Goal: Transaction & Acquisition: Purchase product/service

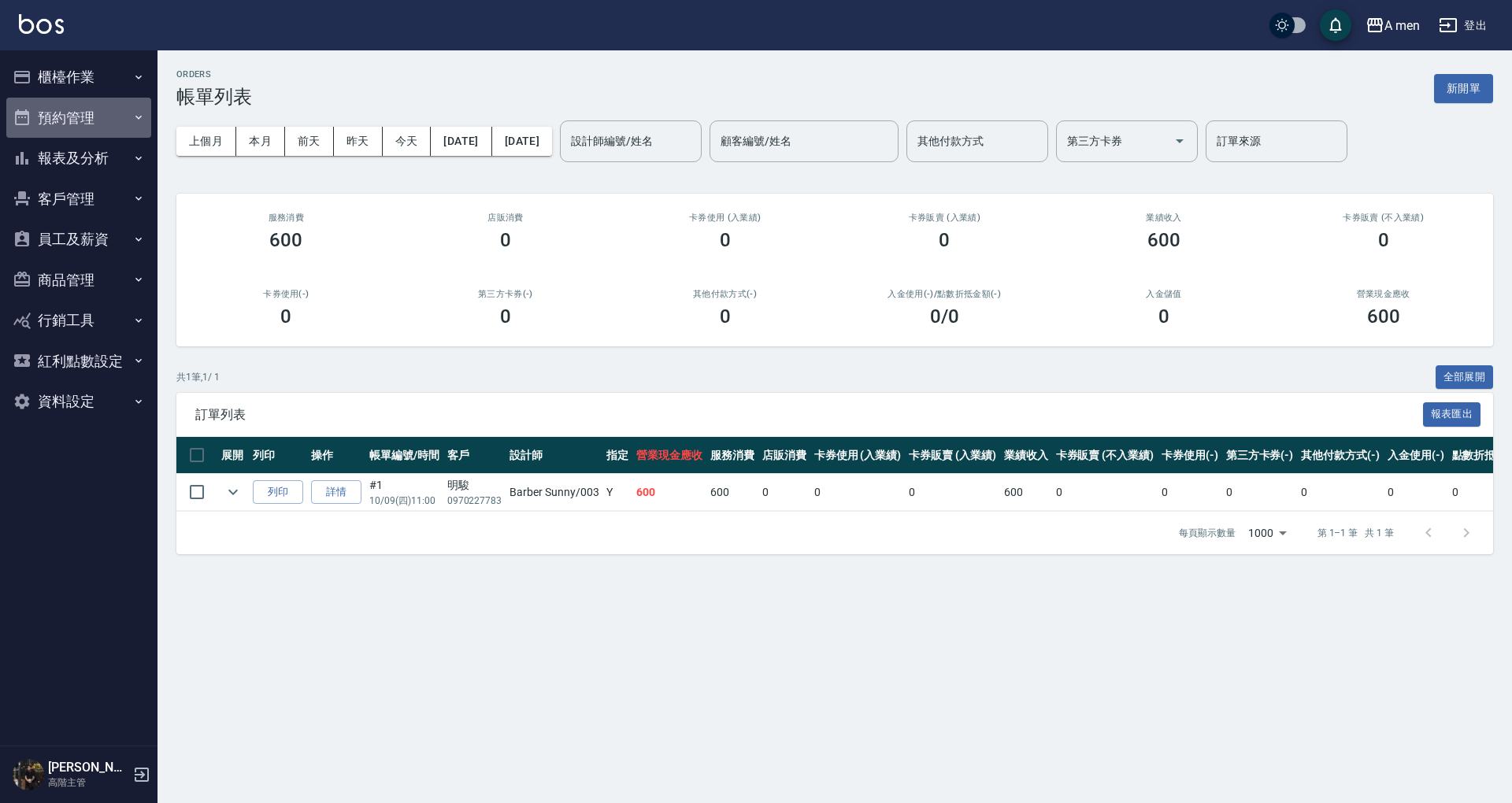
click at [58, 123] on button "預約管理" at bounding box center [78, 118] width 145 height 41
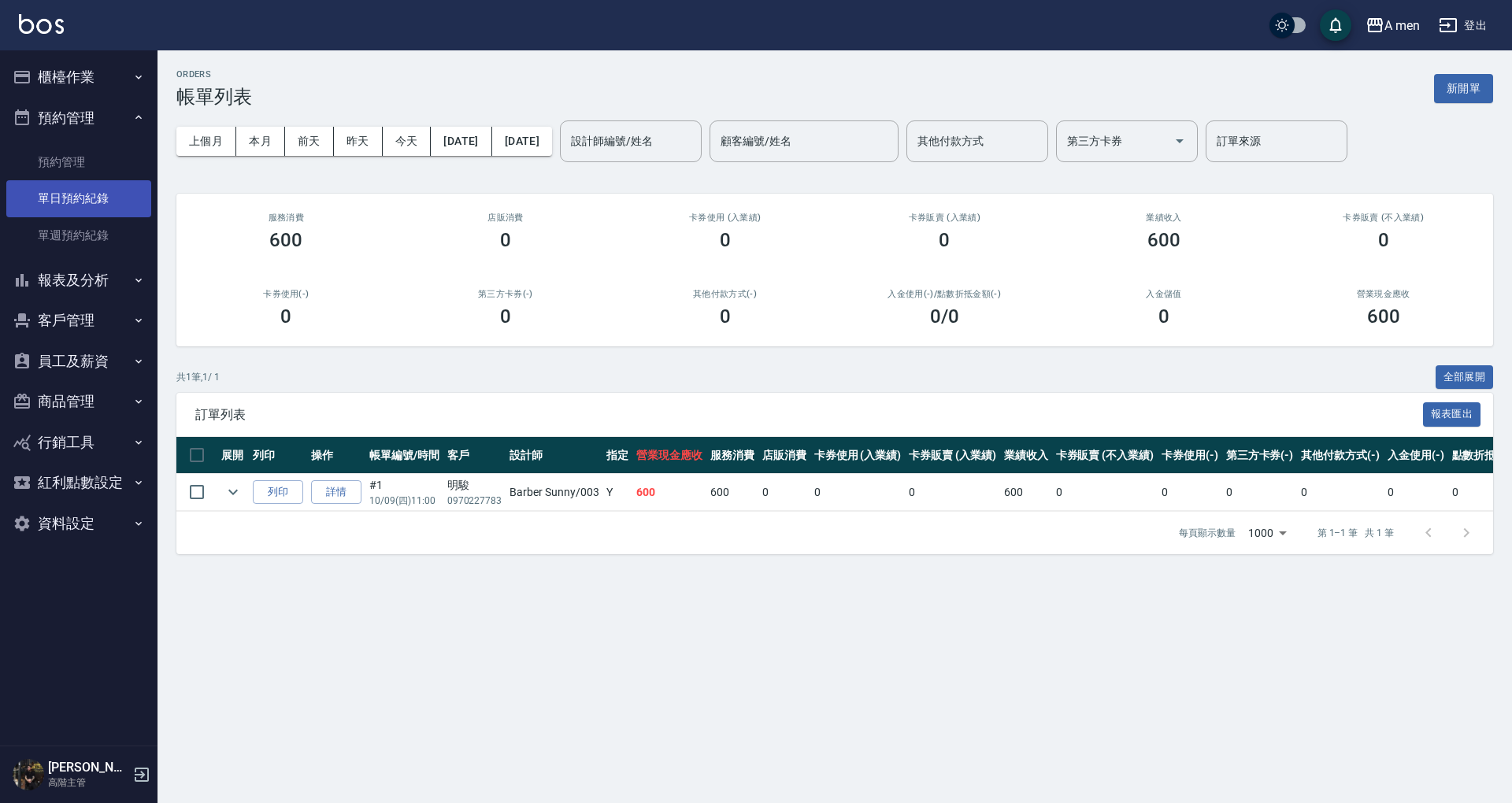
click at [90, 194] on link "單日預約紀錄" at bounding box center [78, 198] width 145 height 36
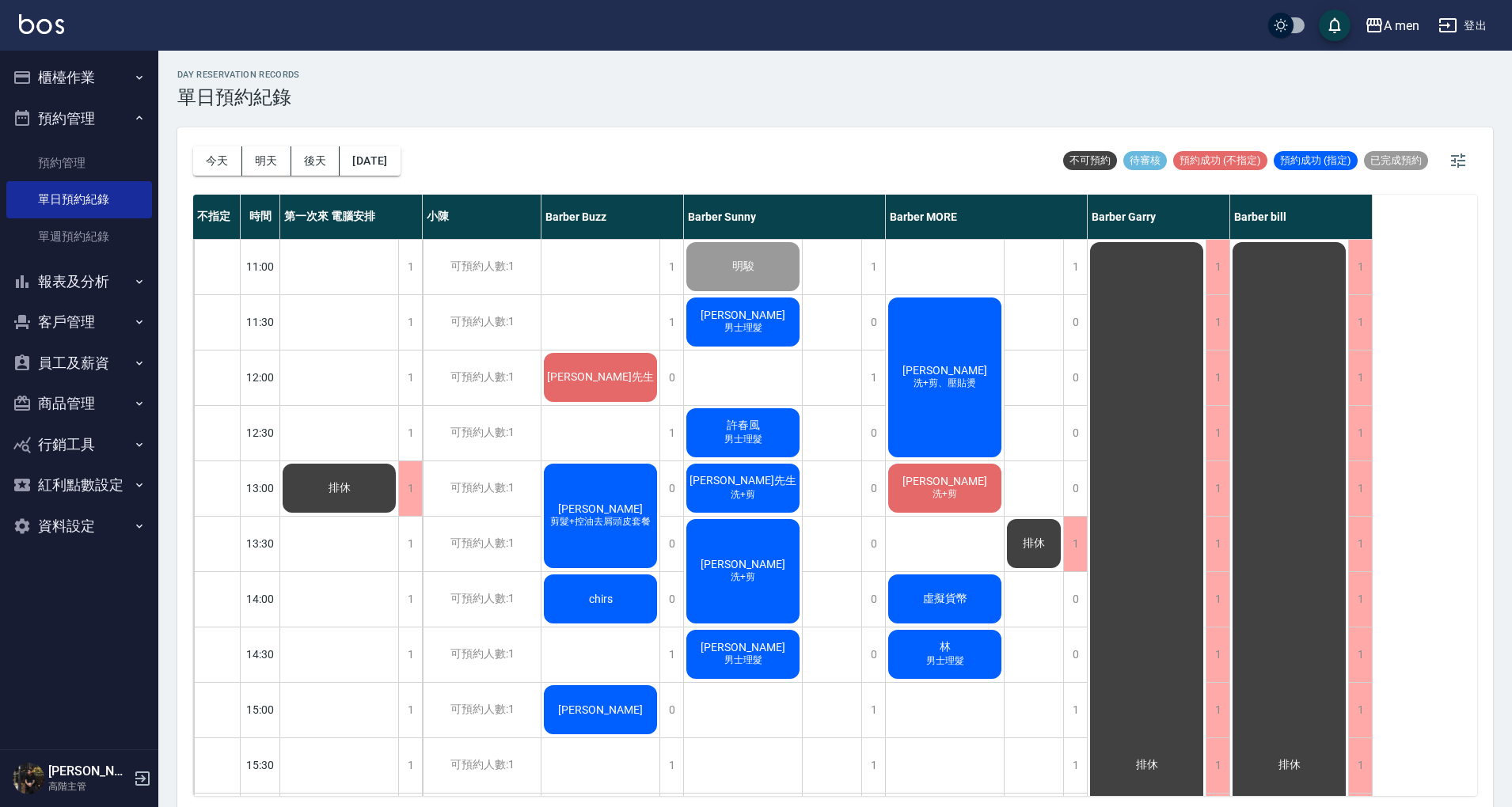
click at [763, 319] on div "胡小民 男士理髮" at bounding box center [742, 322] width 118 height 54
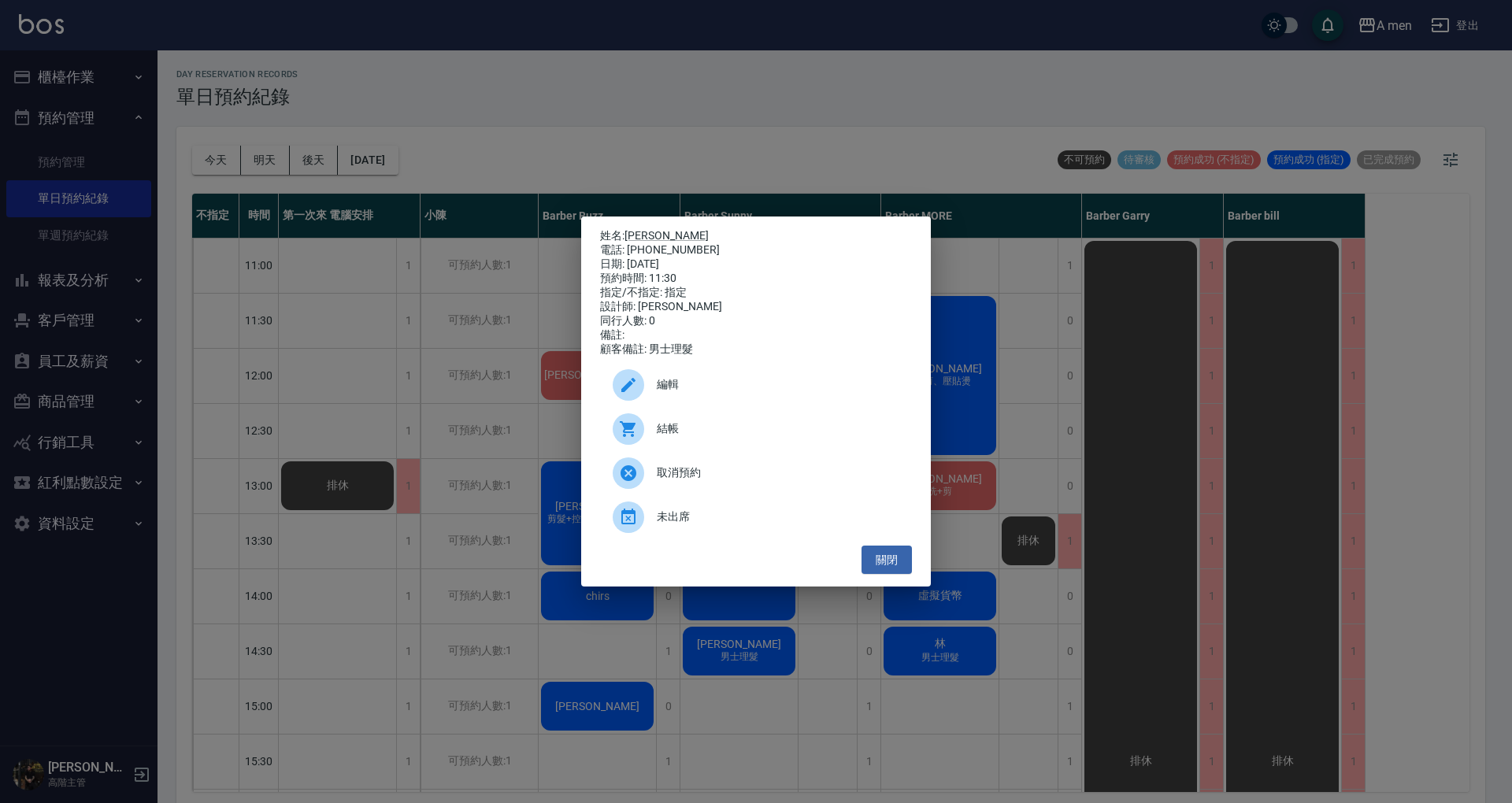
click at [795, 425] on div "結帳" at bounding box center [756, 429] width 312 height 44
drag, startPoint x: 888, startPoint y: 562, endPoint x: 901, endPoint y: 553, distance: 15.8
click at [888, 562] on button "關閉" at bounding box center [886, 560] width 50 height 29
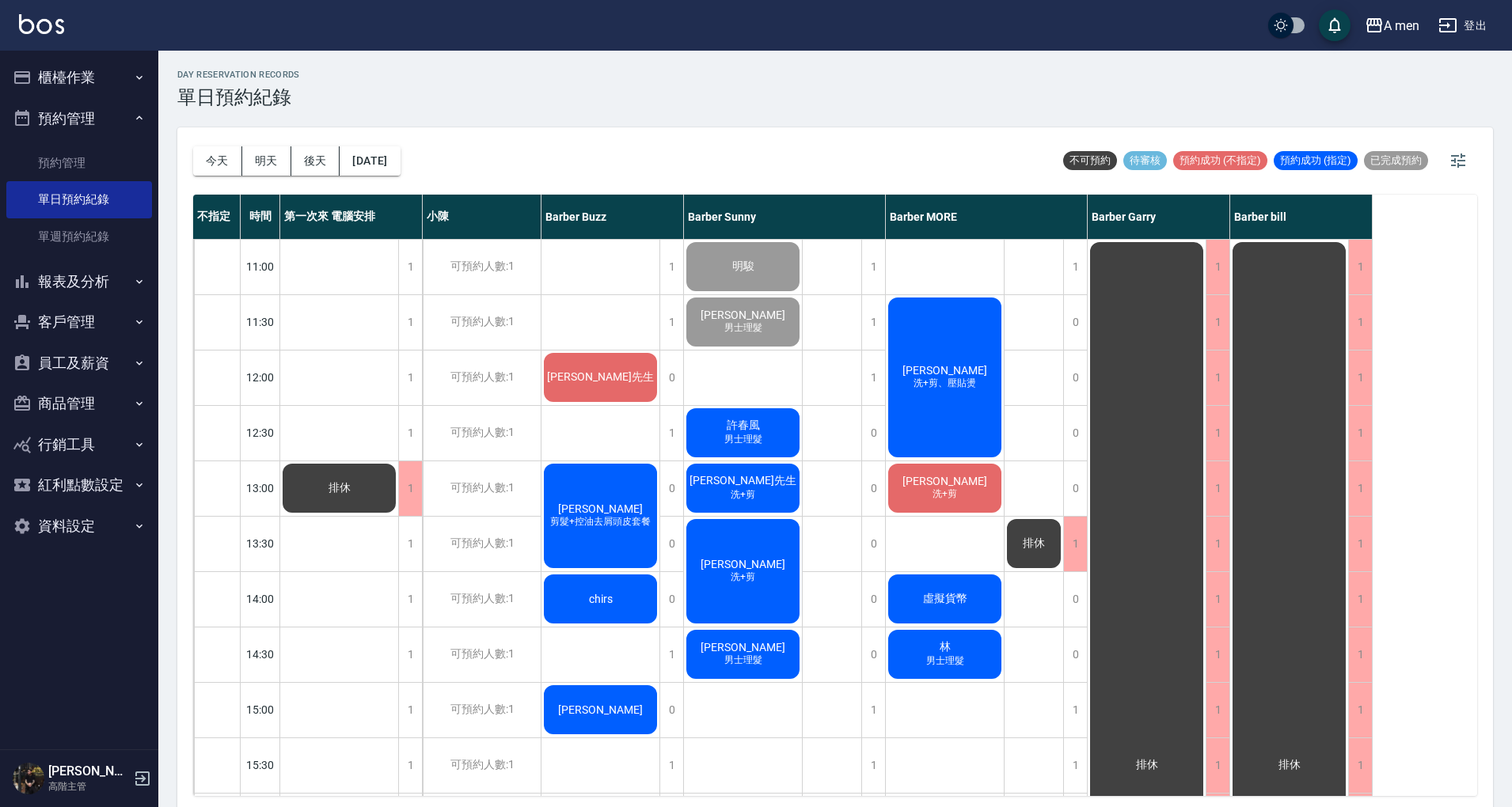
click at [618, 379] on span "洪先生" at bounding box center [600, 378] width 113 height 14
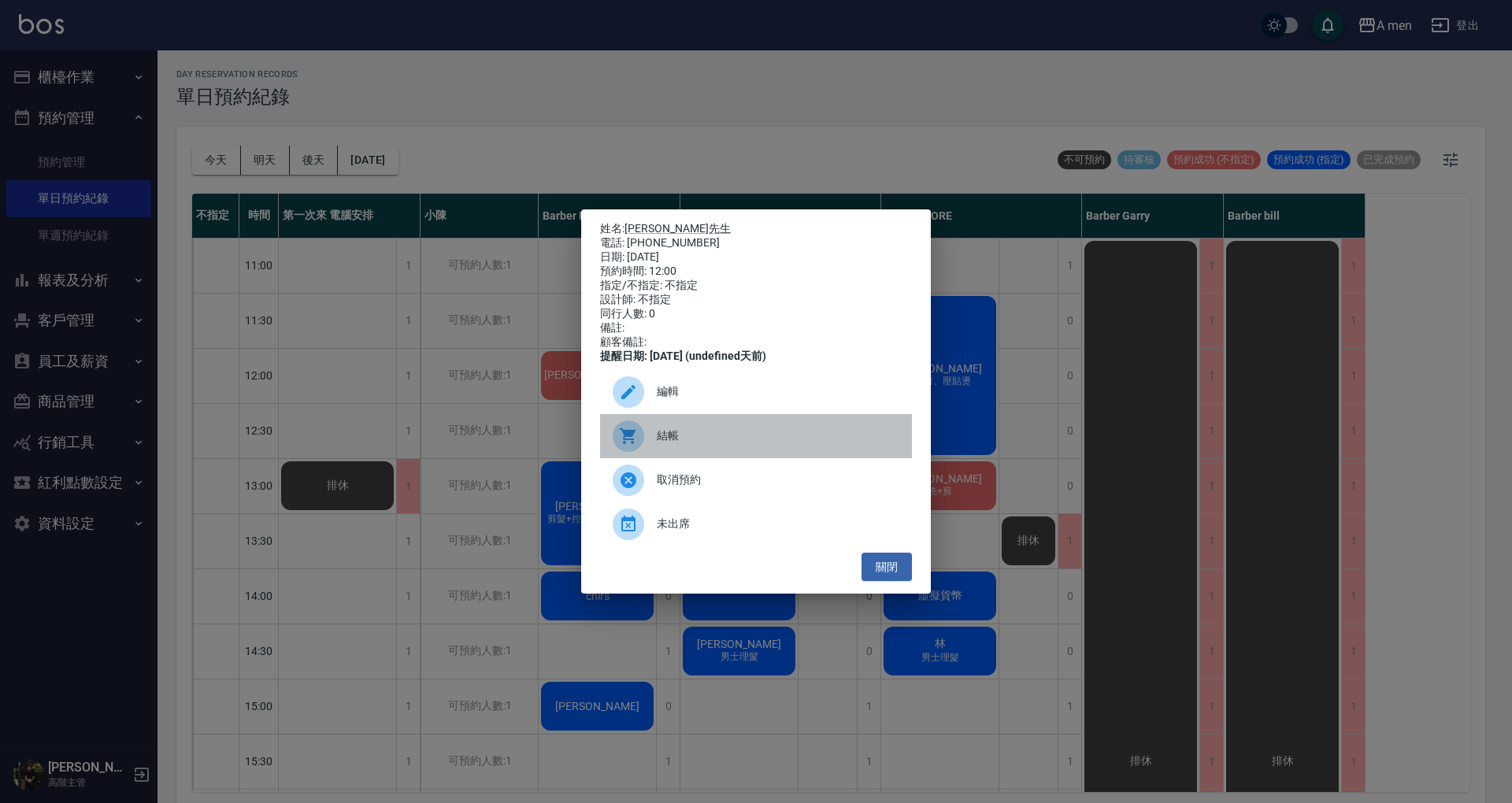
click at [727, 444] on span "結帳" at bounding box center [778, 435] width 242 height 17
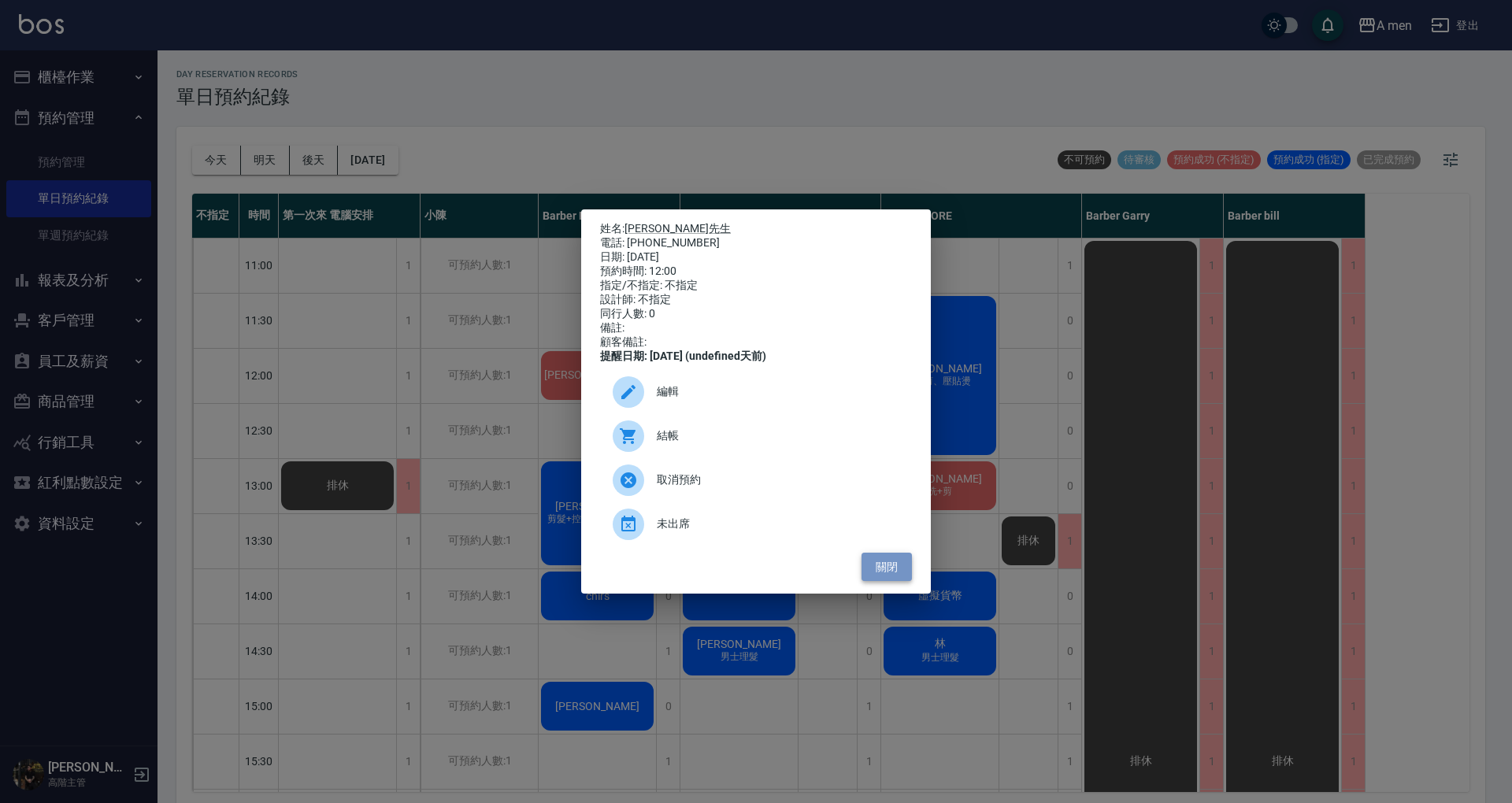
click at [904, 572] on button "關閉" at bounding box center [886, 567] width 50 height 29
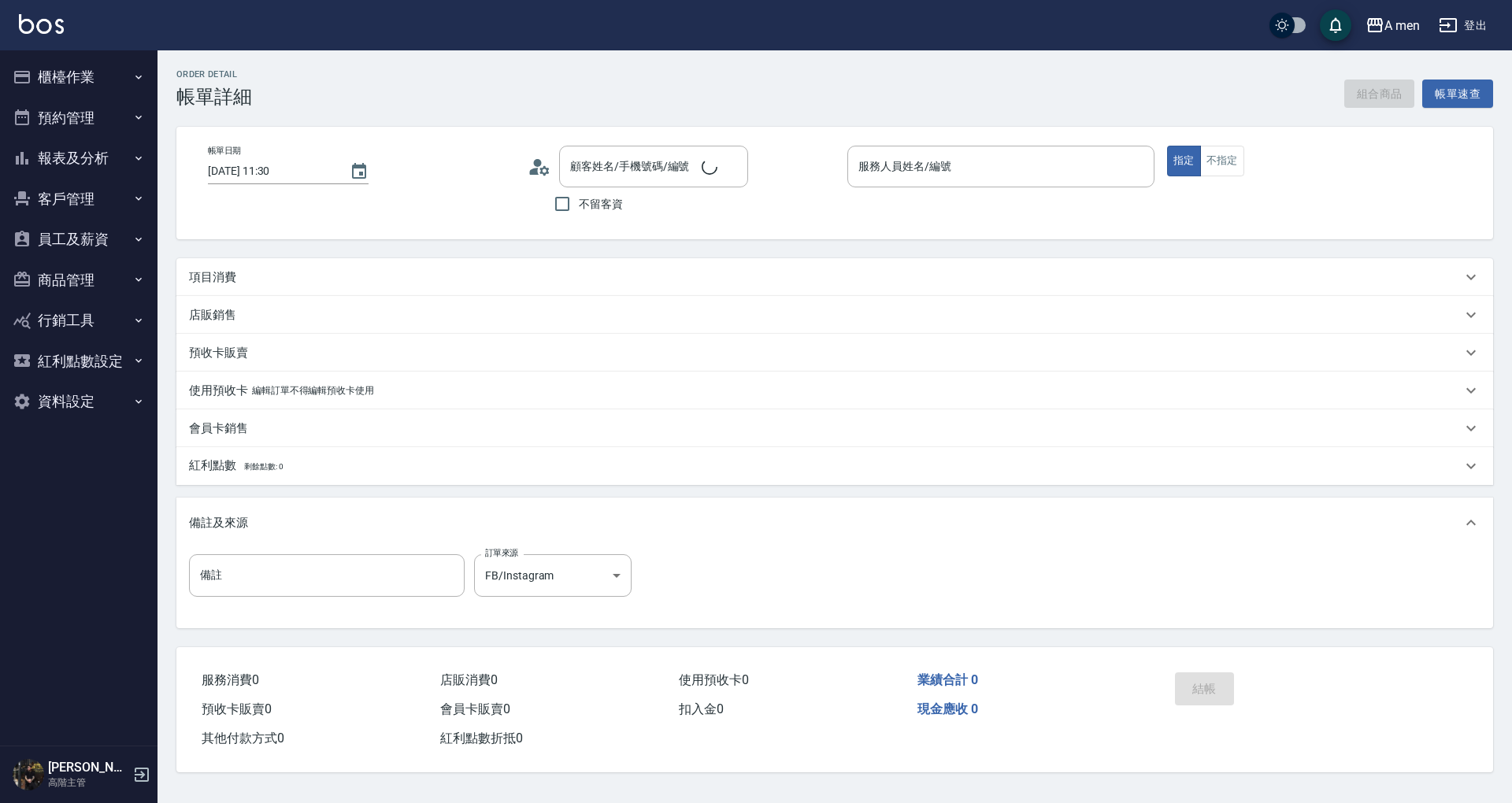
type input "[DATE] 11:30"
click at [328, 279] on div "項目消費" at bounding box center [825, 278] width 1272 height 17
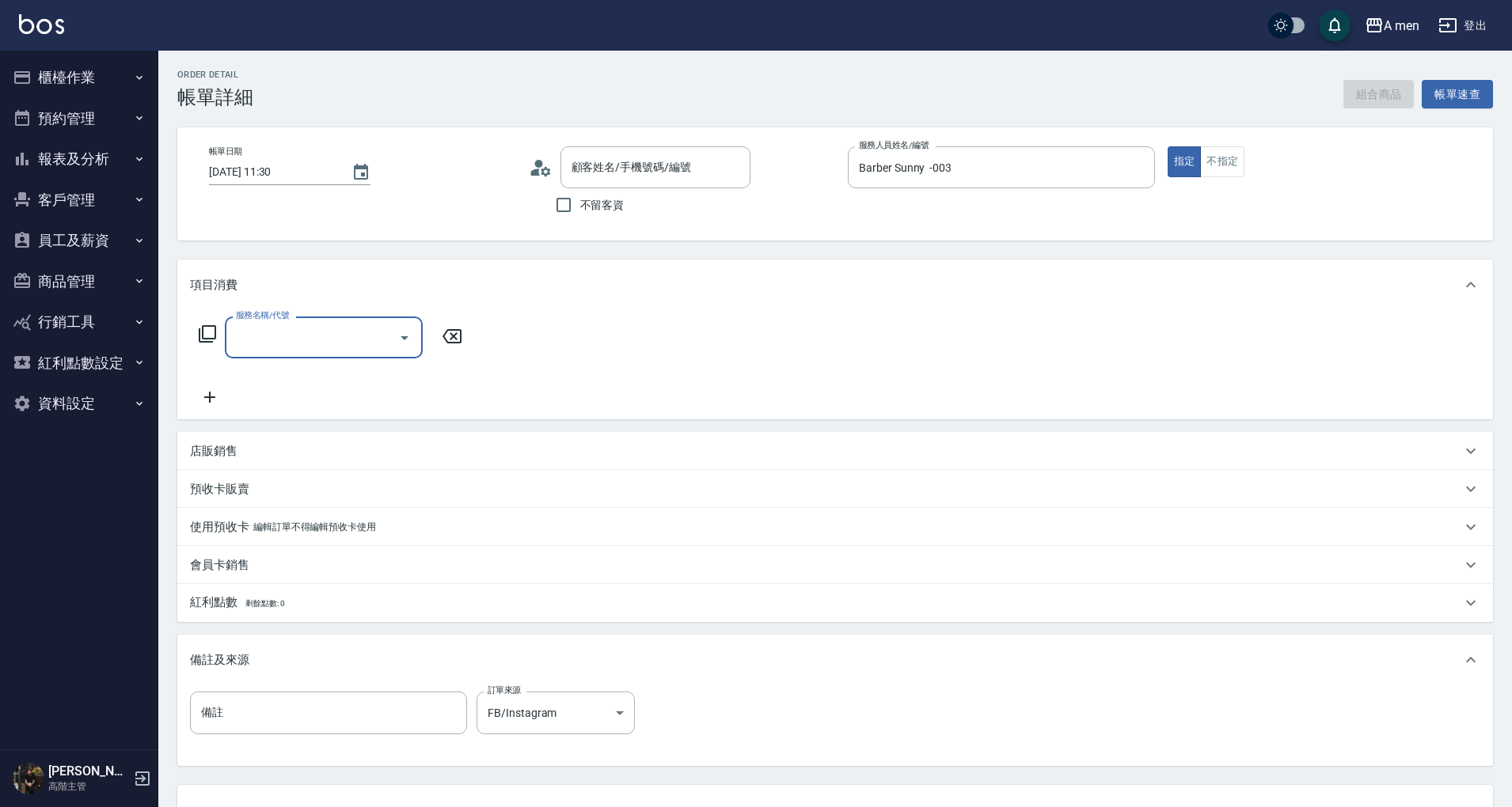
type input "Barber Sunny -003"
type input "胡小民/0913175965/null"
click at [314, 367] on div "服務名稱/代號 服務名稱/代號" at bounding box center [331, 362] width 281 height 90
click at [320, 351] on div "服務名稱/代號" at bounding box center [324, 338] width 198 height 42
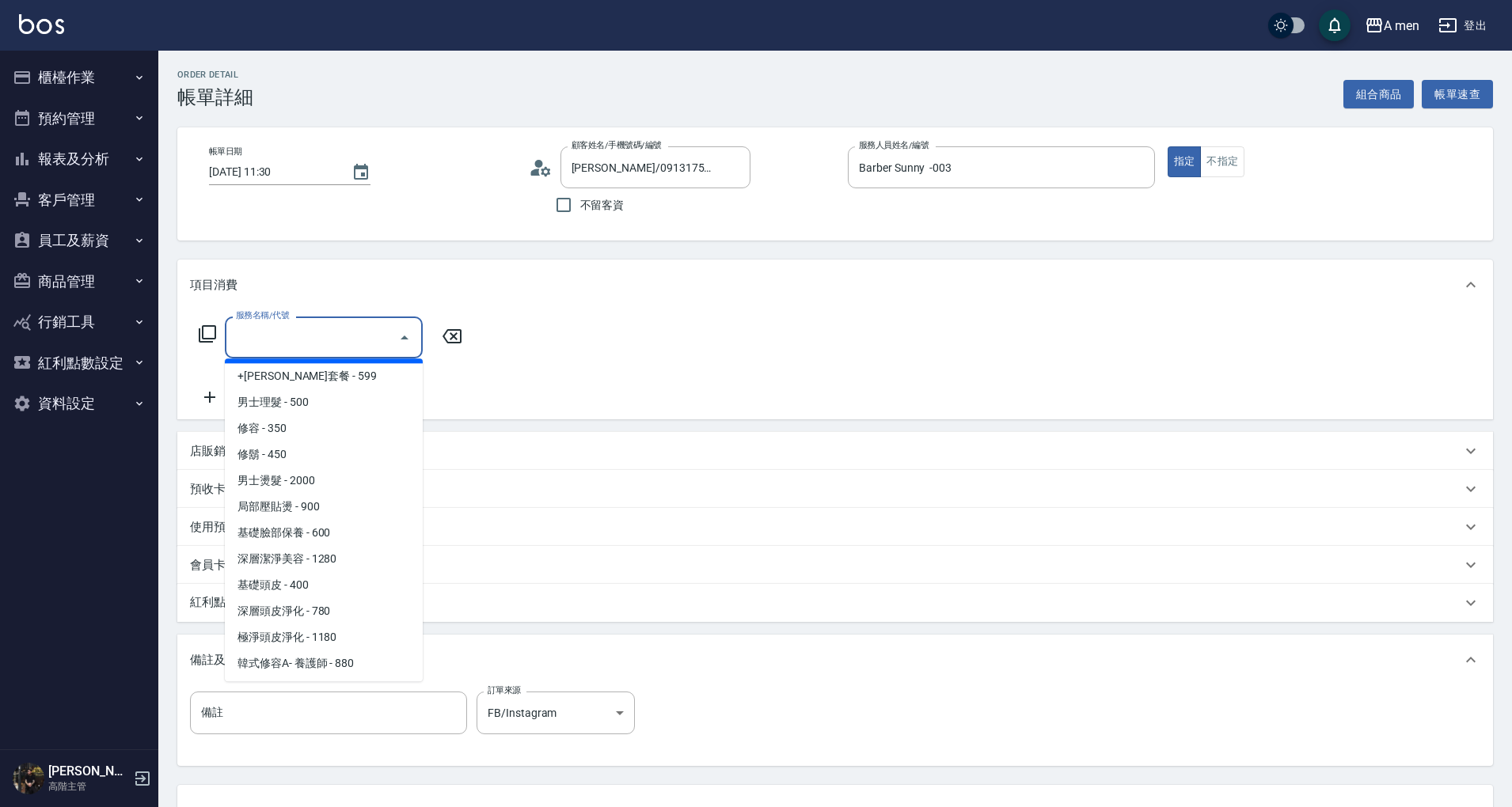
scroll to position [317, 0]
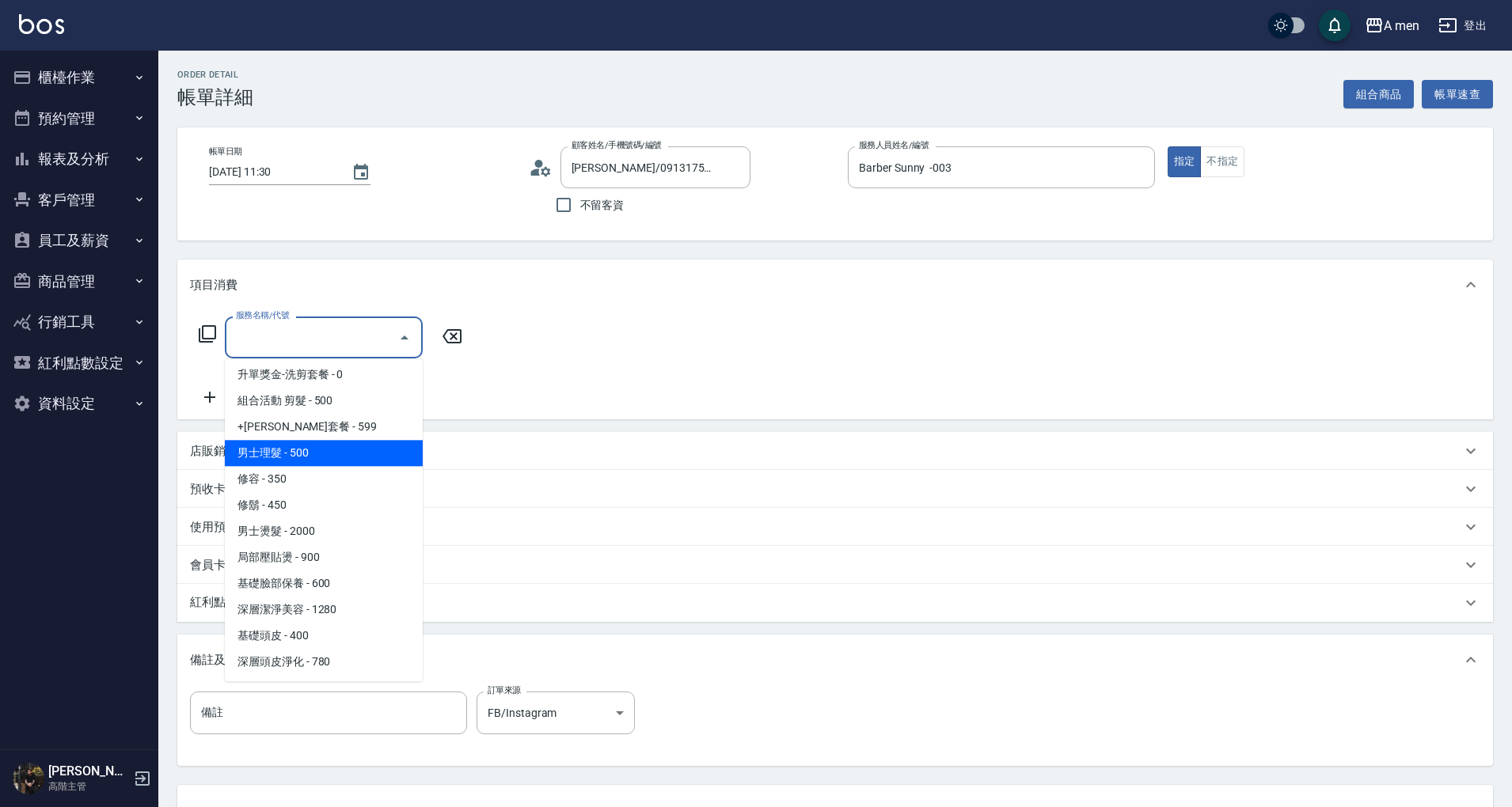
click at [352, 443] on span "男士理髮 - 500" at bounding box center [324, 453] width 198 height 26
type input "男士理髮(A01)"
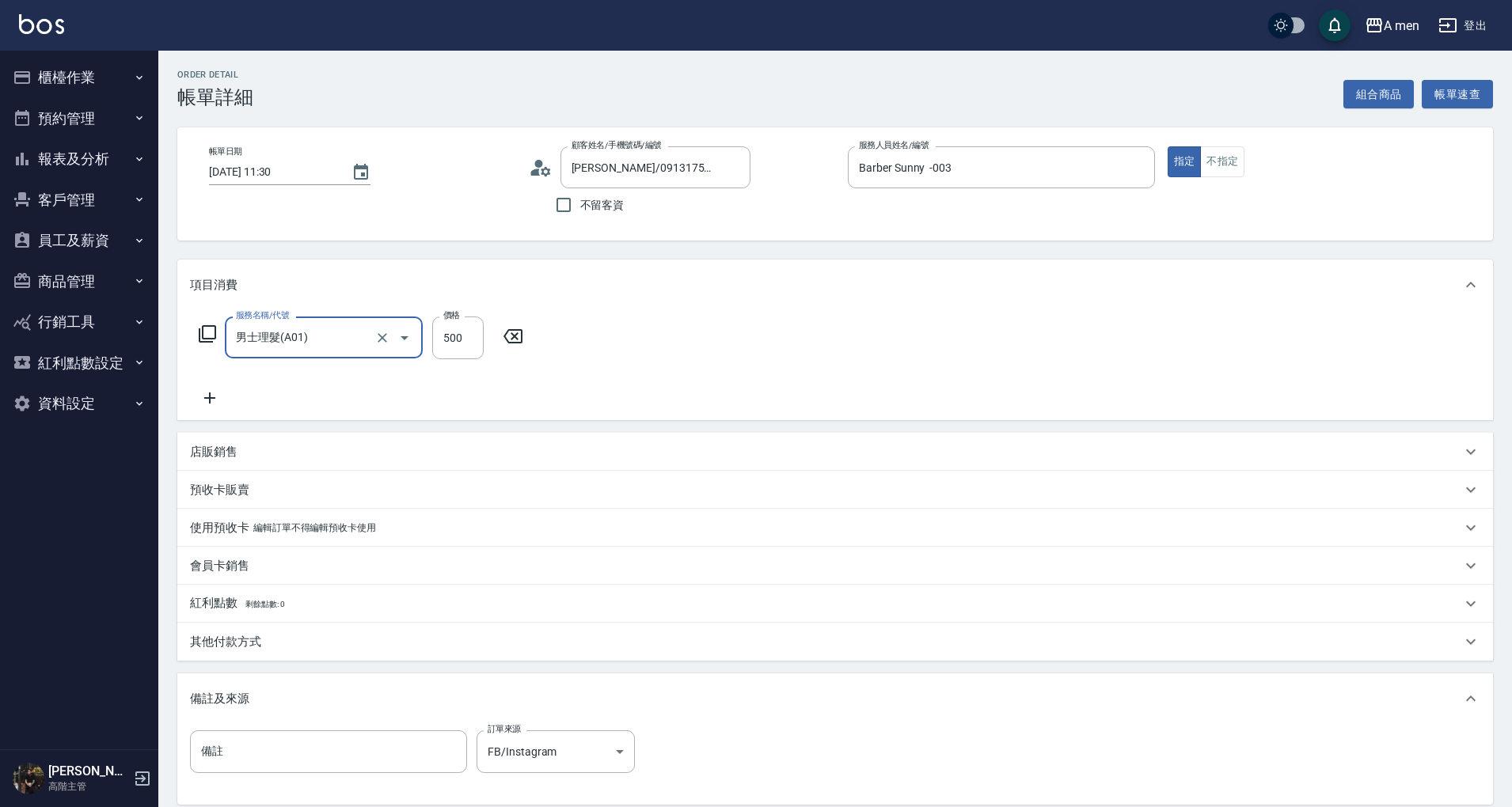
click at [670, 421] on div "項目消費 服務名稱/代號 男士理髮(A01) 服務名稱/代號 價格 500 價格 店販銷售 服務人員姓名/編號 服務人員姓名/編號 商品代號/名稱 商品代號/…" at bounding box center [835, 532] width 1316 height 545
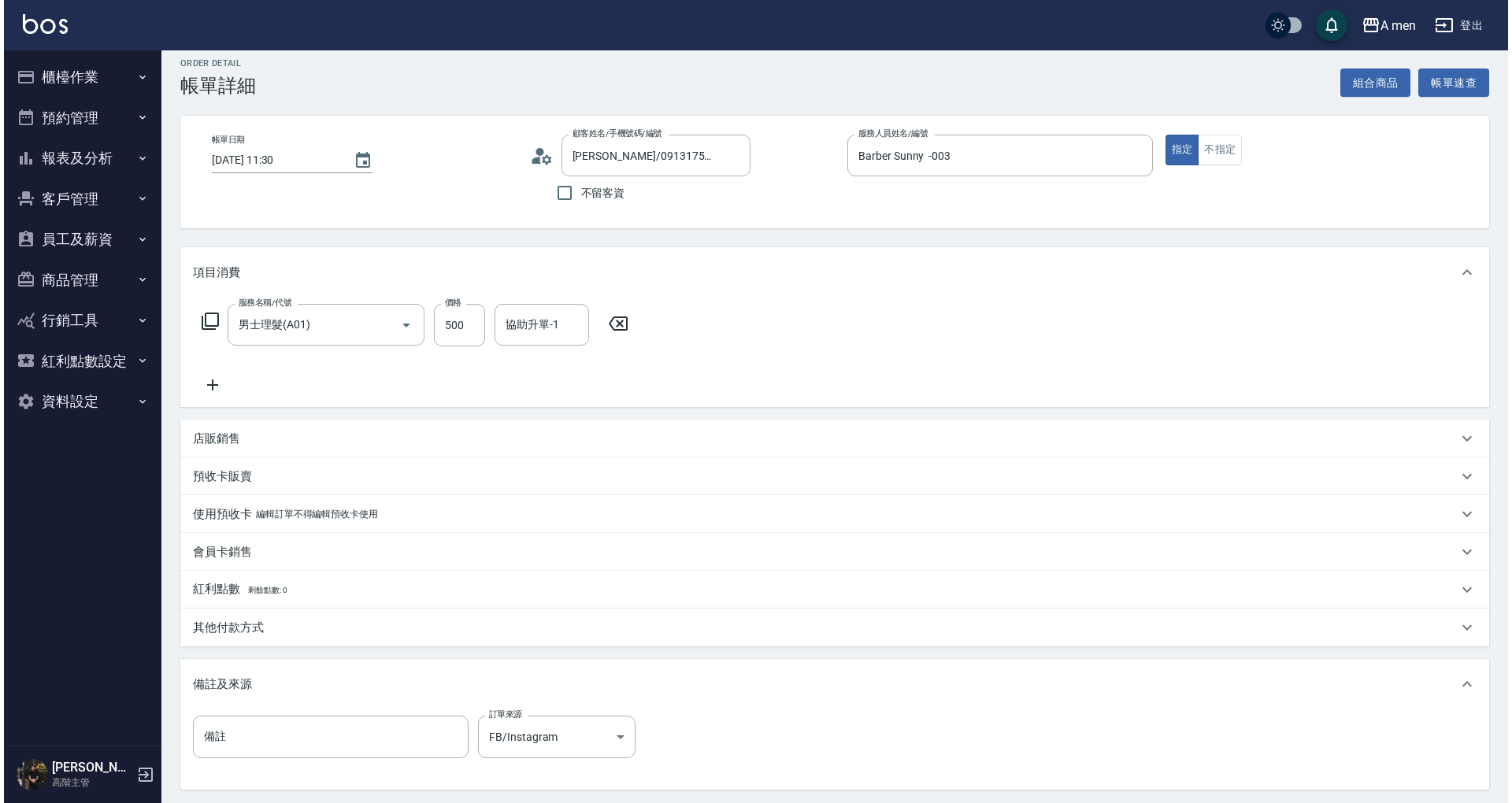
scroll to position [166, 0]
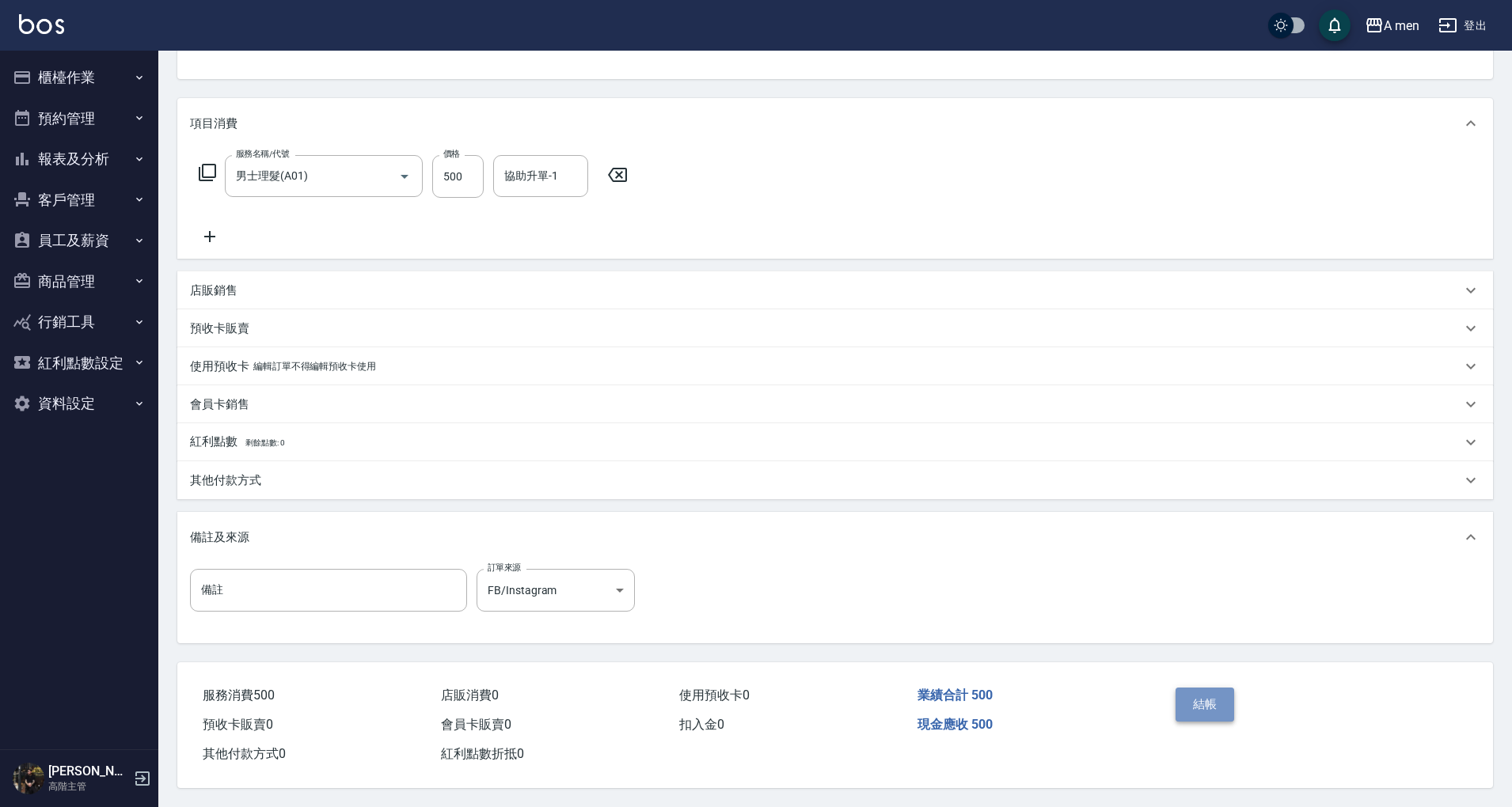
click at [1215, 707] on button "結帳" at bounding box center [1206, 703] width 60 height 33
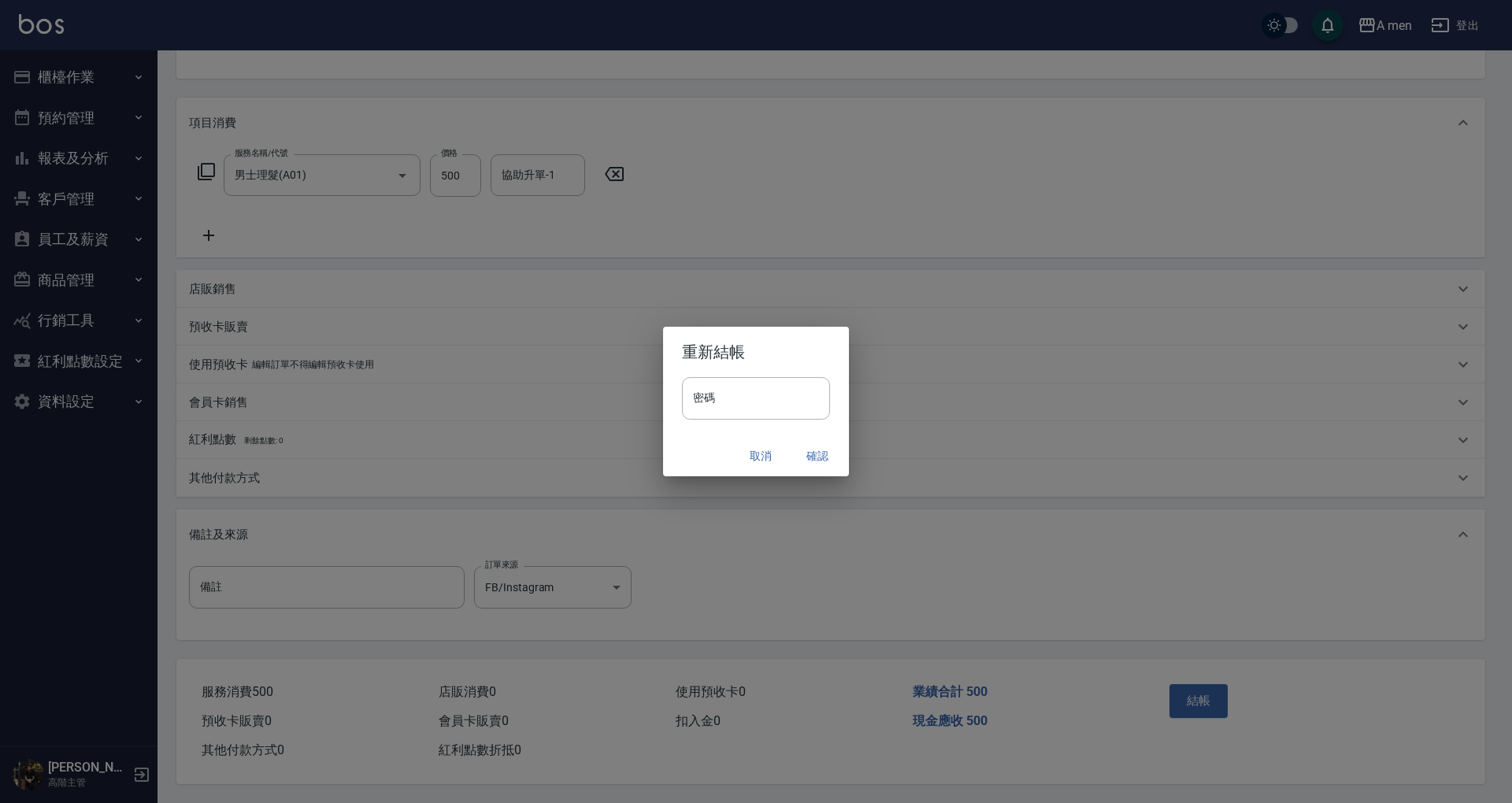
click at [826, 454] on button "確認" at bounding box center [817, 456] width 50 height 29
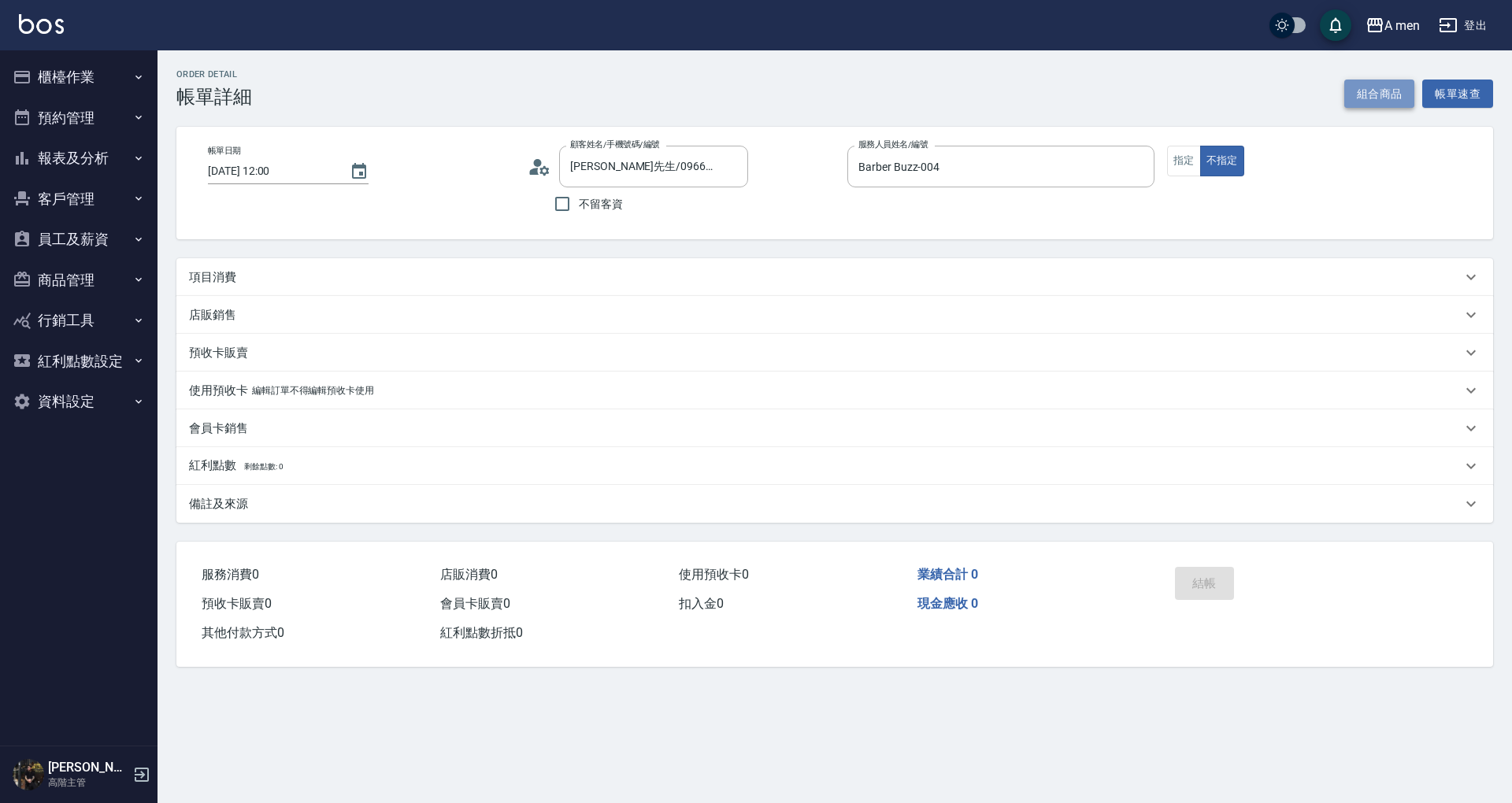
click at [1370, 87] on button "組合商品" at bounding box center [1379, 94] width 71 height 29
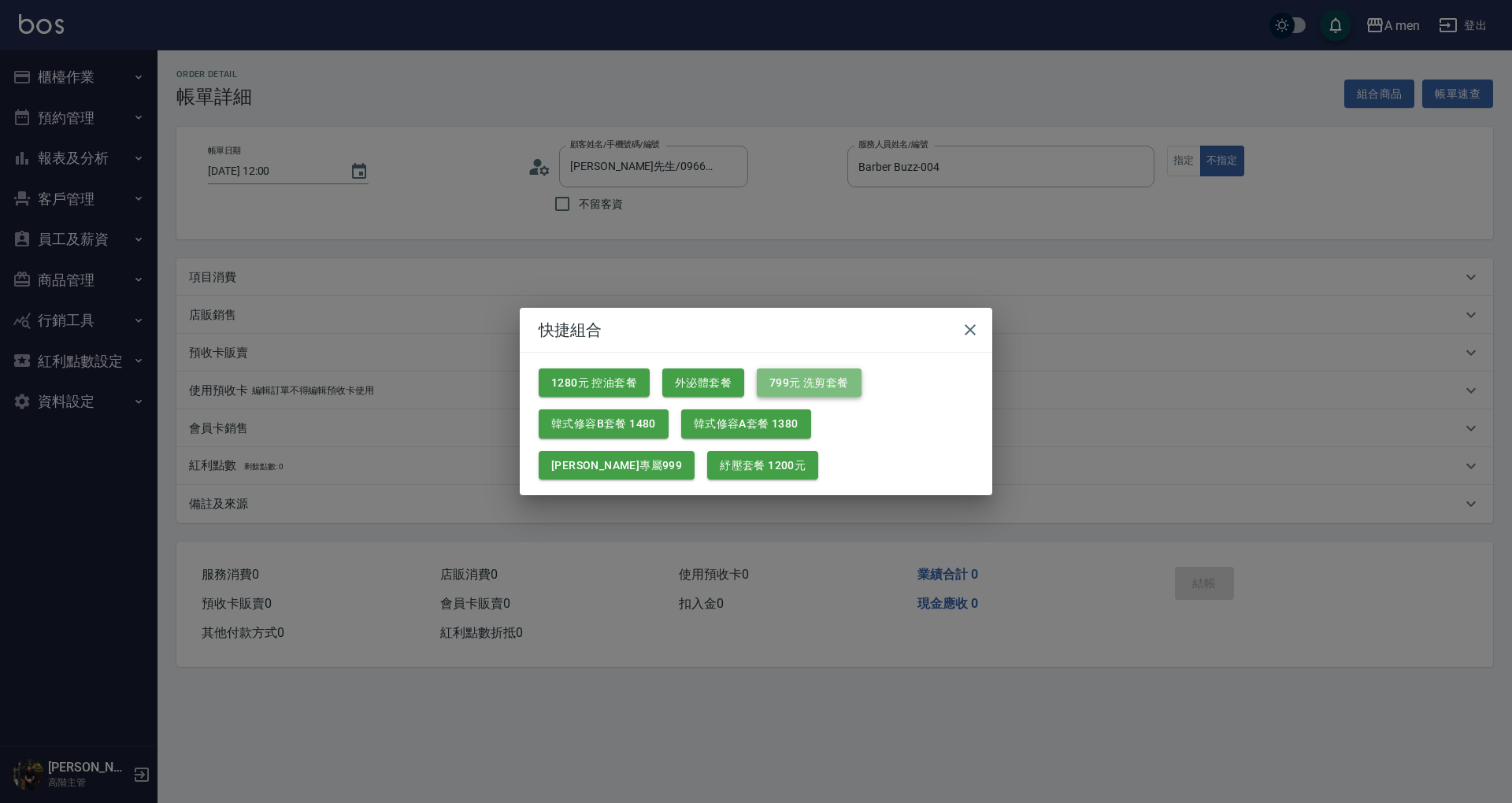
click at [822, 392] on button "799元 洗剪套餐" at bounding box center [809, 383] width 105 height 29
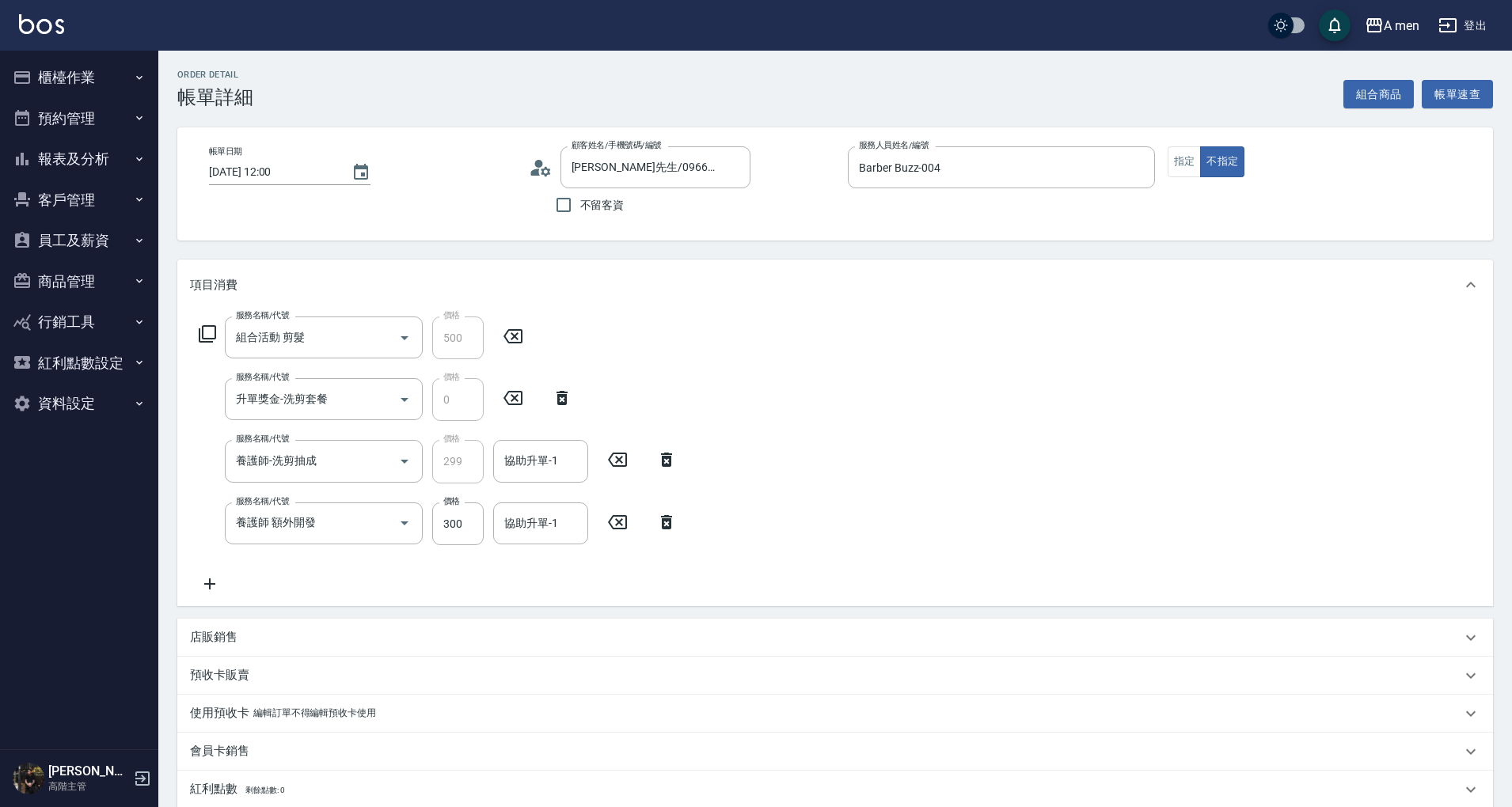
click at [670, 510] on div "服務名稱/代號 養護師 額外開發 服務名稱/代號 價格 300 價格 協助升單-1 協助升單-1" at bounding box center [438, 523] width 496 height 43
click at [658, 524] on icon at bounding box center [666, 522] width 39 height 19
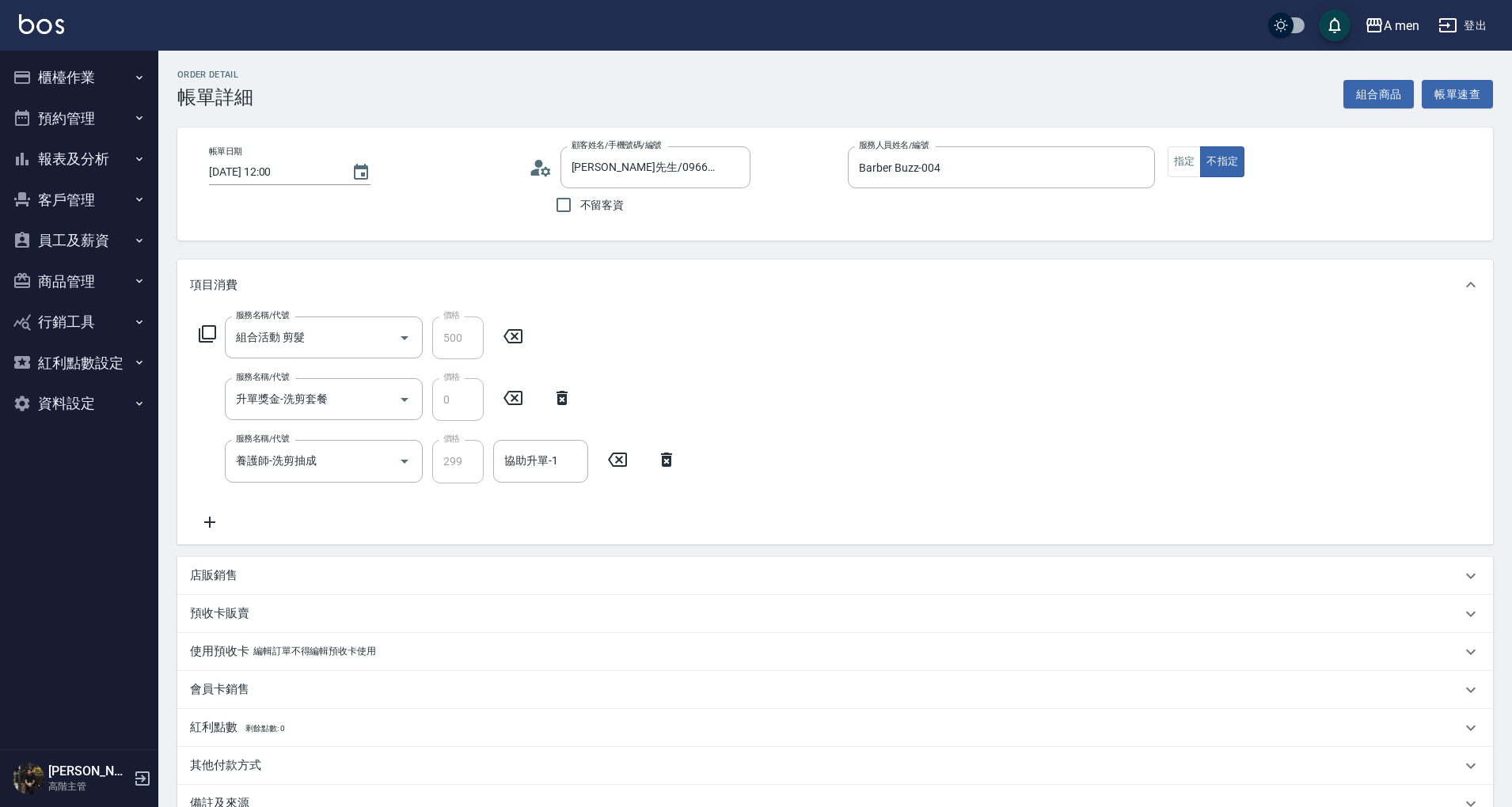
click at [533, 457] on div "協助升單-1 協助升單-1" at bounding box center [540, 461] width 95 height 42
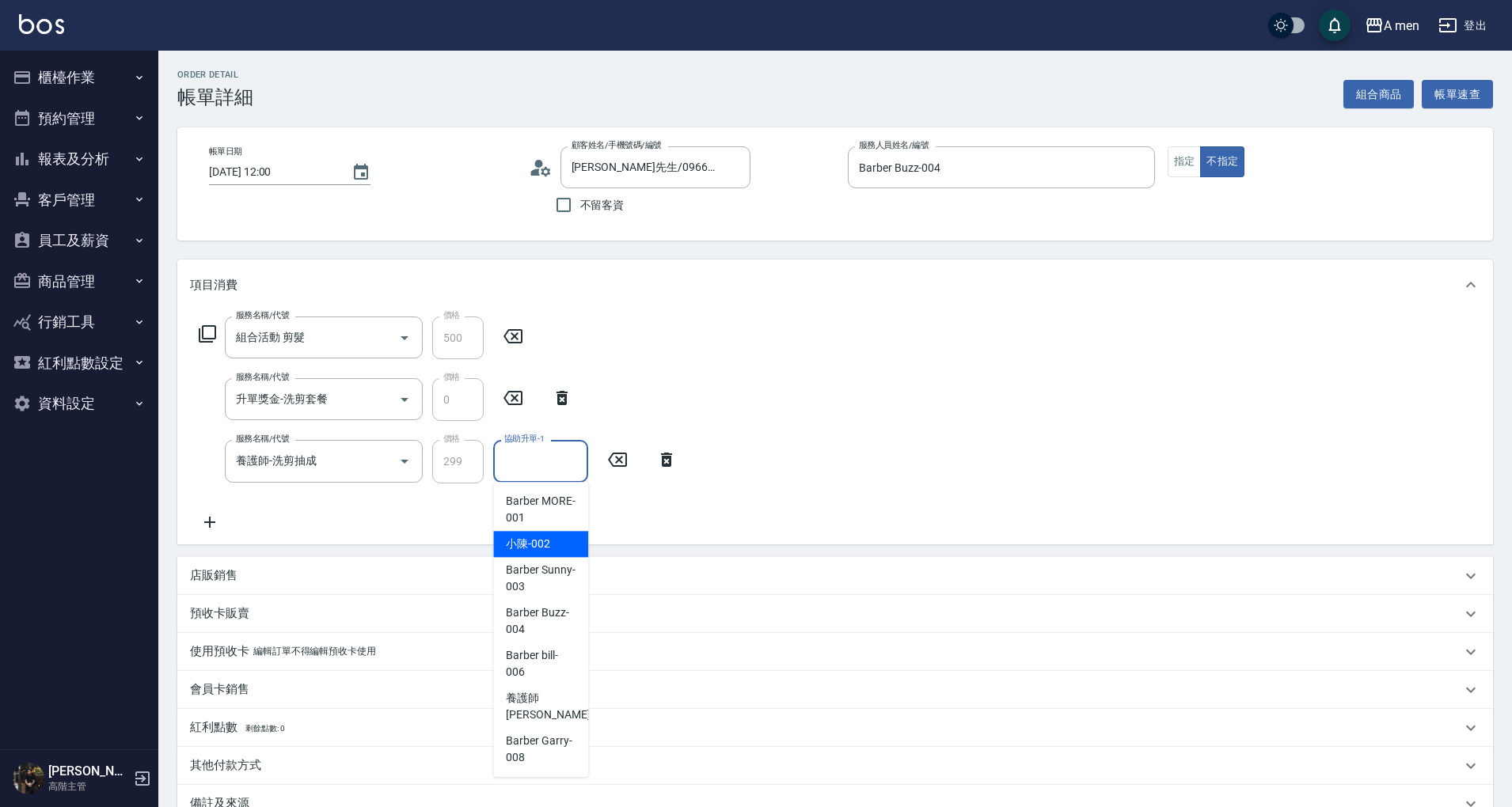
click at [544, 542] on span "小陳 -002" at bounding box center [528, 543] width 44 height 17
type input "小陳-002"
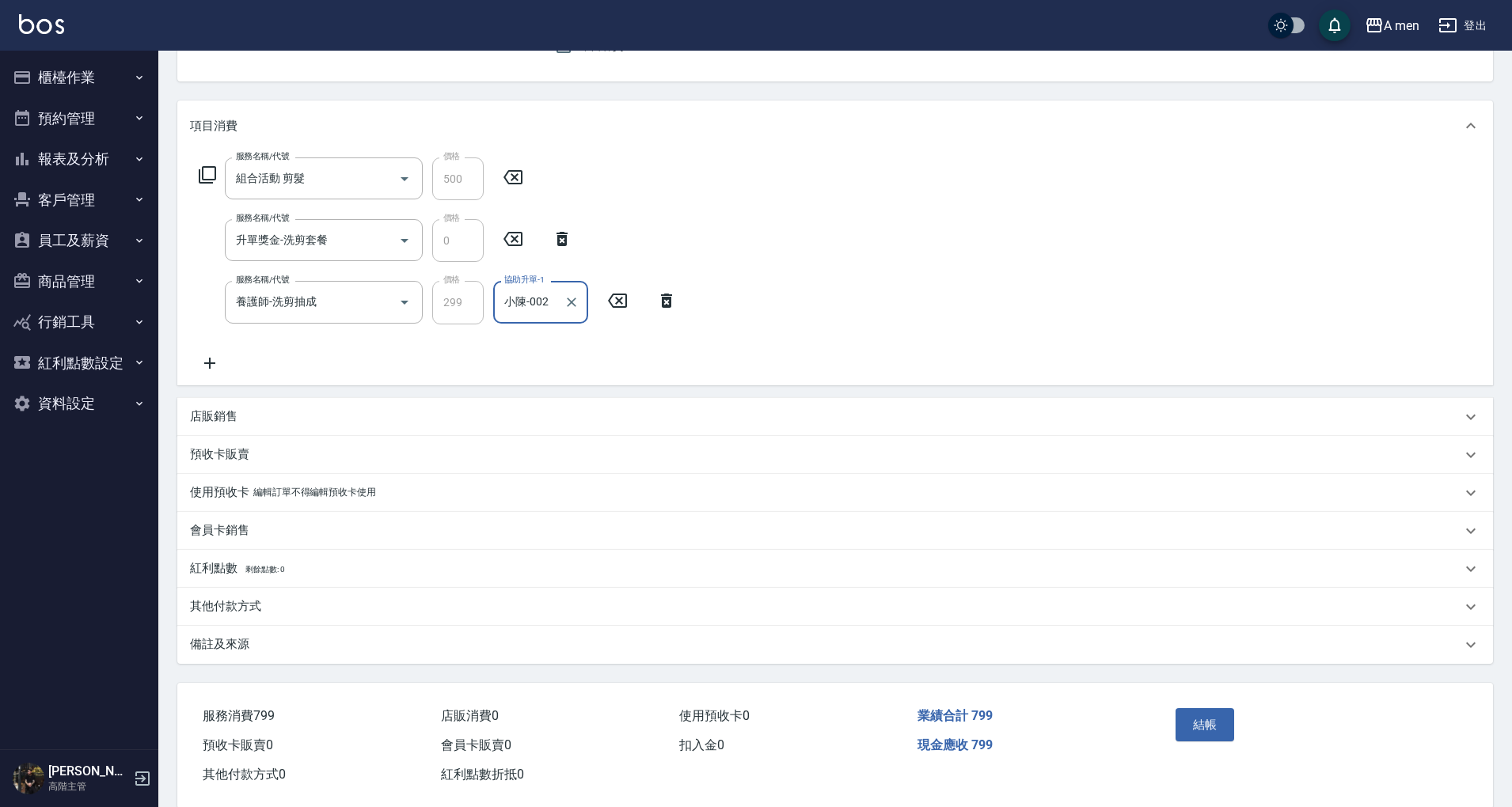
scroll to position [184, 0]
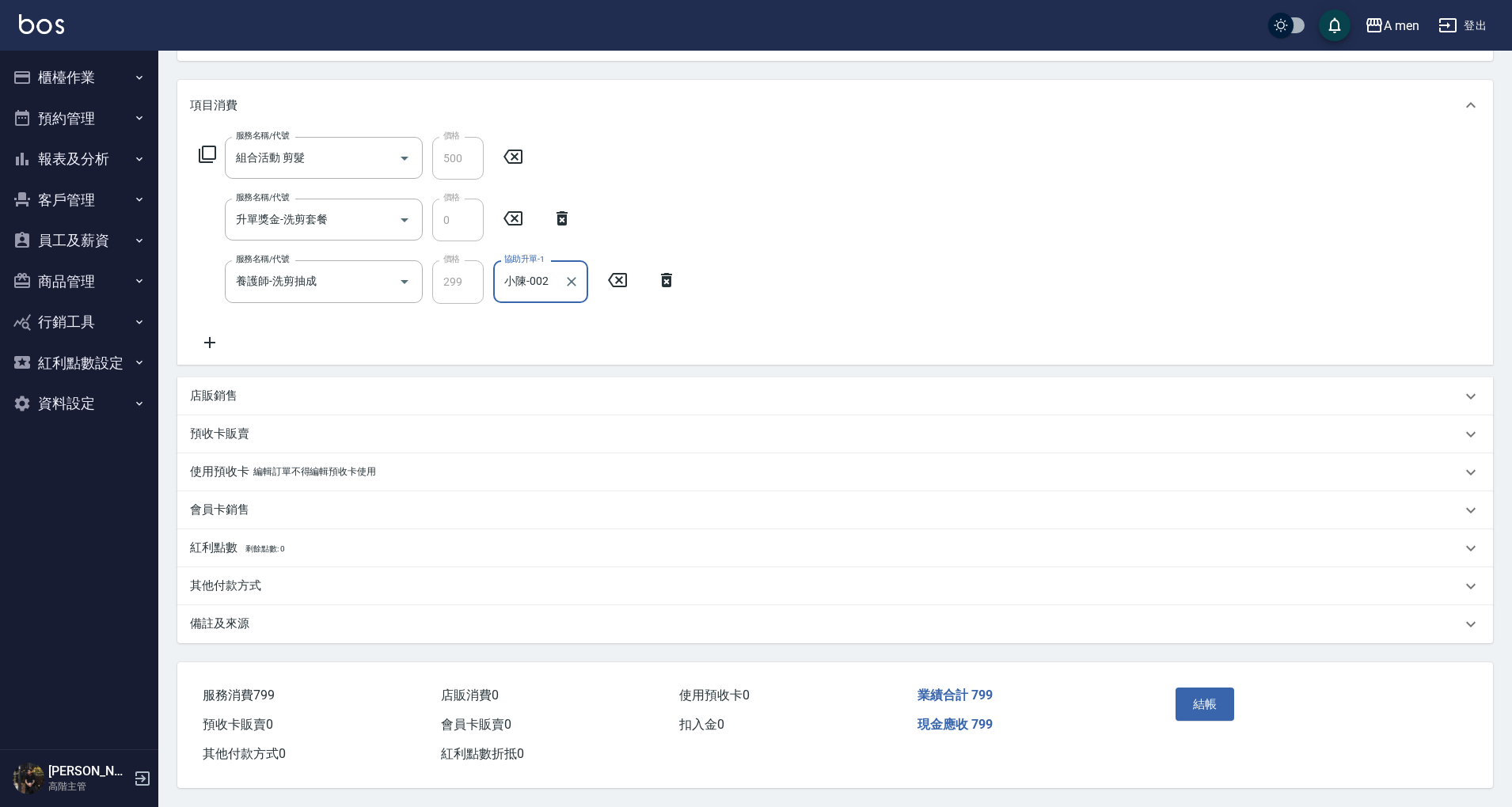
click at [347, 392] on div "店販銷售" at bounding box center [825, 395] width 1272 height 17
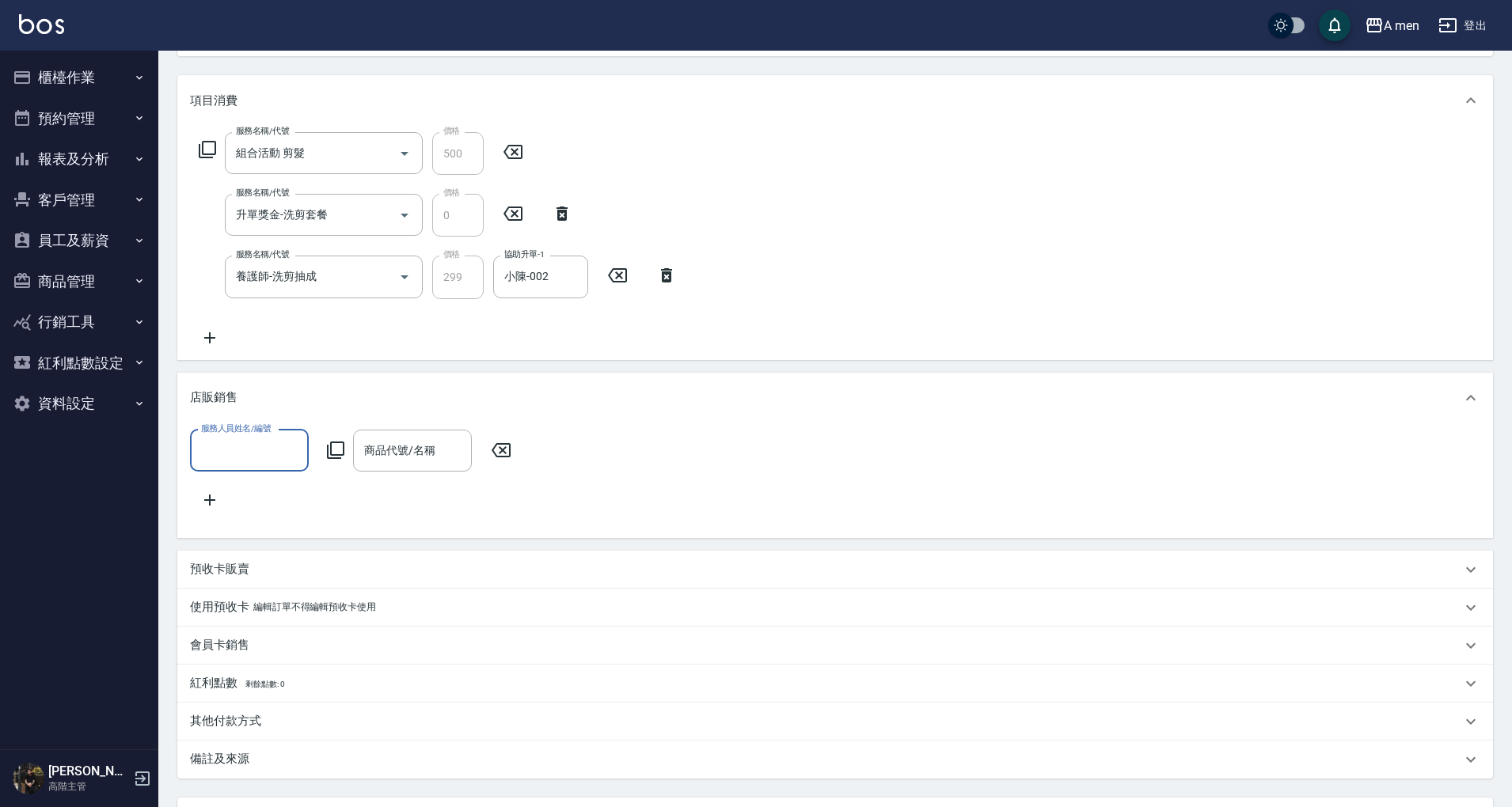
scroll to position [0, 0]
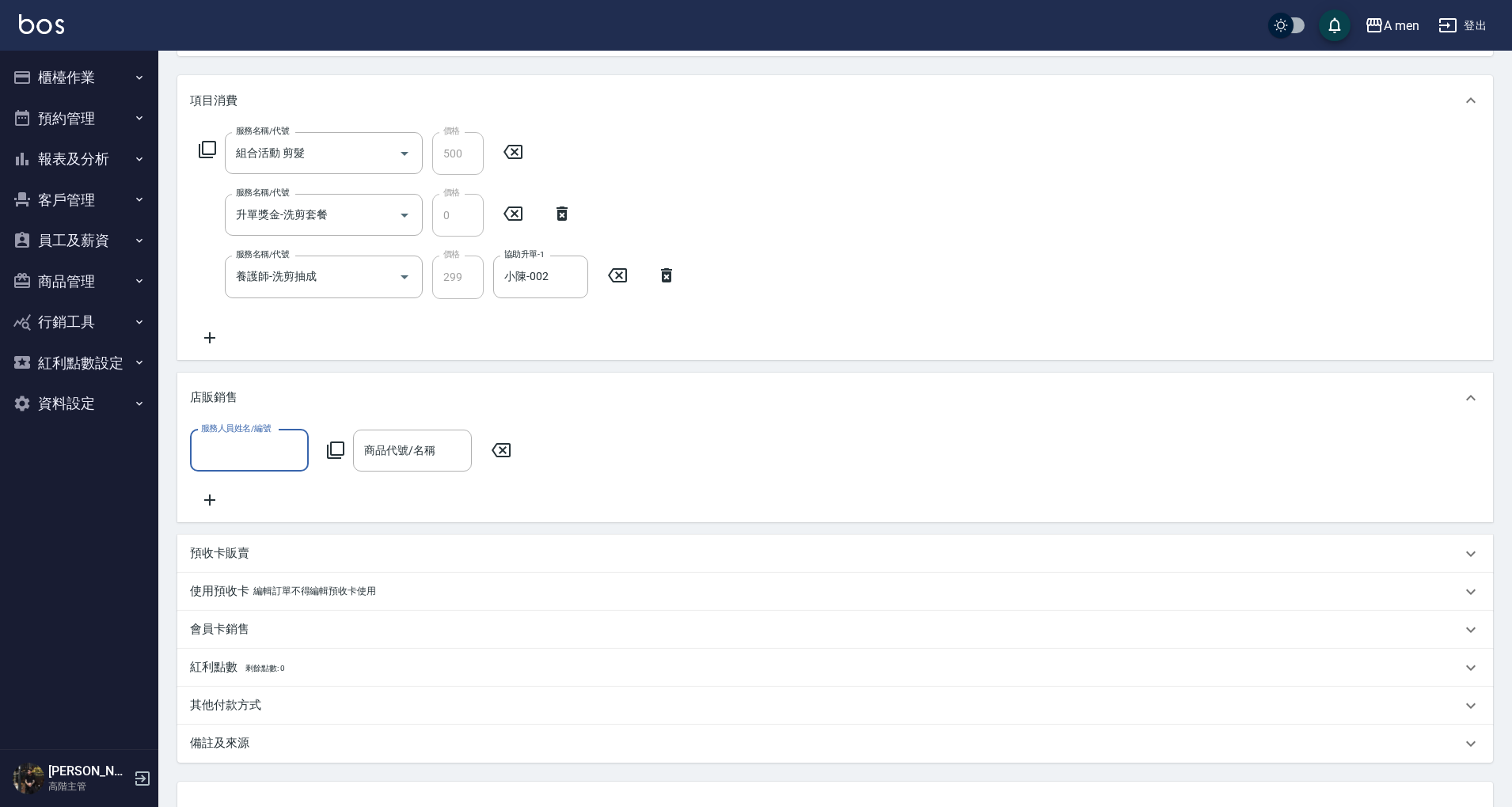
click at [248, 469] on div "服務人員姓名/編號" at bounding box center [249, 450] width 119 height 42
drag, startPoint x: 273, startPoint y: 510, endPoint x: 297, endPoint y: 486, distance: 33.9
click at [271, 511] on div "小陳 -002" at bounding box center [249, 517] width 119 height 26
type input "小陳-002"
drag, startPoint x: 294, startPoint y: 456, endPoint x: 303, endPoint y: 451, distance: 10.3
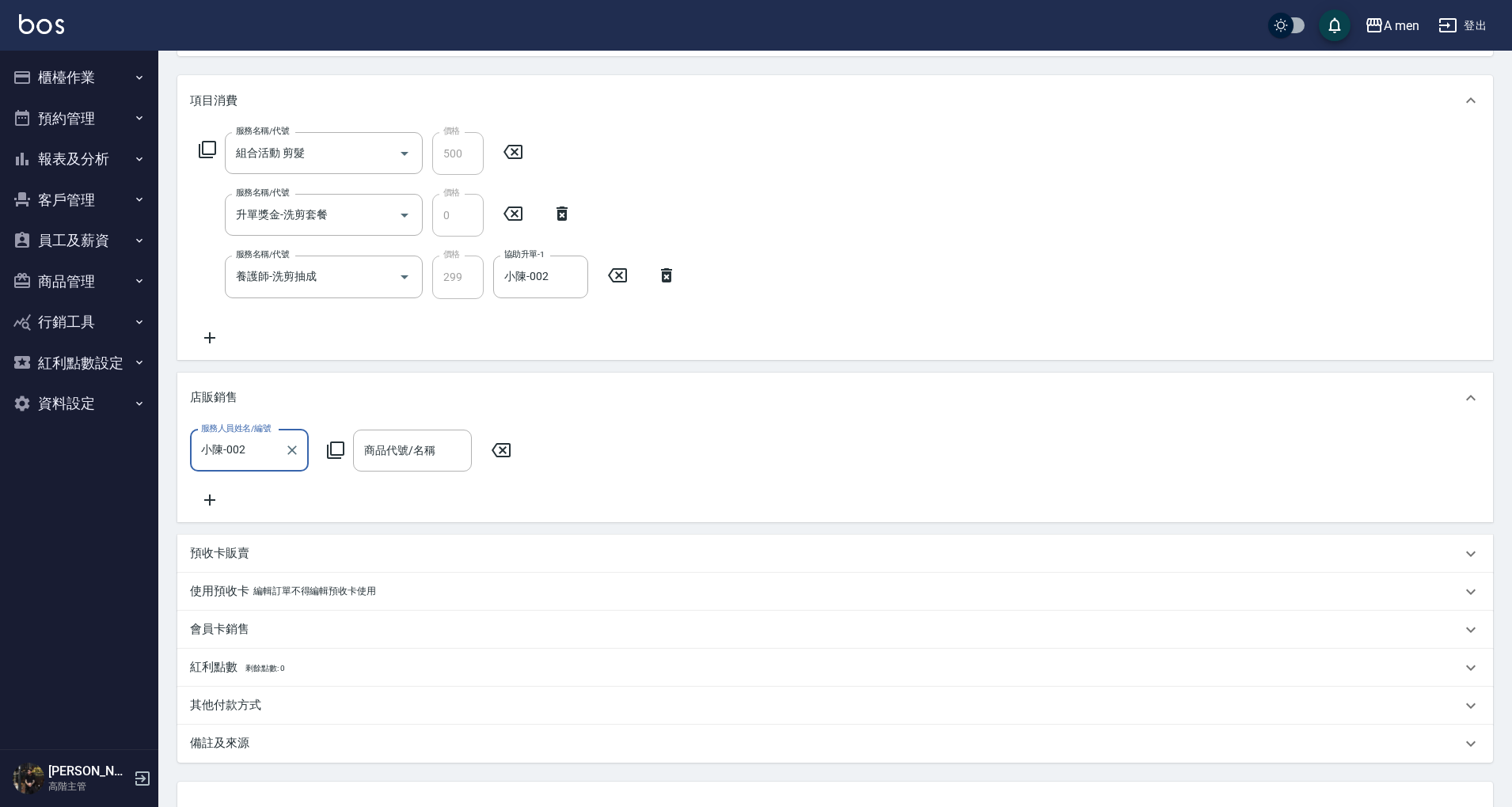
click at [293, 454] on icon "Clear" at bounding box center [292, 450] width 16 height 16
click at [397, 446] on div "商品代號/名稱 商品代號/名稱" at bounding box center [413, 450] width 119 height 42
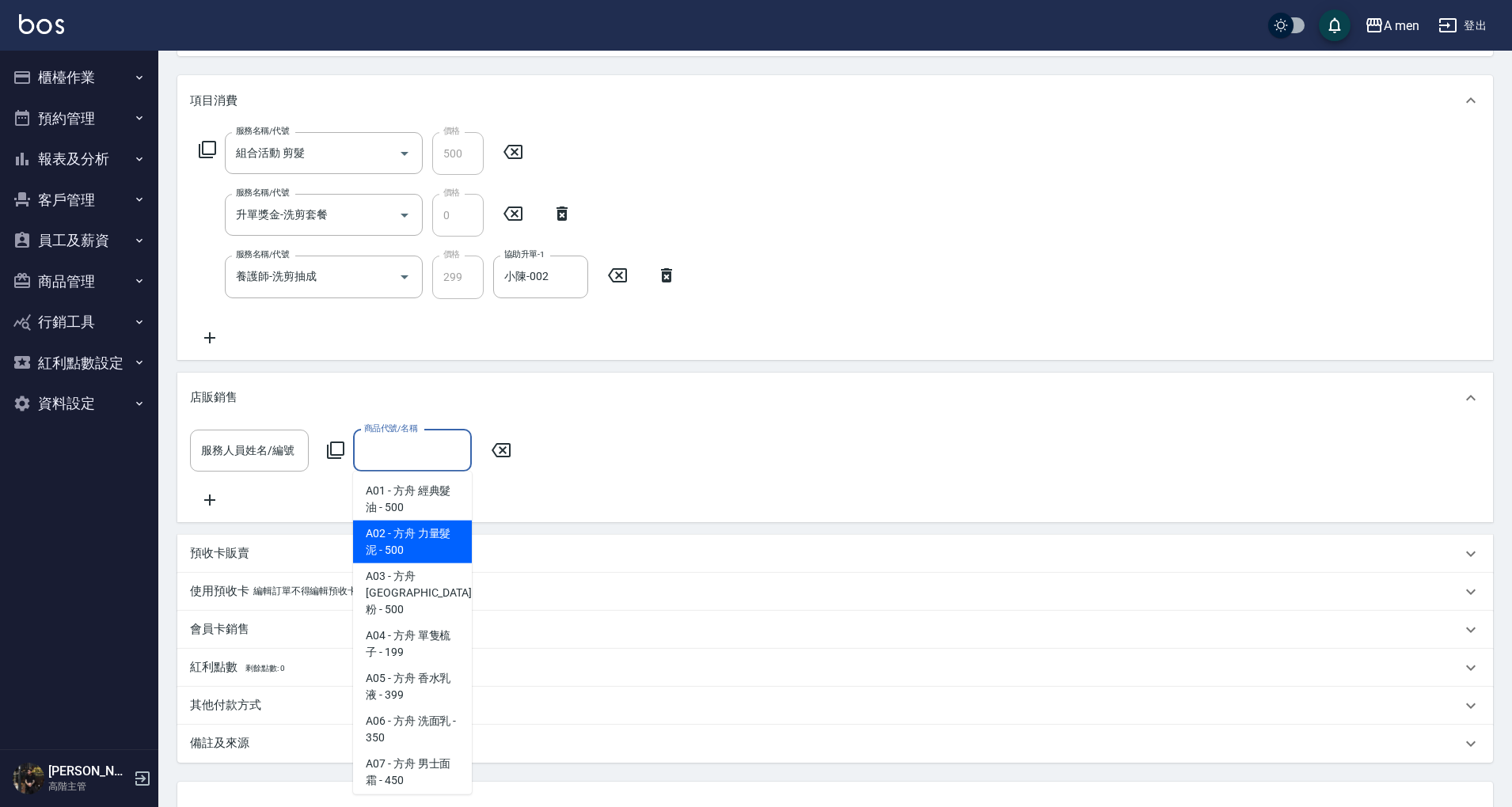
click at [422, 528] on span "A02 - 方舟 力量髮泥 - 500" at bounding box center [413, 542] width 119 height 43
type input "方舟 力量髮泥"
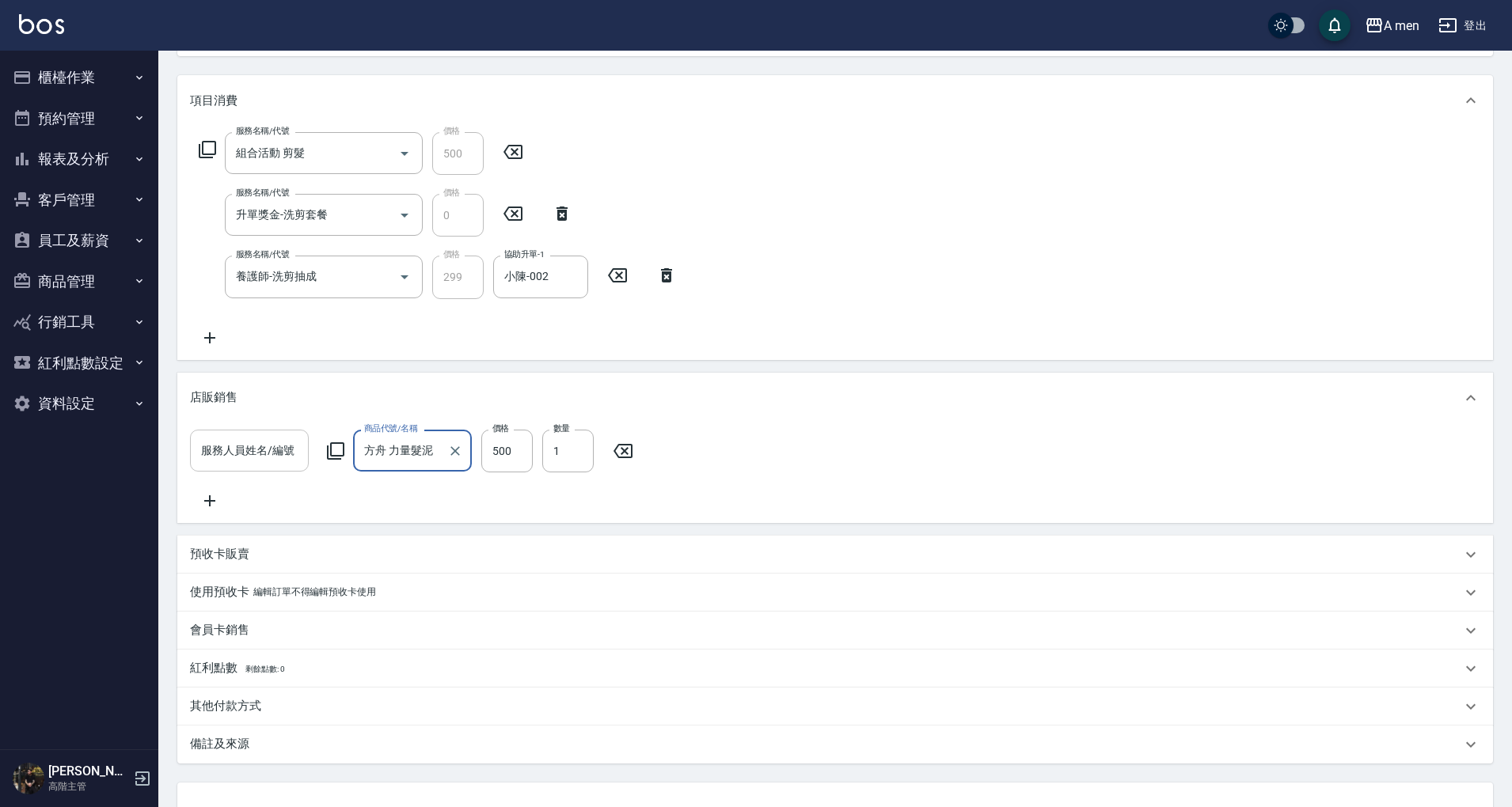
click at [273, 465] on div "服務人員姓名/編號" at bounding box center [249, 450] width 119 height 42
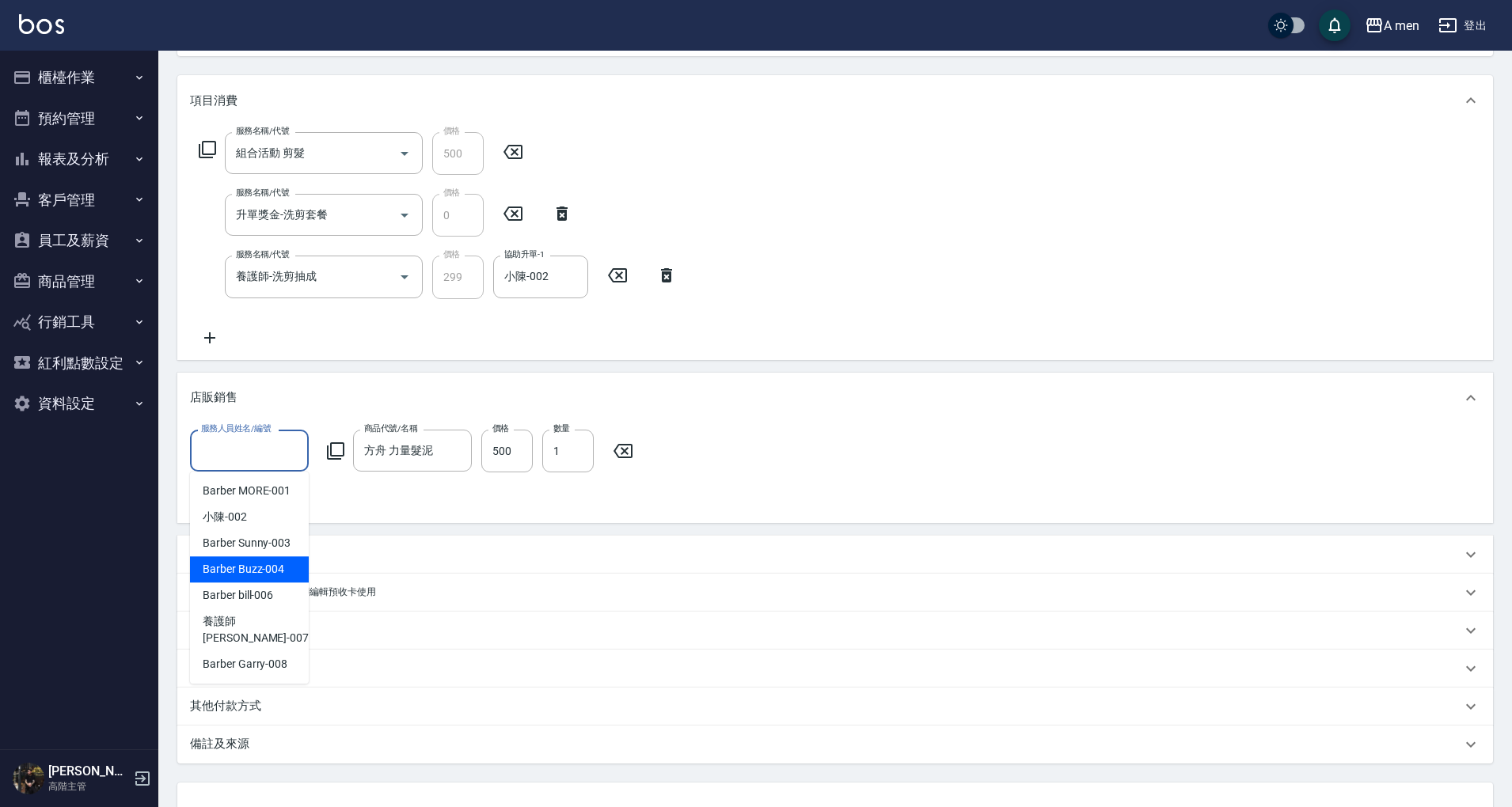
click at [272, 559] on div "Barber Buzz -004" at bounding box center [249, 569] width 119 height 26
type input "Barber Buzz-004"
drag, startPoint x: 877, startPoint y: 481, endPoint x: 878, endPoint y: 491, distance: 10.0
click at [878, 490] on div "服務人員姓名/編號 Barber Buzz-004 服務人員姓名/編號 商品代號/名稱 方舟 力量髮泥 商品代號/名稱 價格 500 價格 數量 1 數量" at bounding box center [835, 469] width 1290 height 80
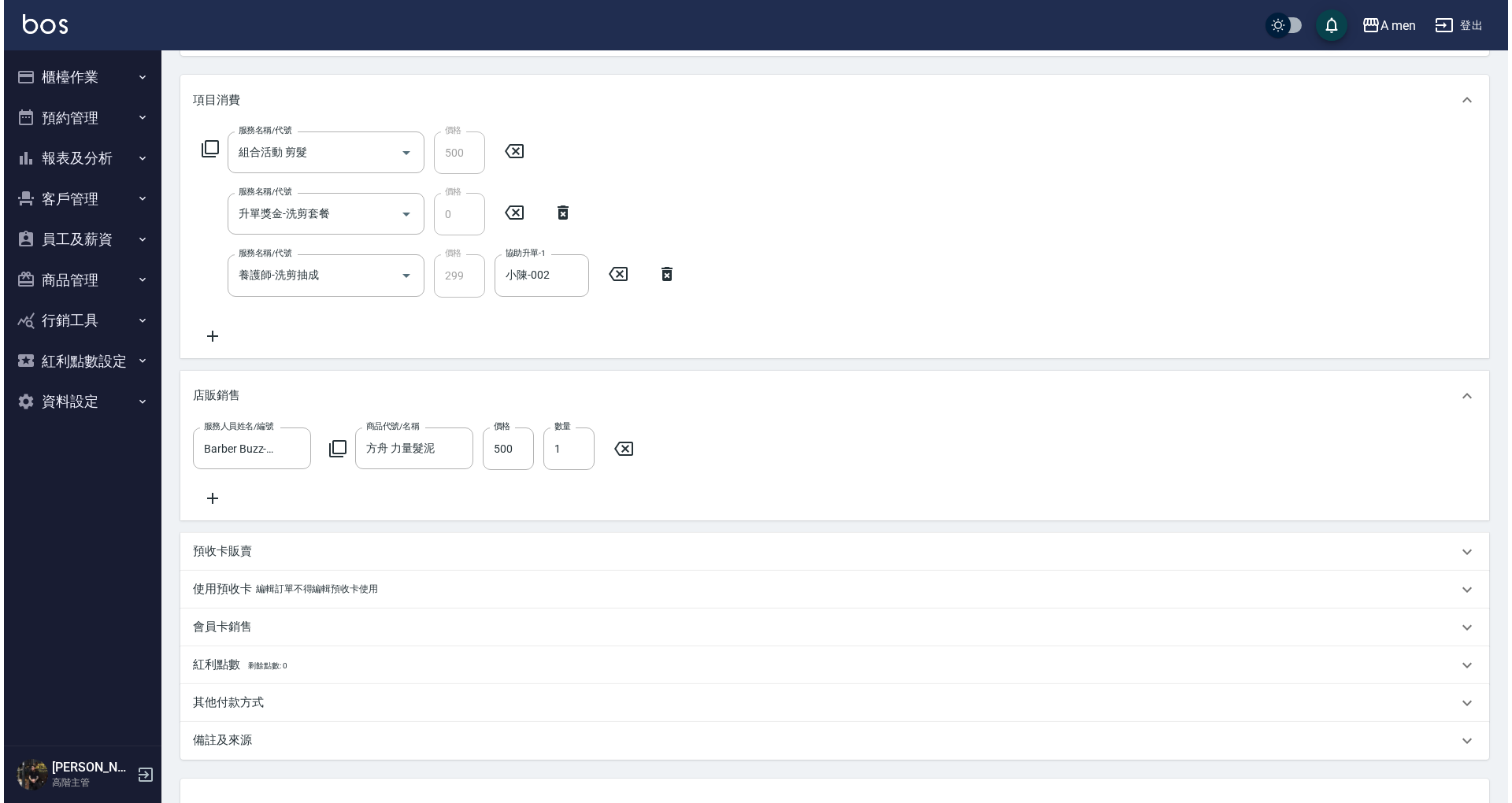
scroll to position [324, 0]
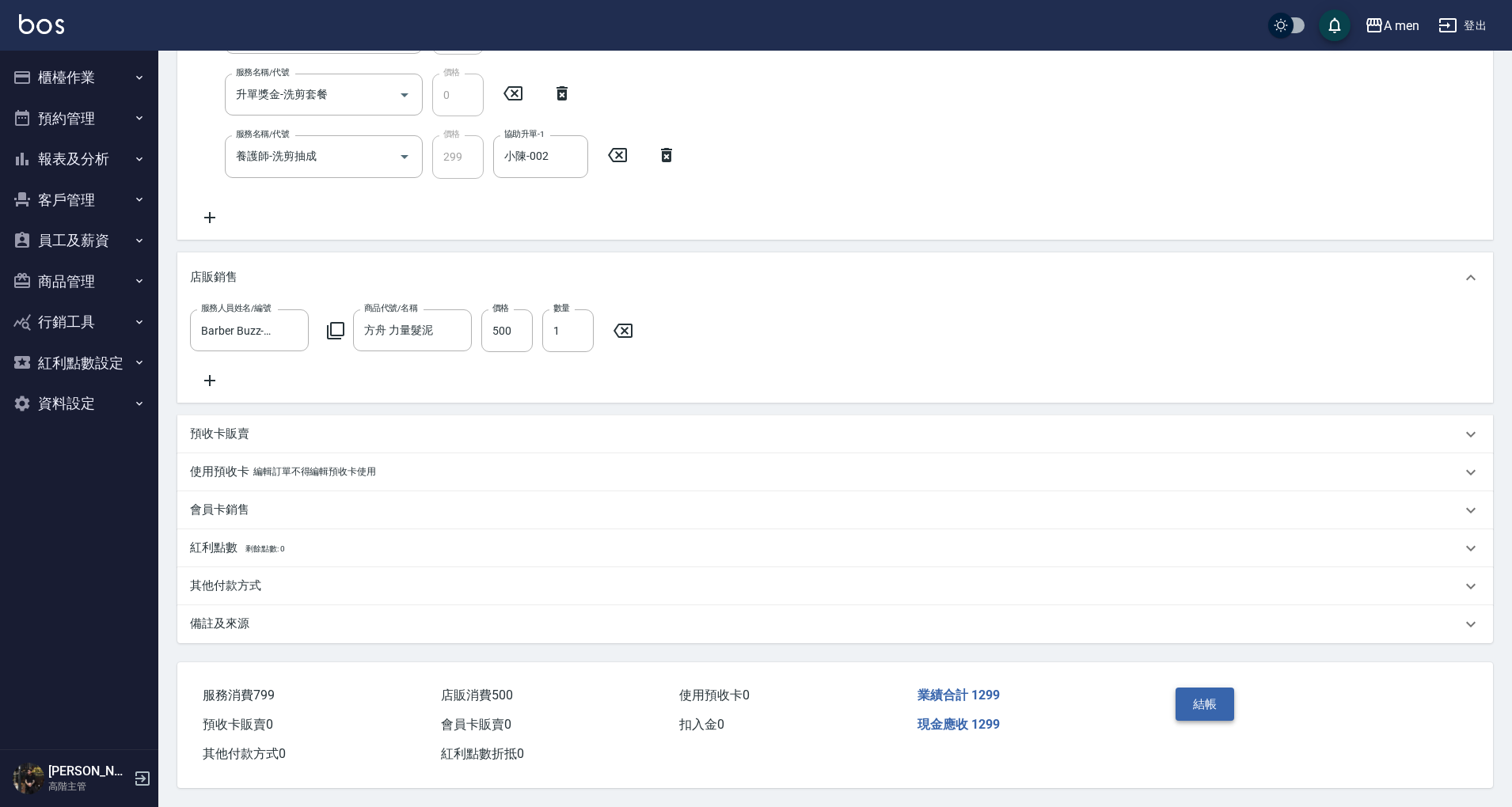
click at [1214, 703] on button "結帳" at bounding box center [1206, 703] width 60 height 33
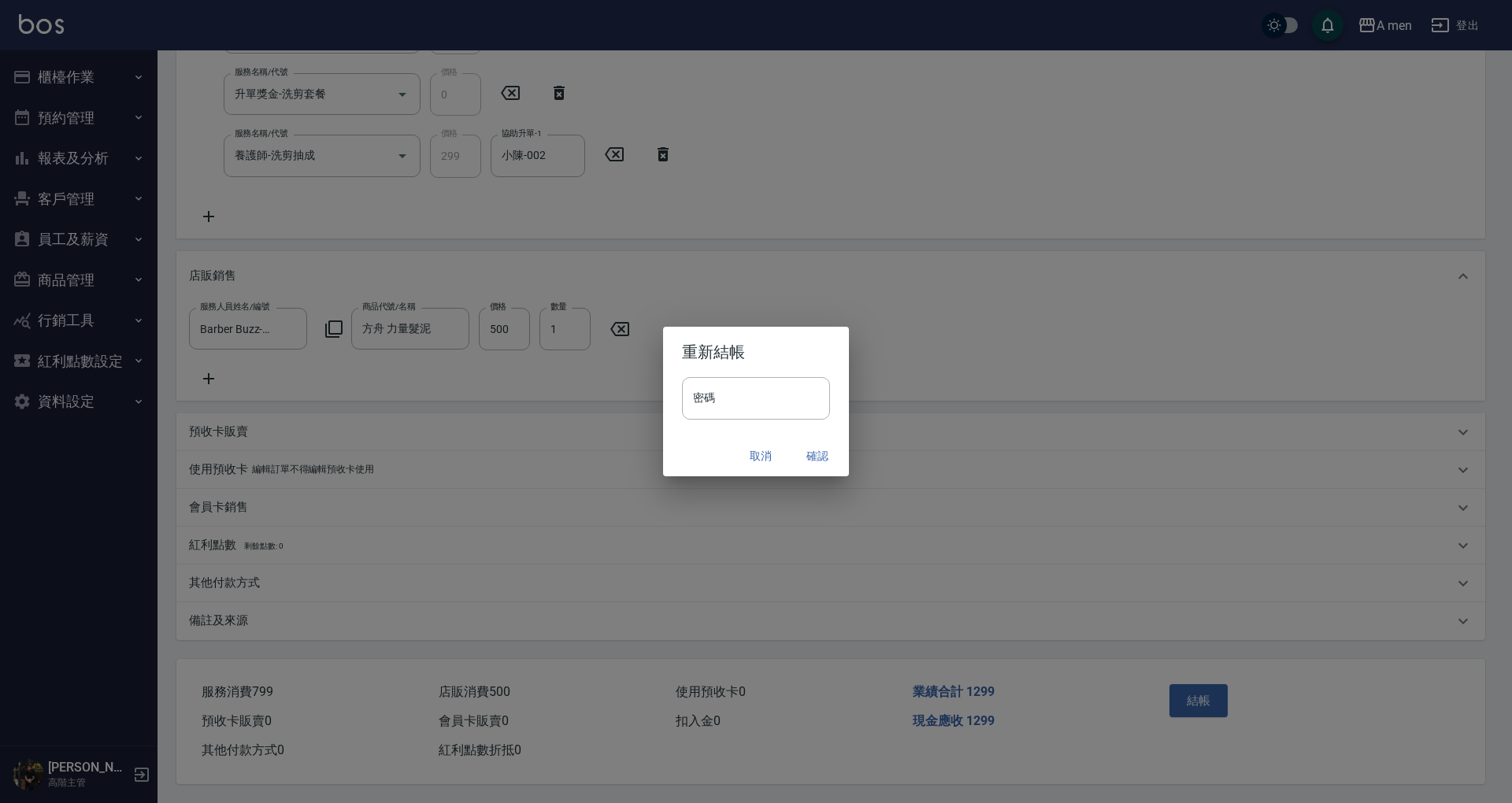
click at [822, 452] on button "確認" at bounding box center [817, 456] width 50 height 29
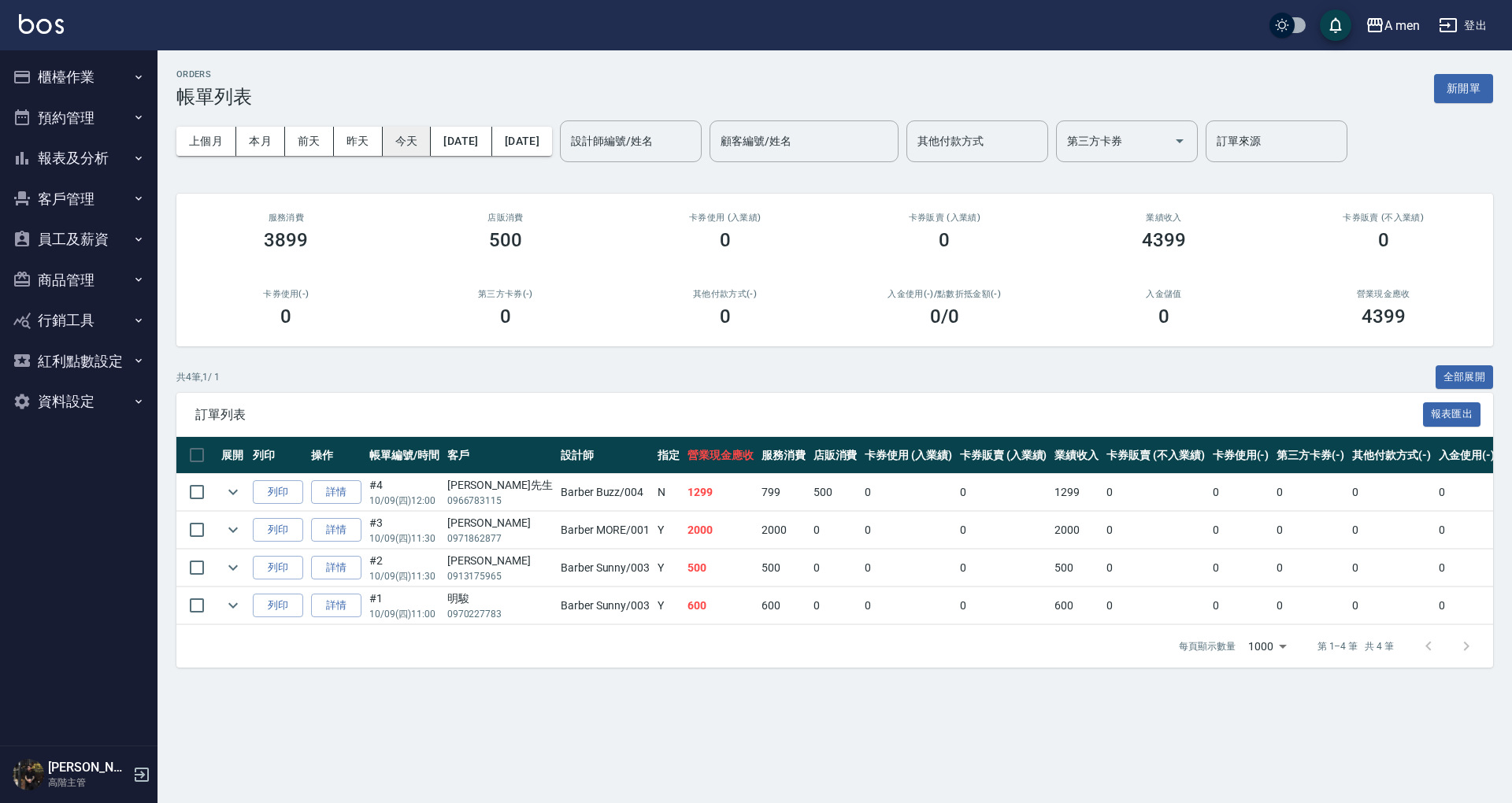
click at [410, 147] on button "今天" at bounding box center [406, 141] width 49 height 29
click at [1441, 582] on td "0" at bounding box center [1466, 568] width 65 height 37
click at [1498, 513] on td "0" at bounding box center [1542, 530] width 86 height 37
click at [75, 132] on button "預約管理" at bounding box center [78, 118] width 145 height 41
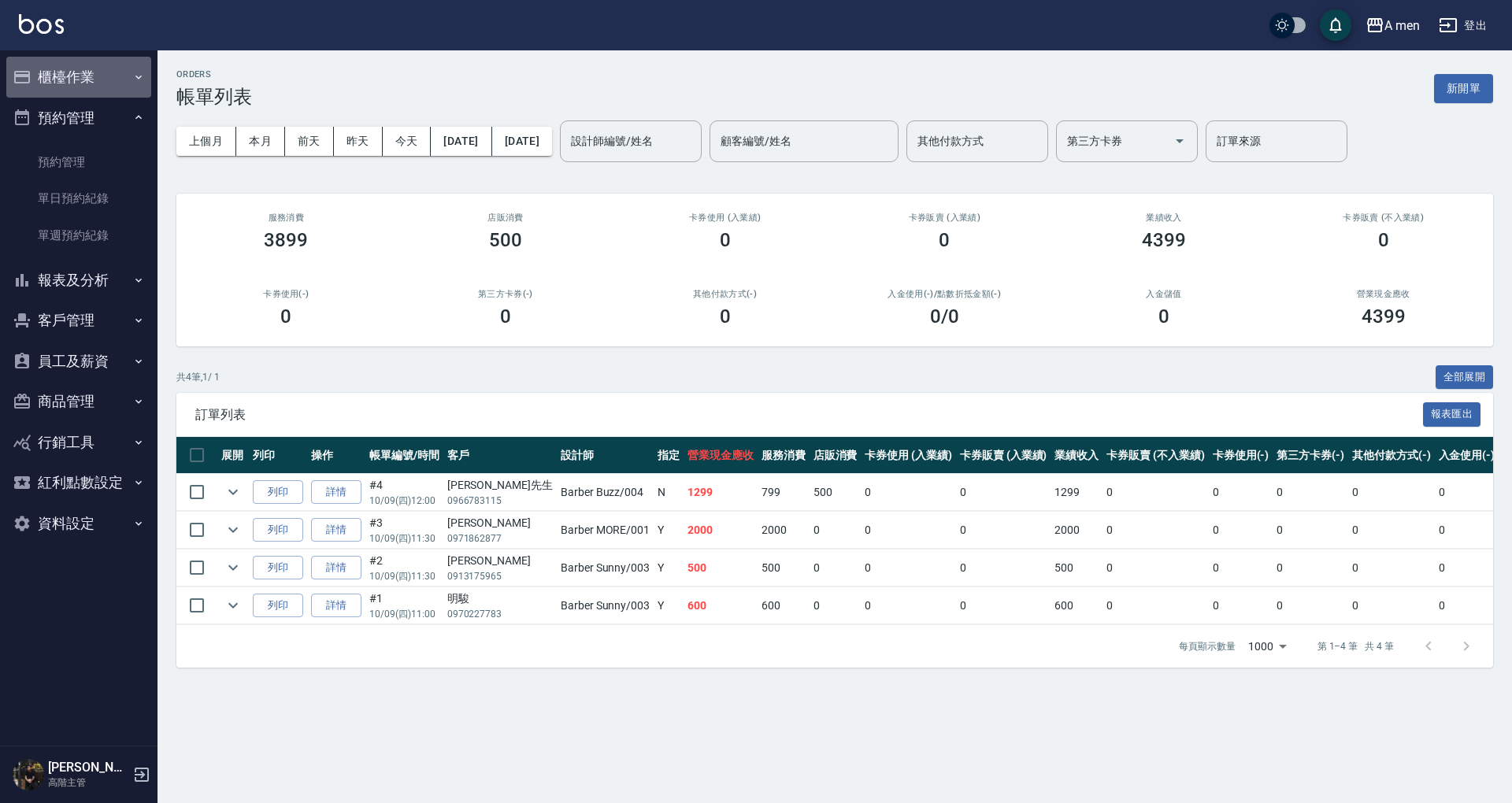
click at [115, 85] on button "櫃檯作業" at bounding box center [78, 77] width 145 height 41
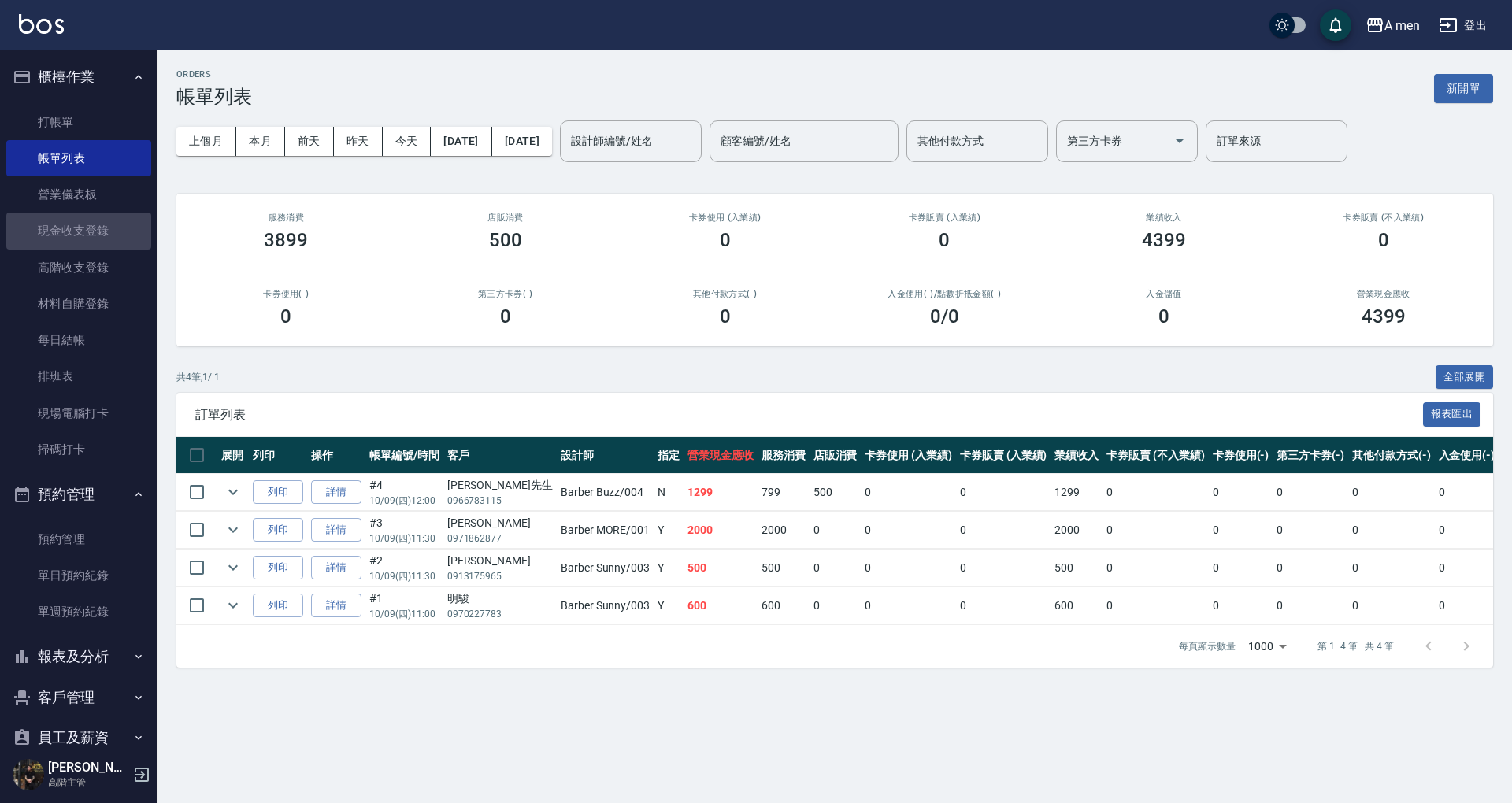
drag, startPoint x: 104, startPoint y: 226, endPoint x: 587, endPoint y: 221, distance: 483.0
click at [104, 226] on link "現金收支登錄" at bounding box center [78, 230] width 145 height 36
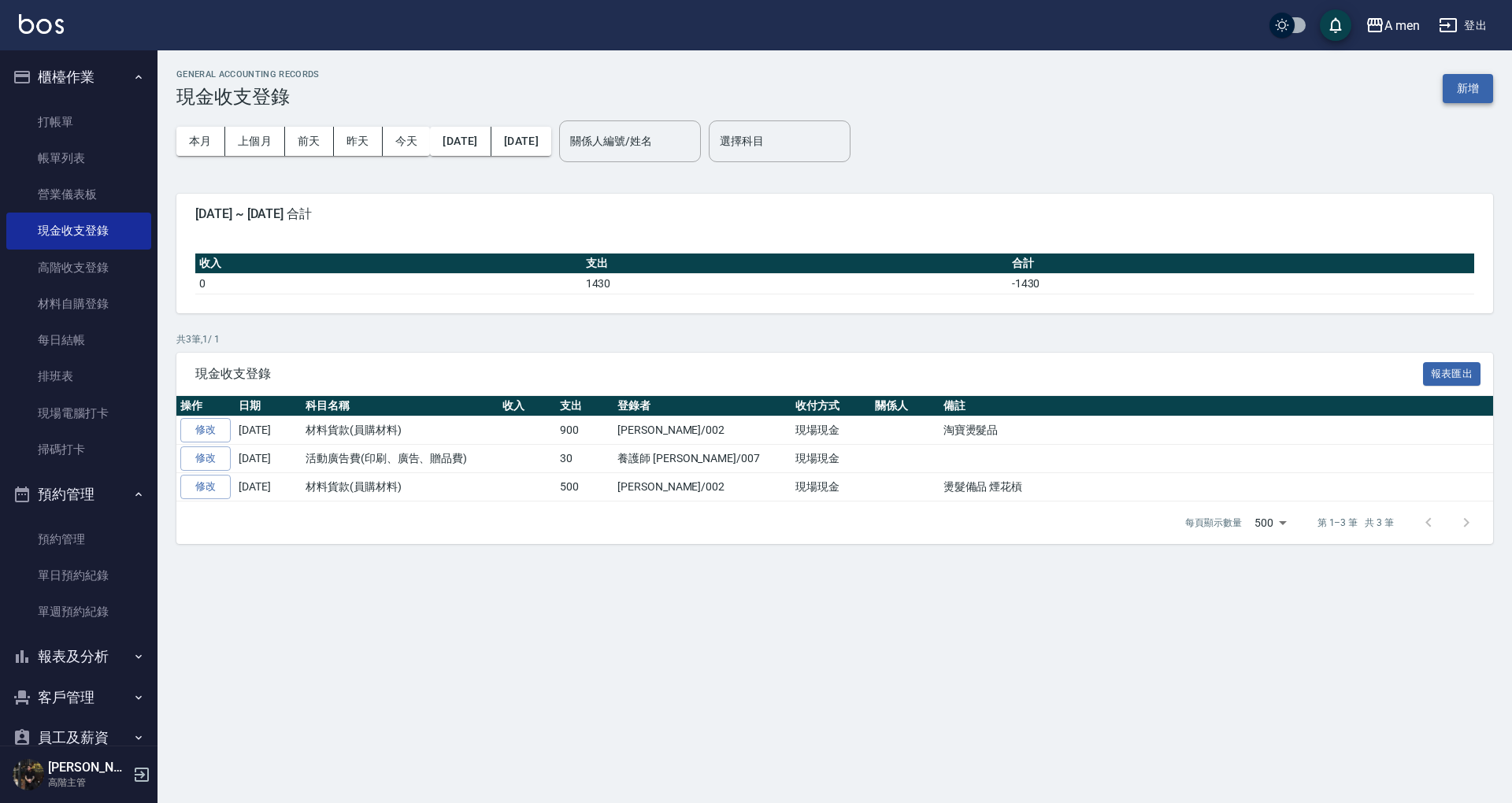
click at [1466, 78] on button "新增" at bounding box center [1467, 89] width 50 height 29
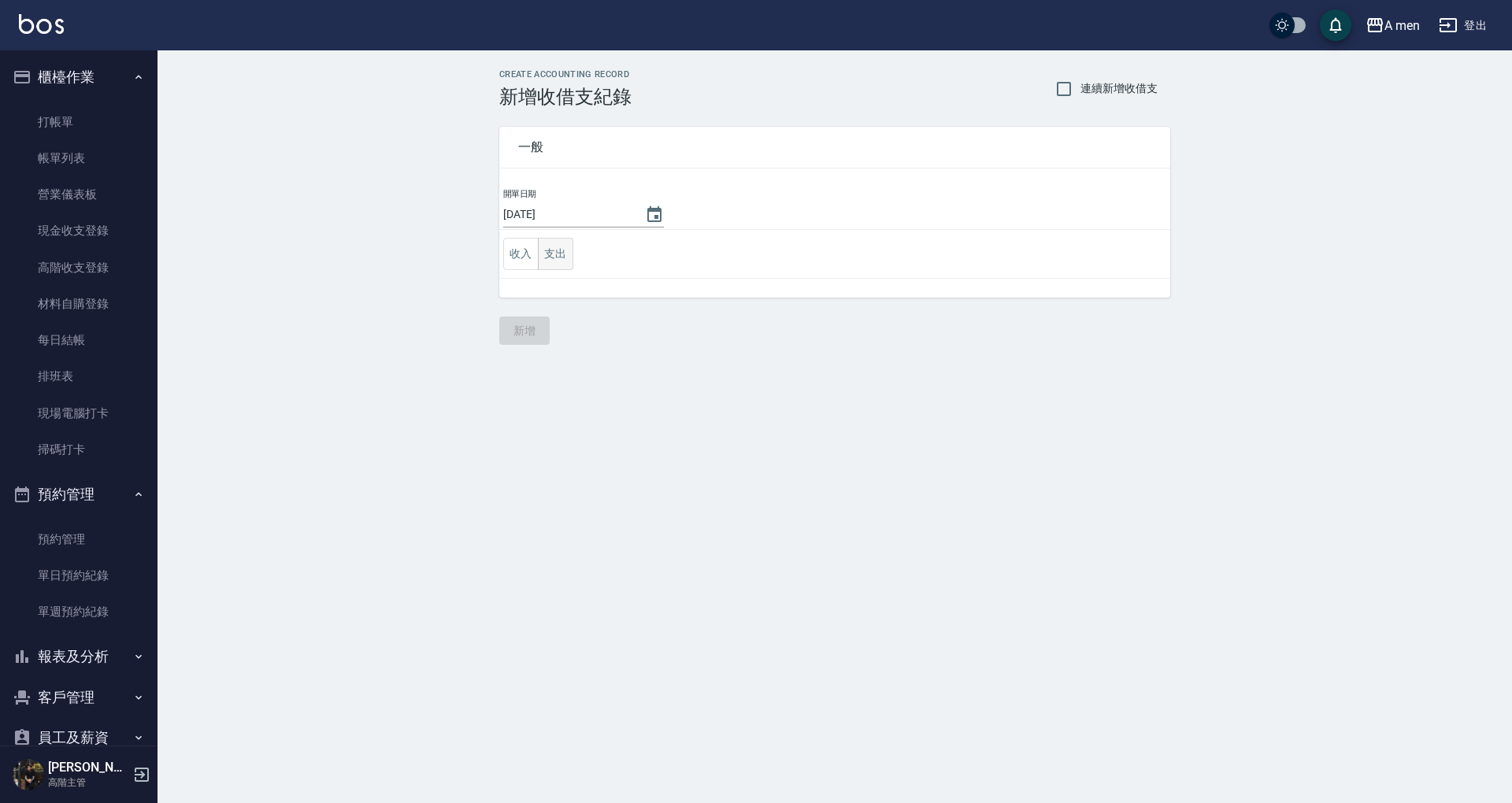
click at [570, 257] on button "支出" at bounding box center [555, 254] width 35 height 32
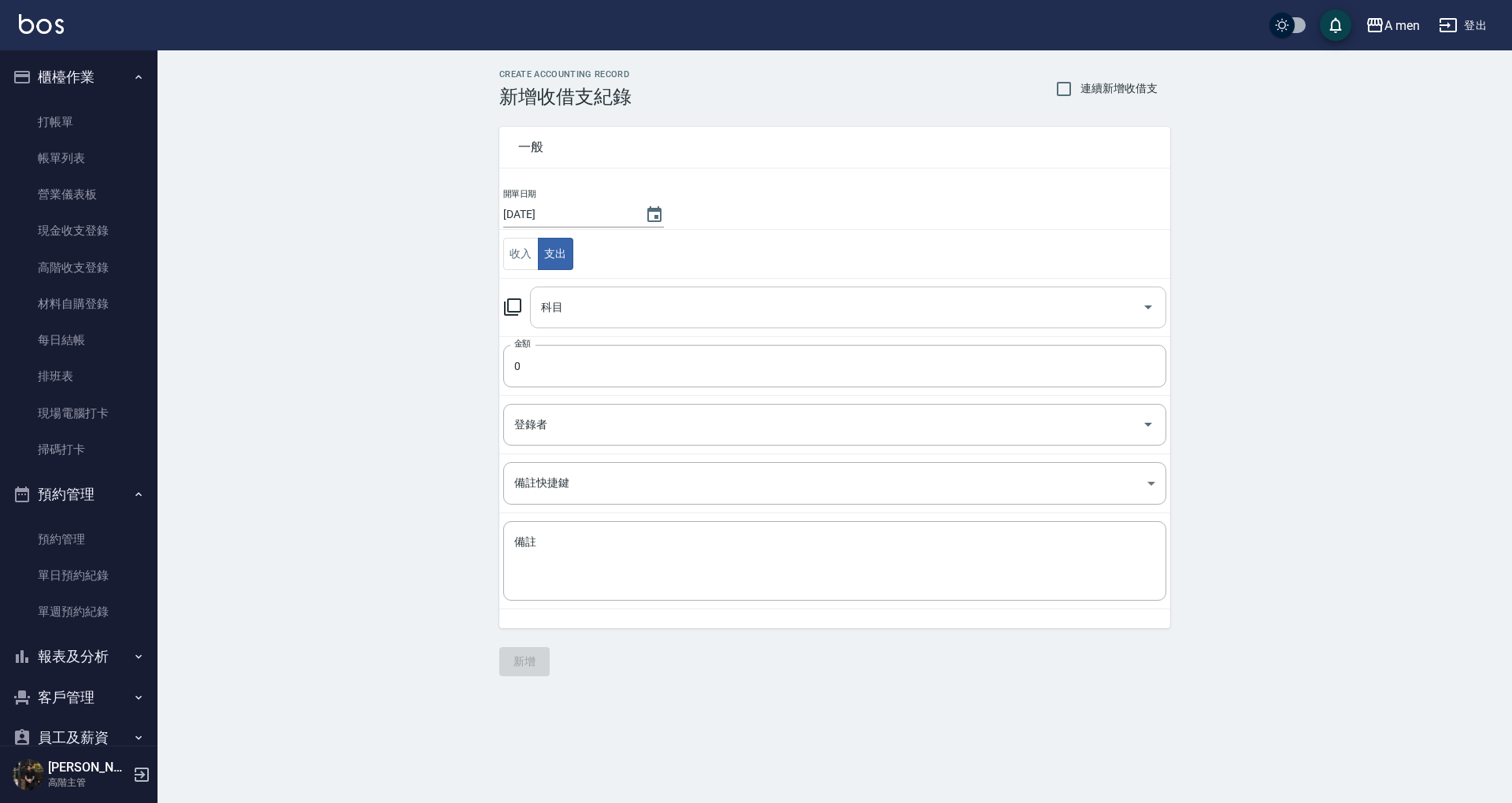
click at [610, 307] on input "科目" at bounding box center [836, 307] width 598 height 27
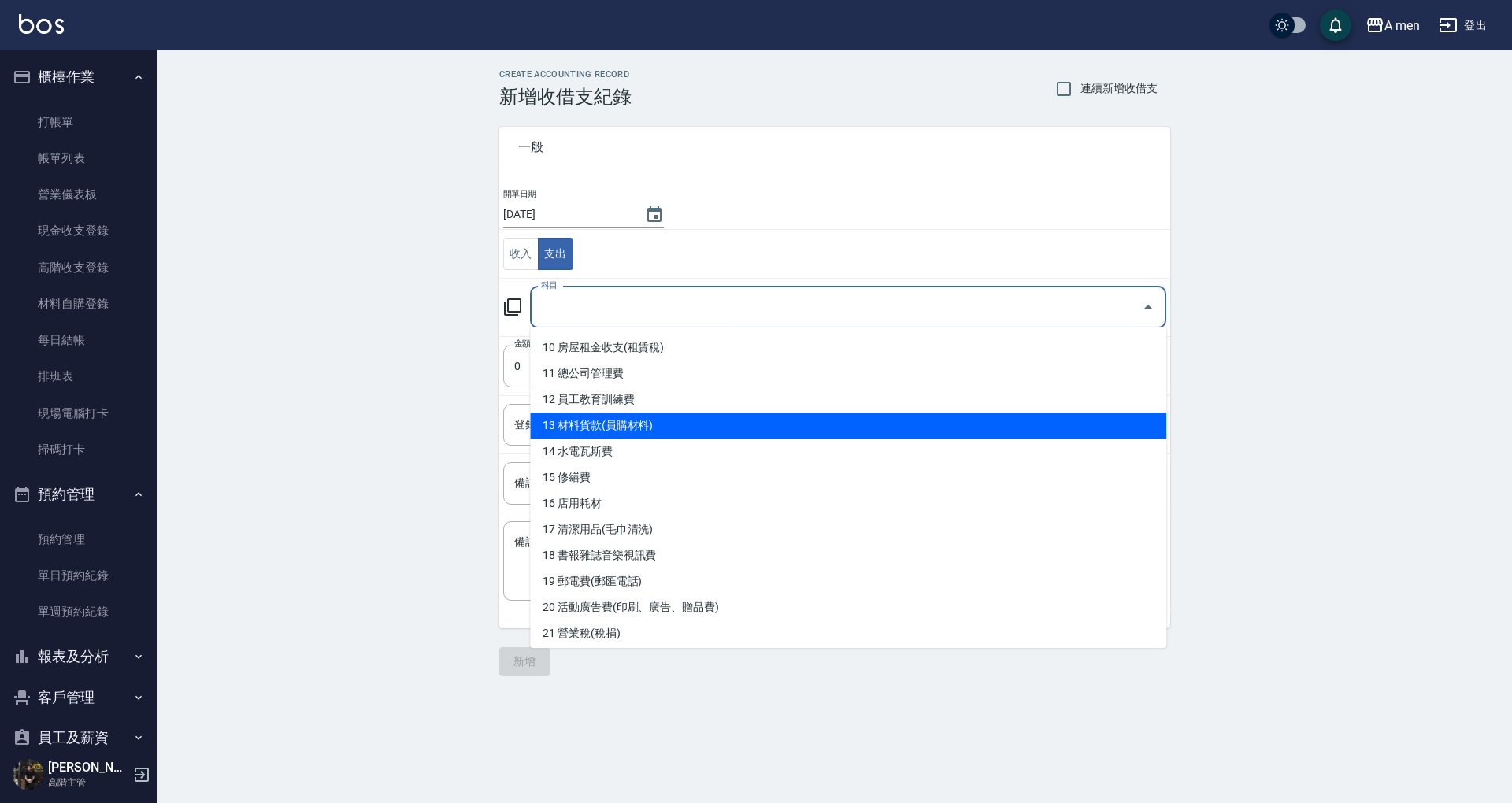
scroll to position [154, 0]
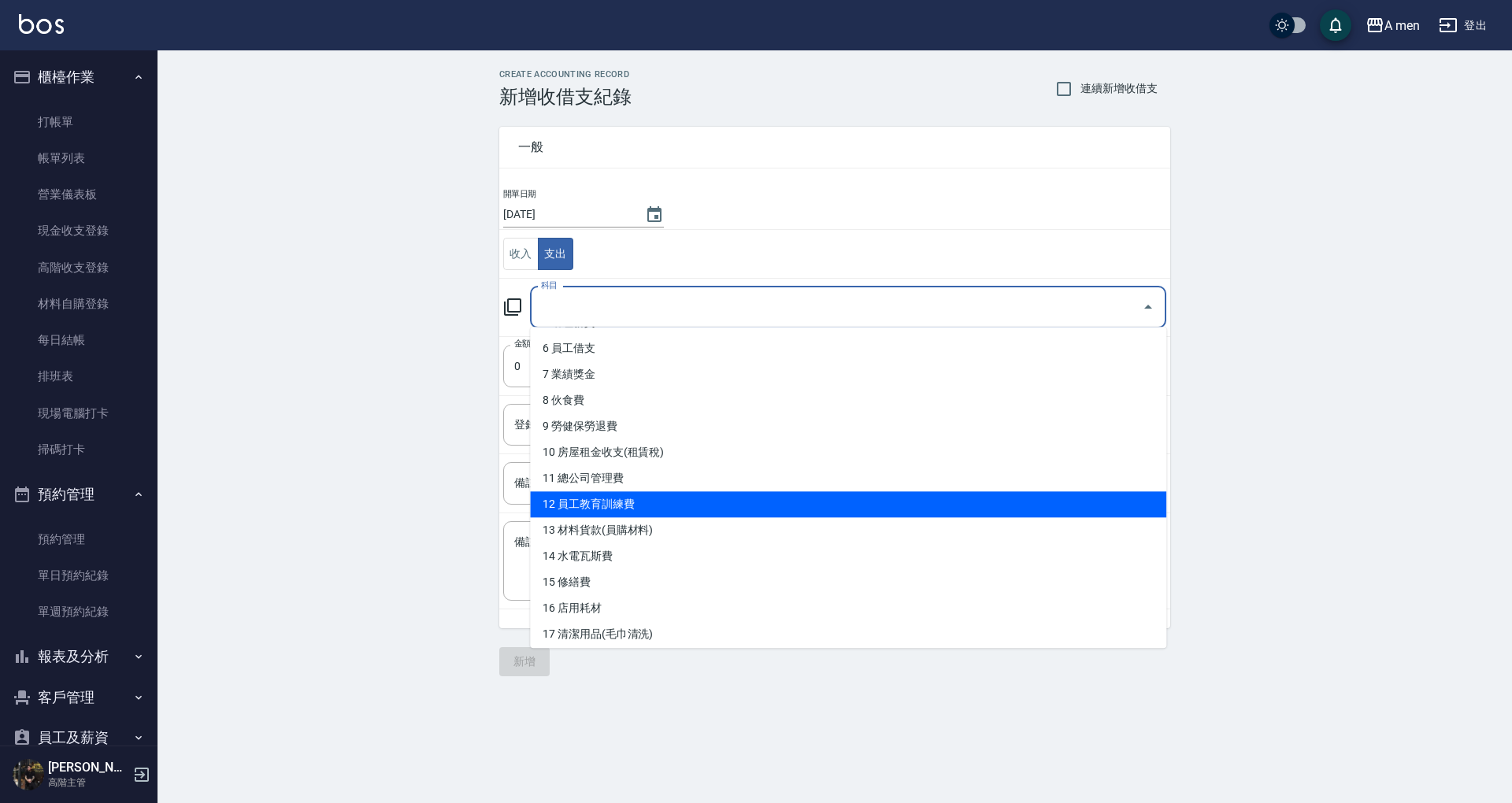
click at [681, 493] on li "12 員工教育訓練費" at bounding box center [847, 504] width 636 height 26
type input "12 員工教育訓練費"
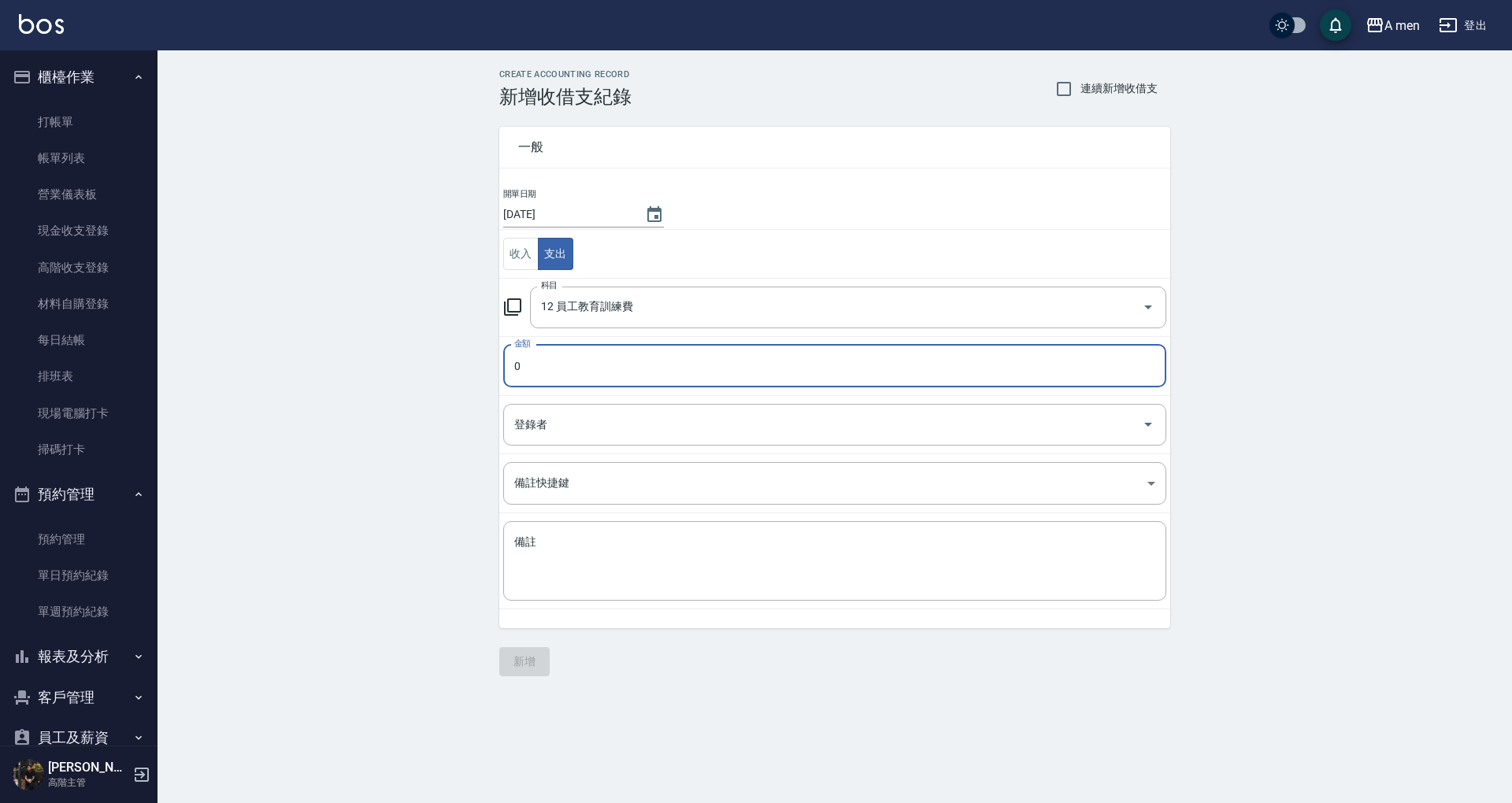
click at [597, 374] on input "0" at bounding box center [834, 366] width 663 height 42
drag, startPoint x: 562, startPoint y: 379, endPoint x: 485, endPoint y: 382, distance: 77.1
click at [485, 382] on div "一般 開單日期 2025/10/09 收入 支出 科目 12 員工教育訓練費 科目 金額 0 金額 登錄者 登錄者 備註快捷鍵 ​ 備註快捷鍵 備註 x 備註" at bounding box center [825, 368] width 690 height 521
type input "1500"
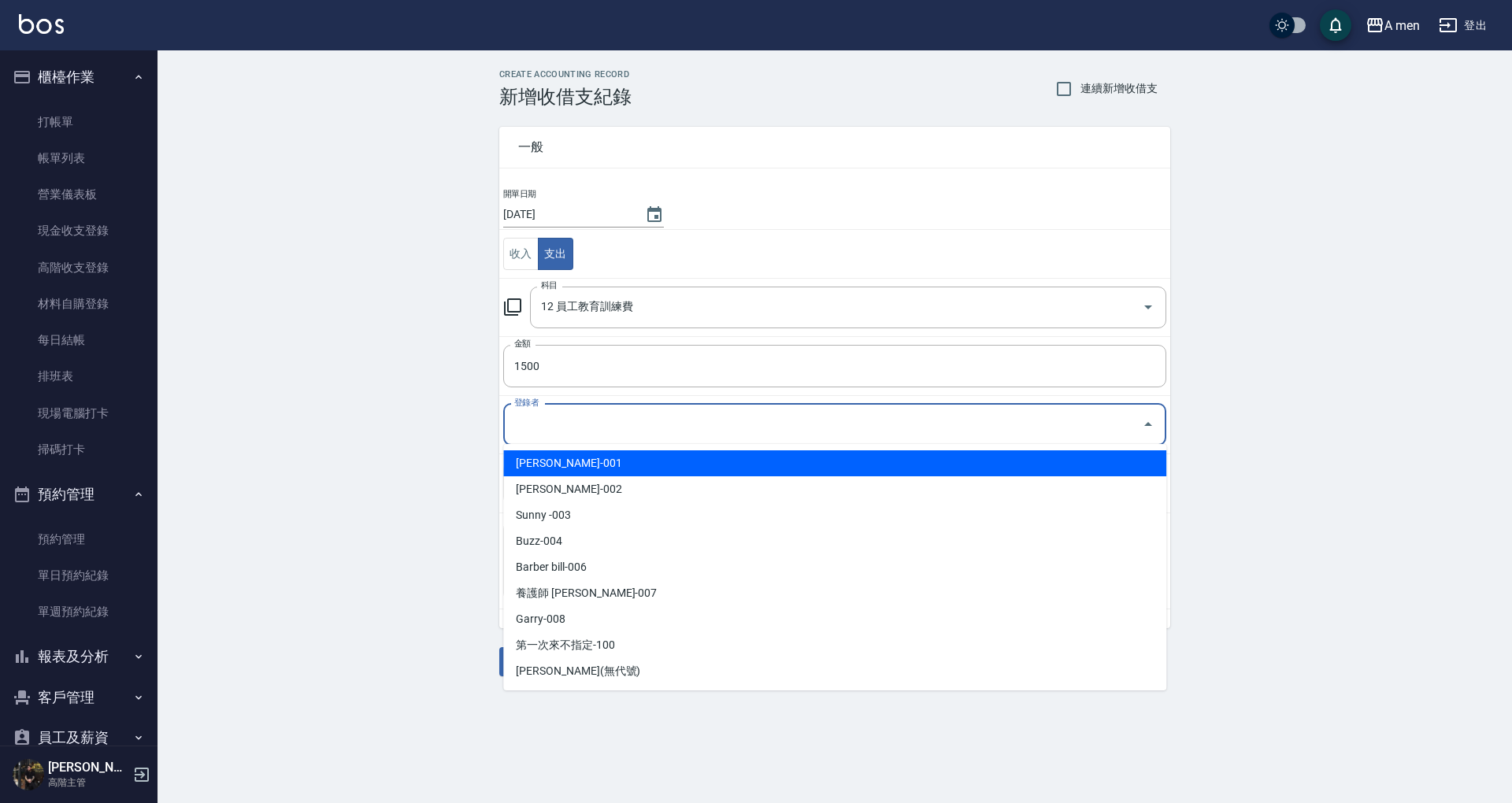
drag, startPoint x: 570, startPoint y: 416, endPoint x: 606, endPoint y: 523, distance: 112.9
click at [572, 413] on input "登錄者" at bounding box center [822, 425] width 625 height 27
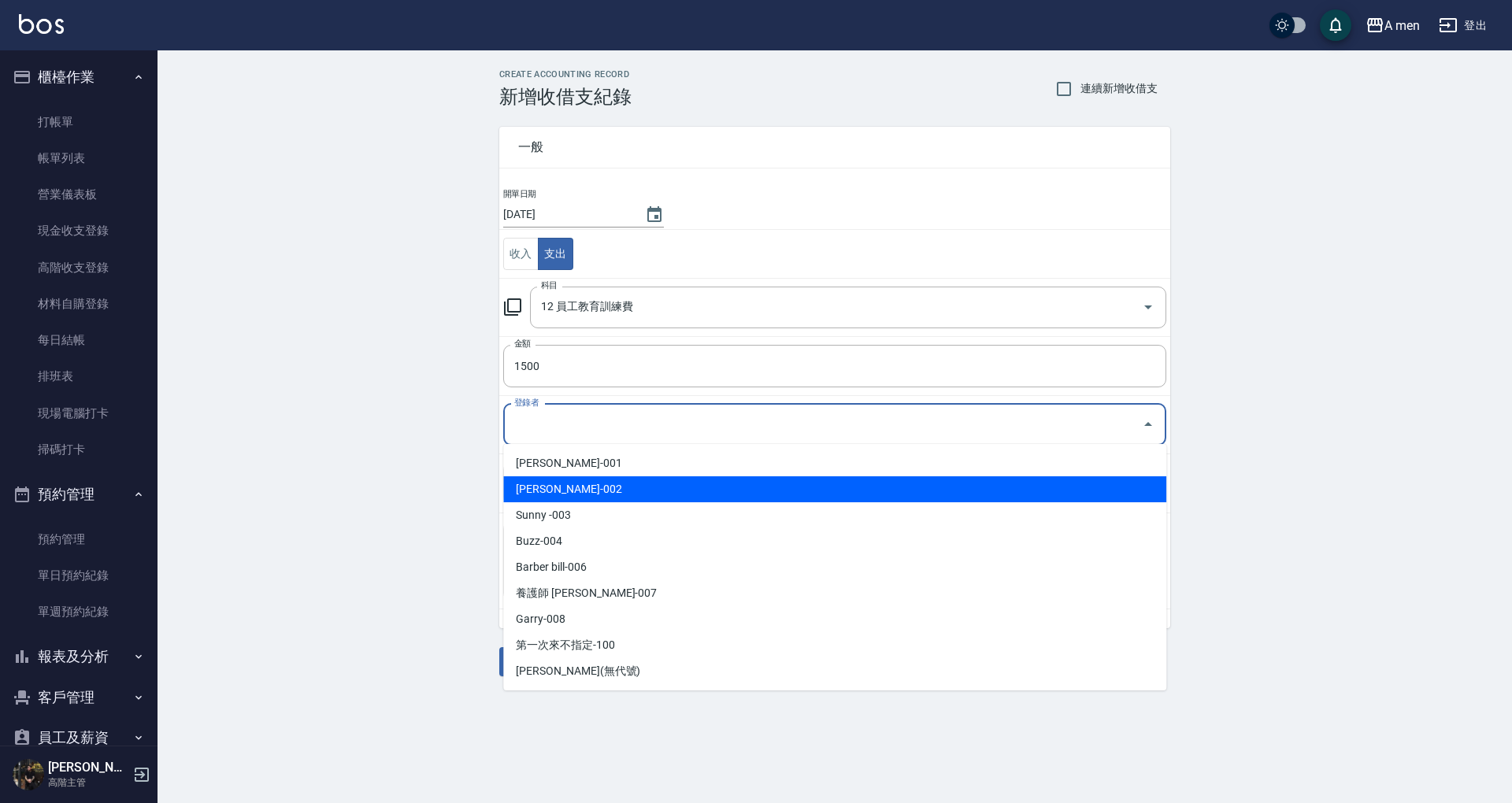
drag, startPoint x: 606, startPoint y: 491, endPoint x: 613, endPoint y: 533, distance: 42.6
click at [607, 489] on li "陳汶駿-002" at bounding box center [834, 489] width 663 height 26
type input "陳汶駿-002"
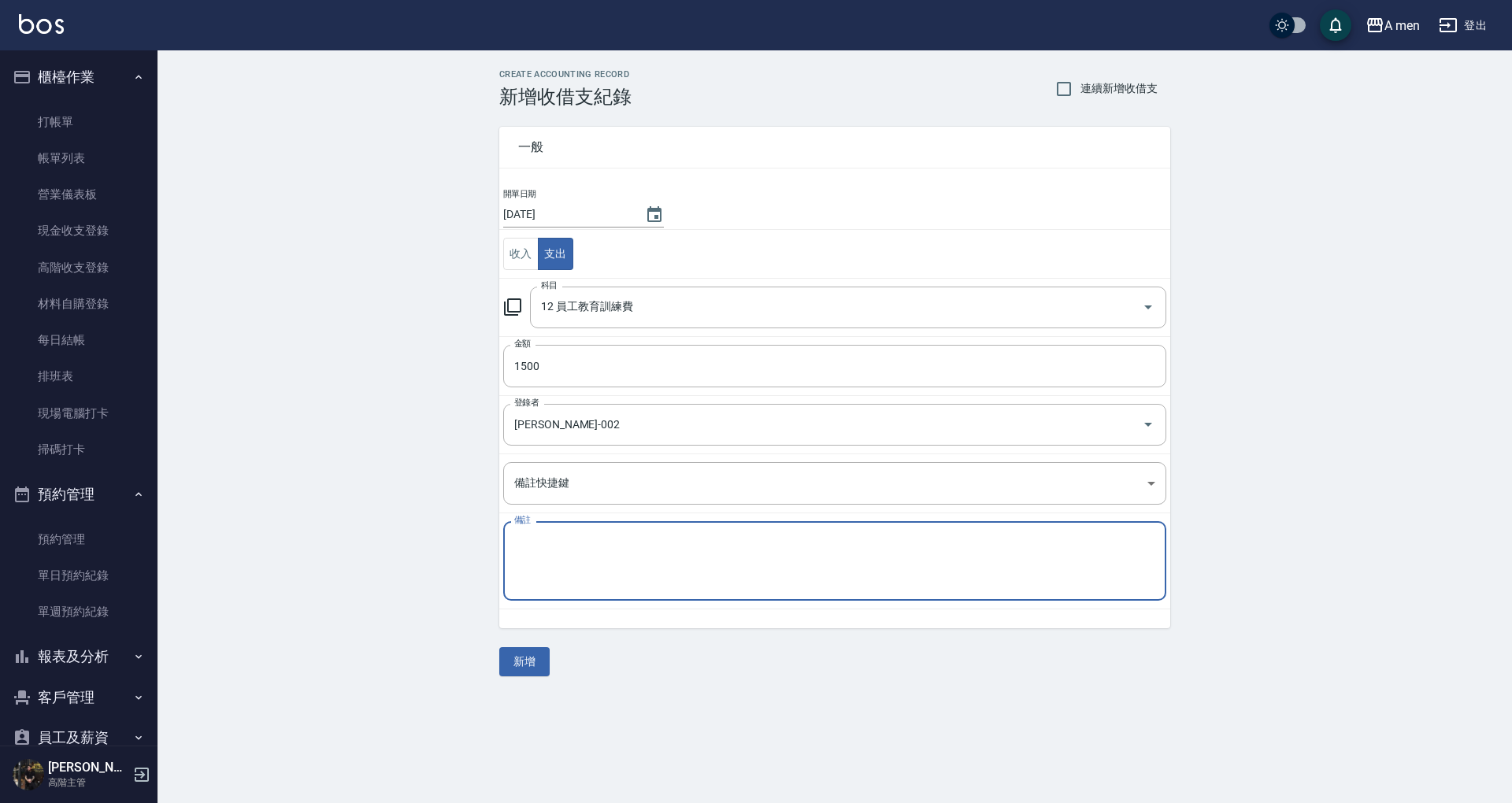
click at [609, 564] on textarea "備註" at bounding box center [834, 561] width 641 height 54
type textarea "d"
type textarea "課程費用"
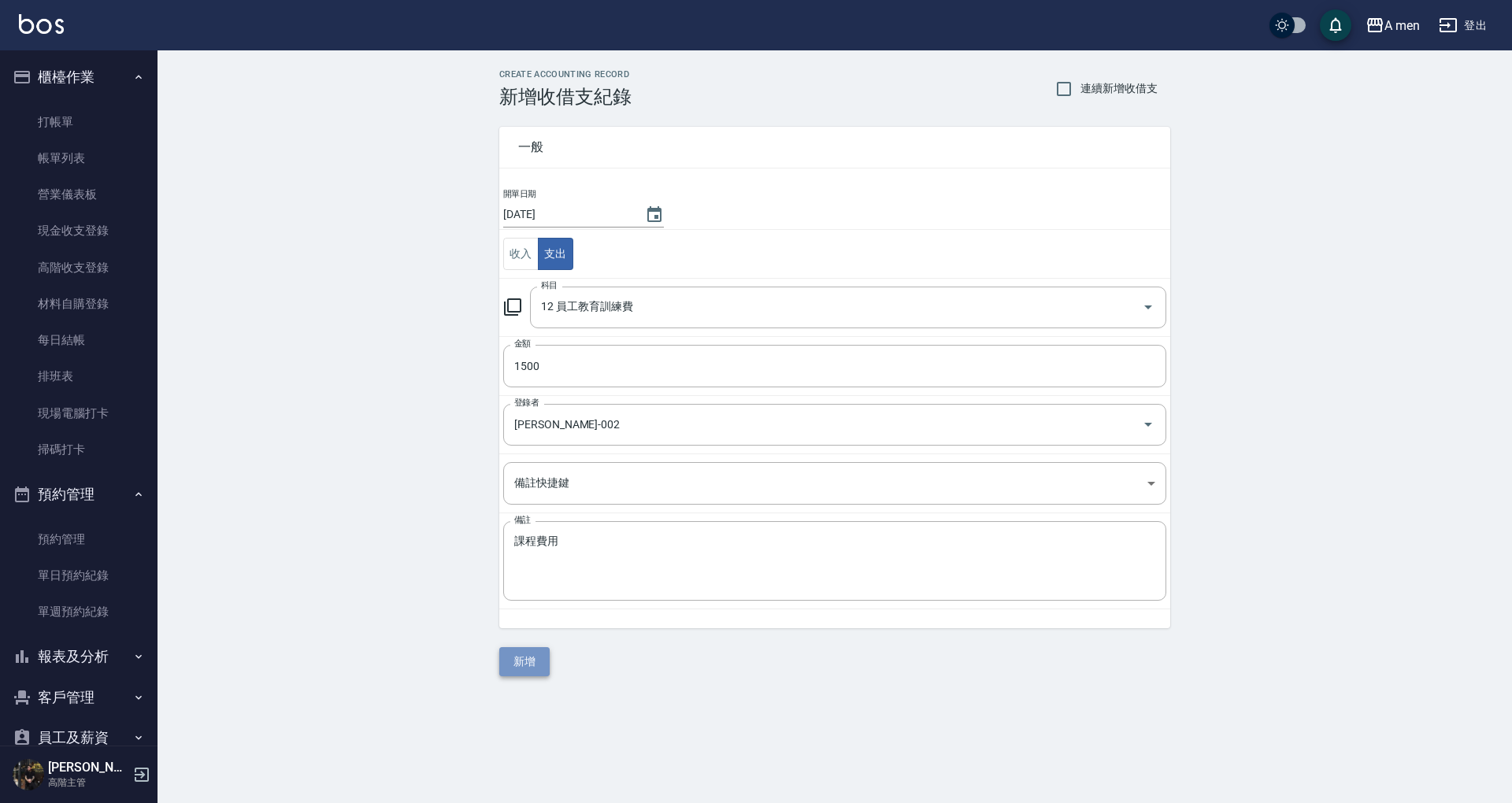
click at [527, 652] on button "新增" at bounding box center [524, 661] width 50 height 29
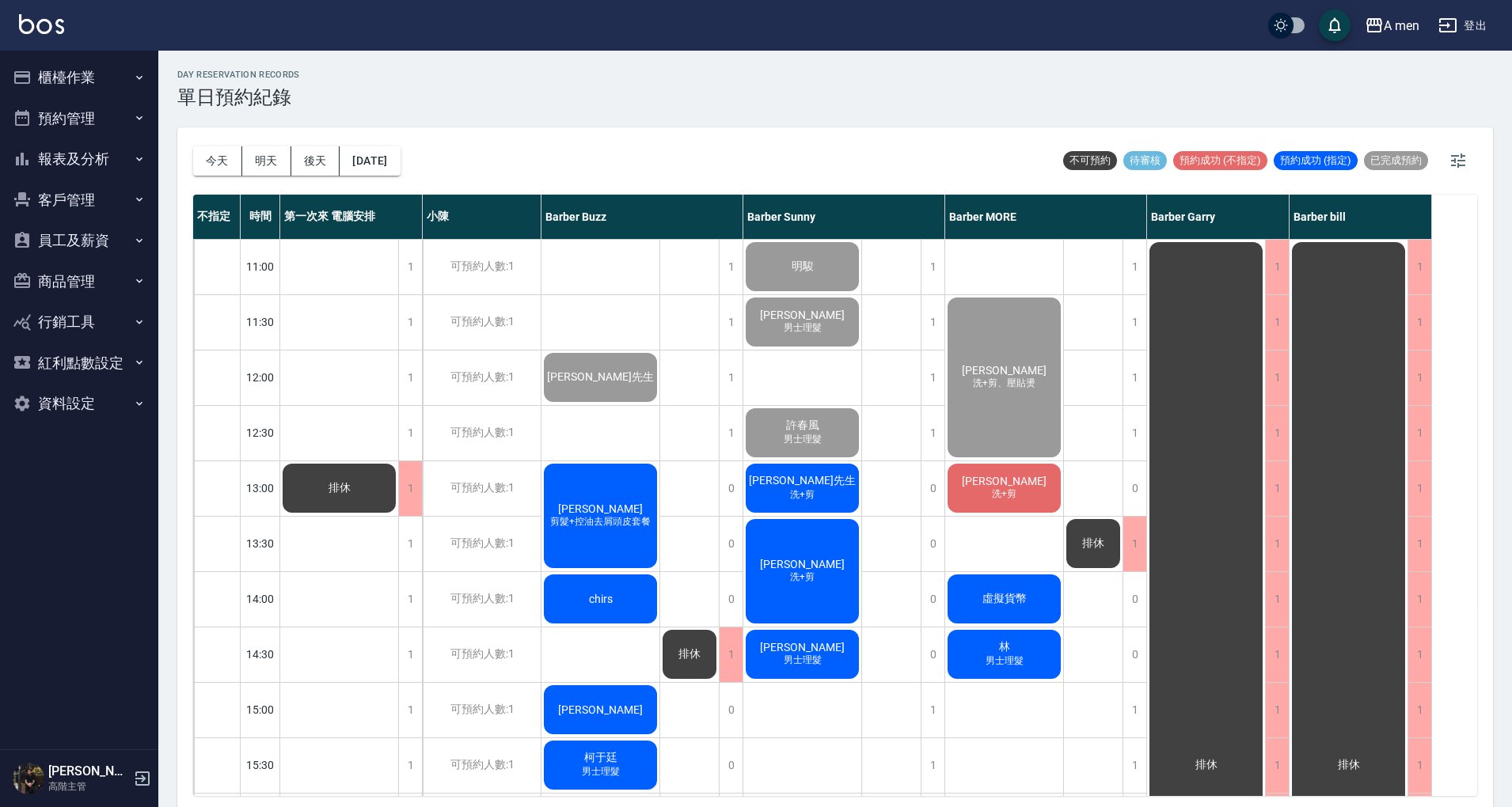
click at [597, 494] on div "[PERSON_NAME] 剪髮+控油去屑頭皮套餐" at bounding box center [600, 516] width 118 height 109
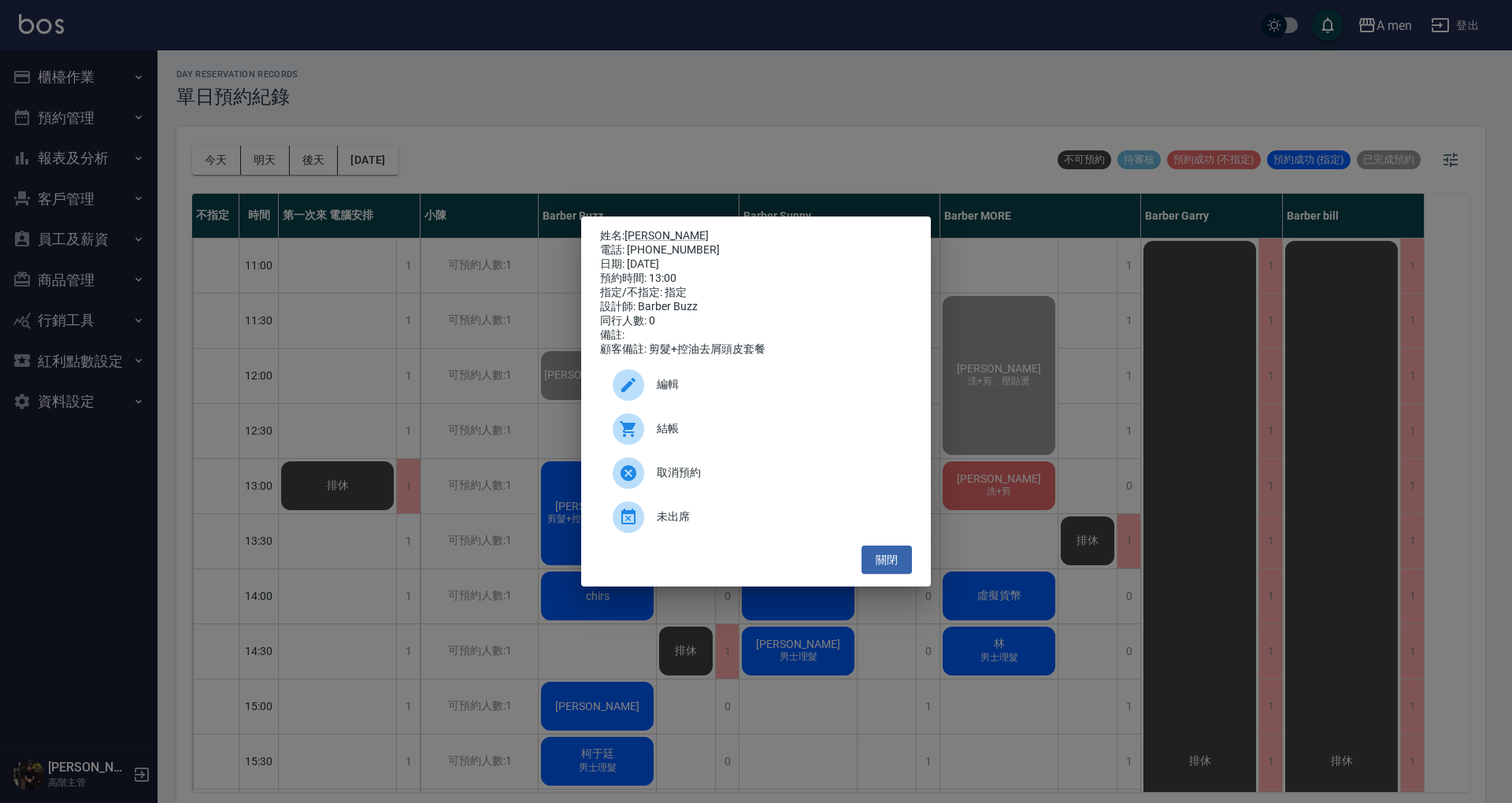
click at [850, 393] on span "編輯" at bounding box center [778, 384] width 242 height 17
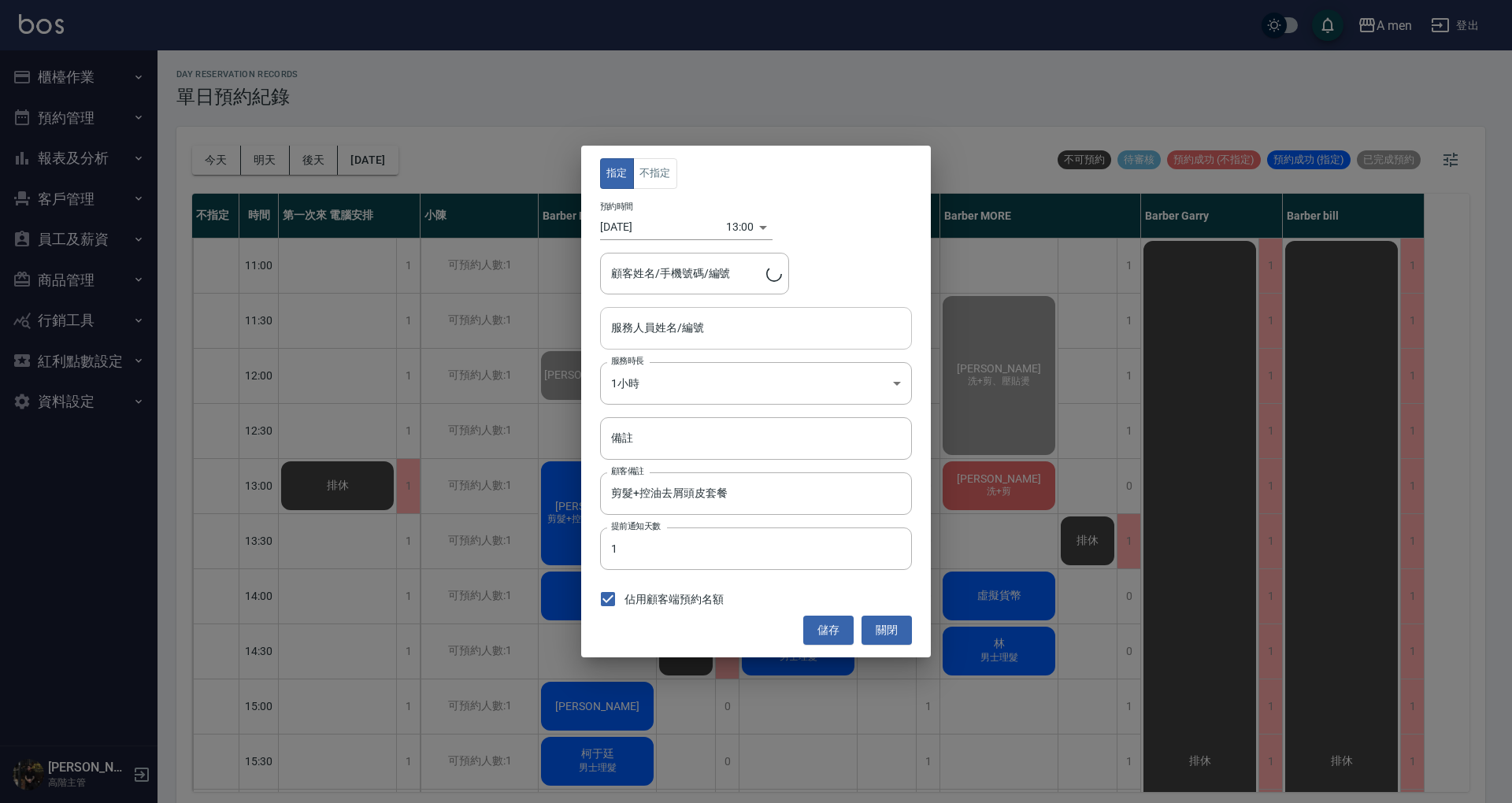
type input "Barber Buzz-004"
type input "[PERSON_NAME]/0970876802/"
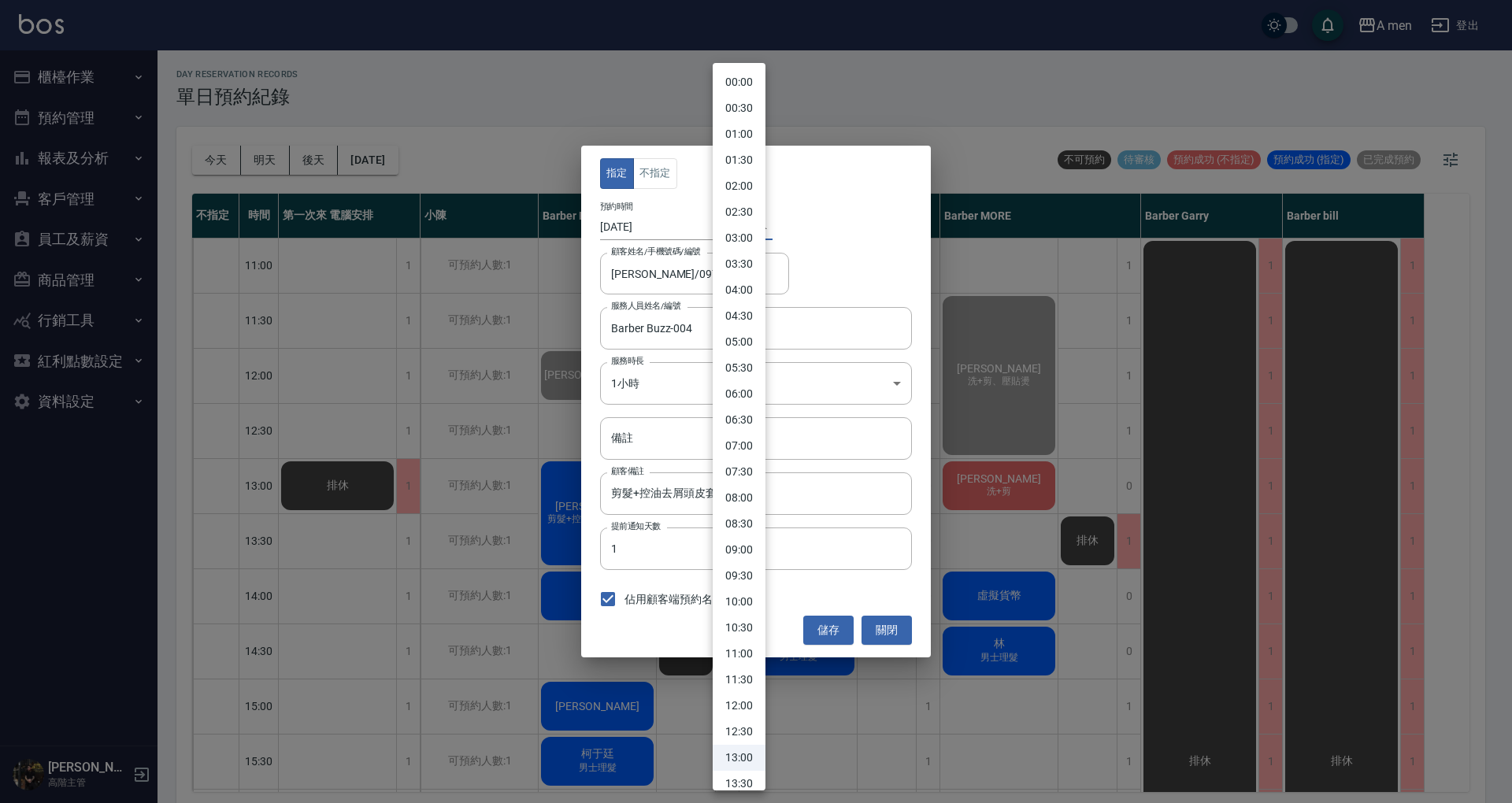
click at [732, 225] on body "A men 登出 櫃檯作業 打帳單 帳單列表 營業儀表板 現金收支登錄 高階收支登錄 材料自購登錄 每日結帳 排班表 現場電腦打卡 掃碼打卡 預約管理 預約管…" at bounding box center [756, 404] width 1512 height 808
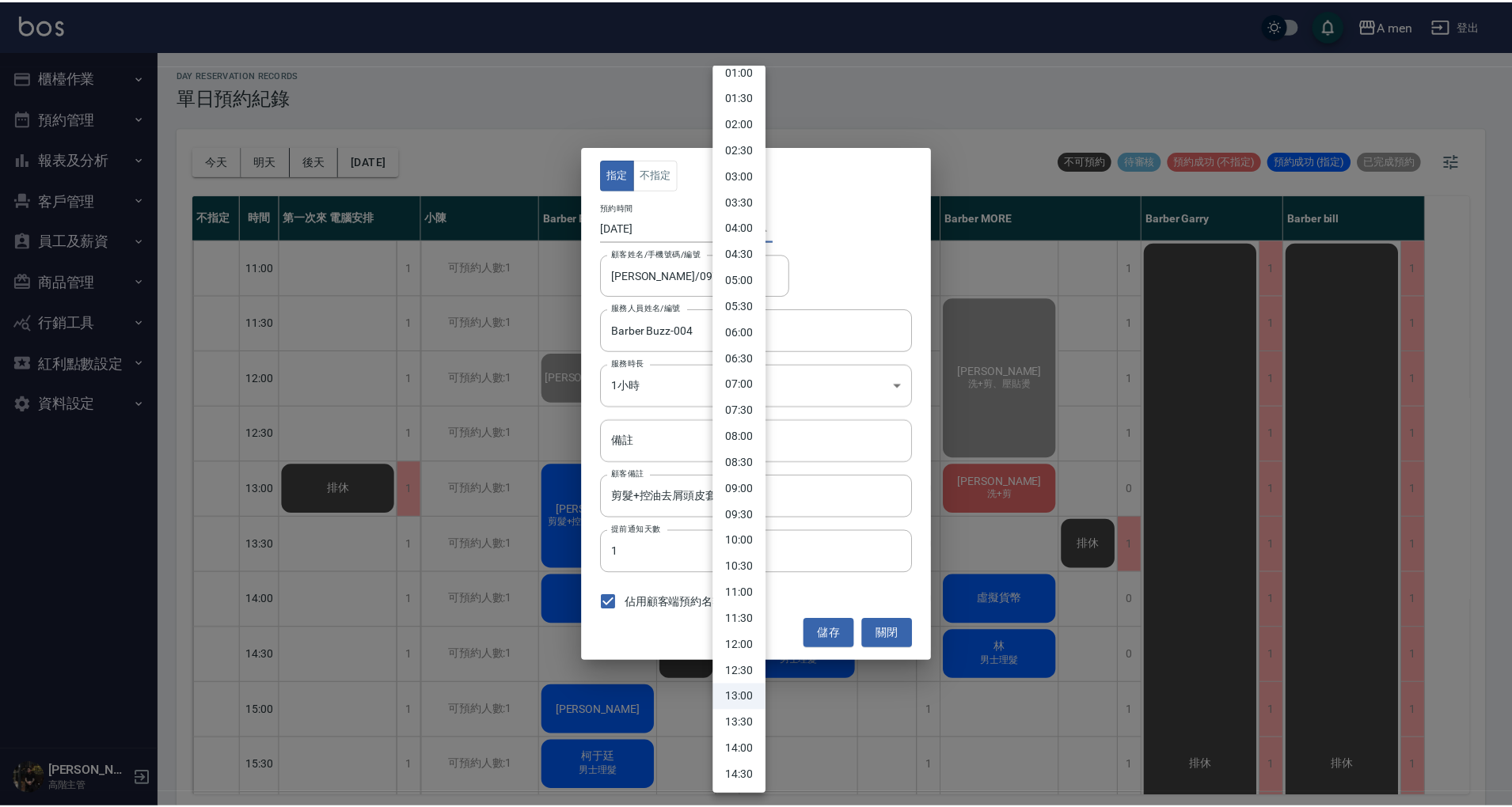
scroll to position [105, 0]
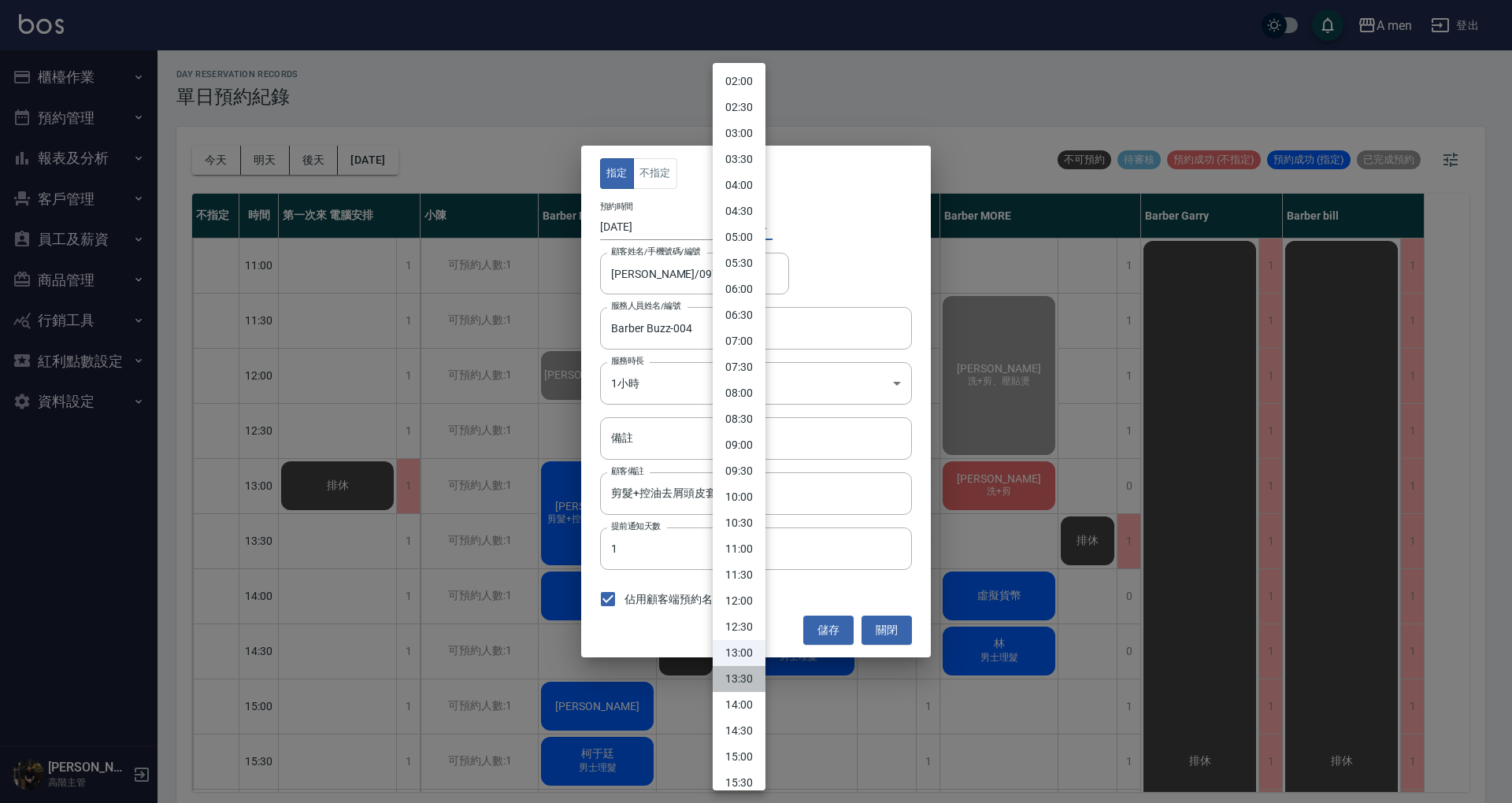
click at [758, 681] on li "13:30" at bounding box center [739, 679] width 53 height 26
type input "1759987800000"
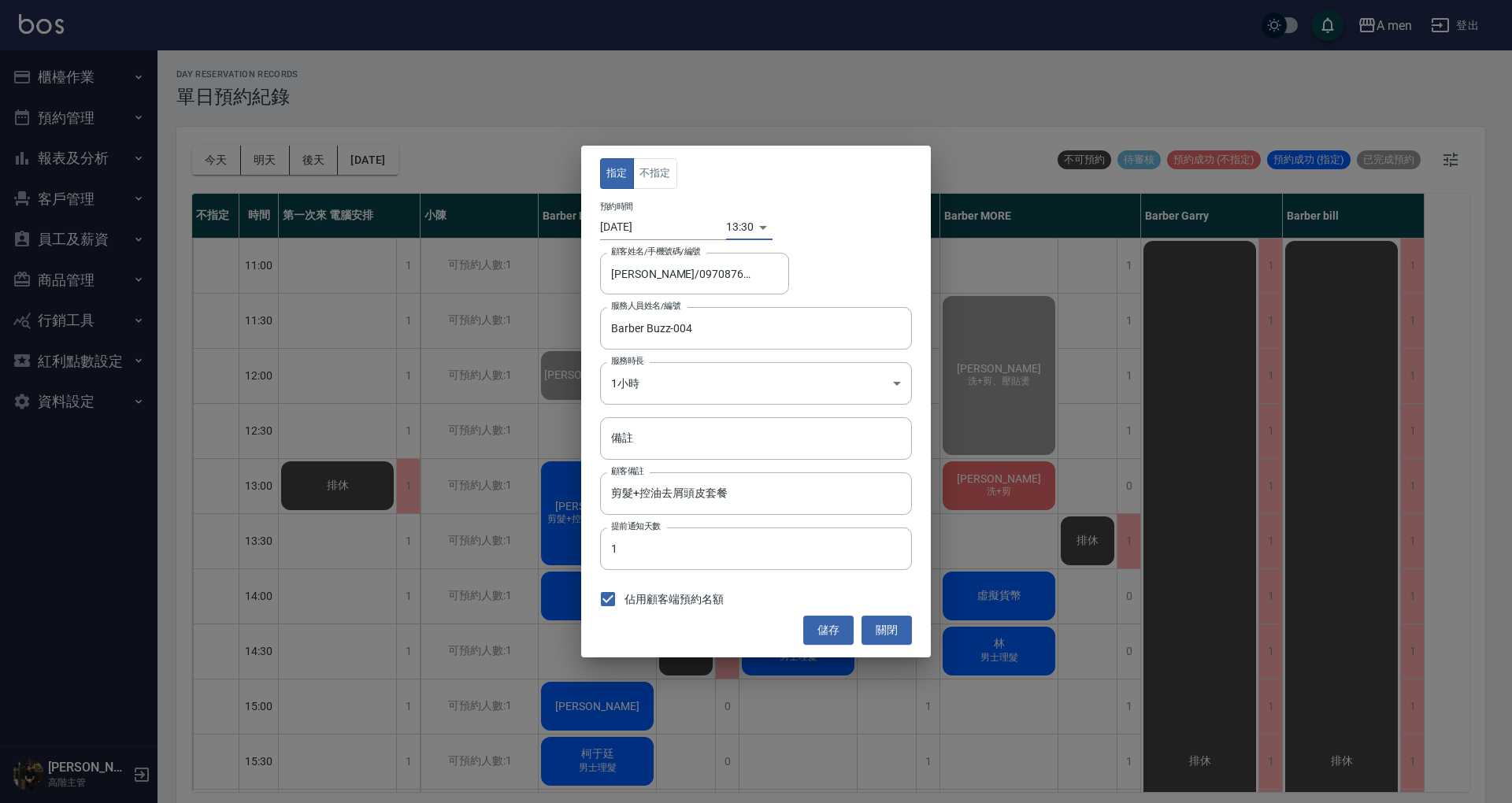
click at [831, 636] on button "儲存" at bounding box center [828, 630] width 50 height 29
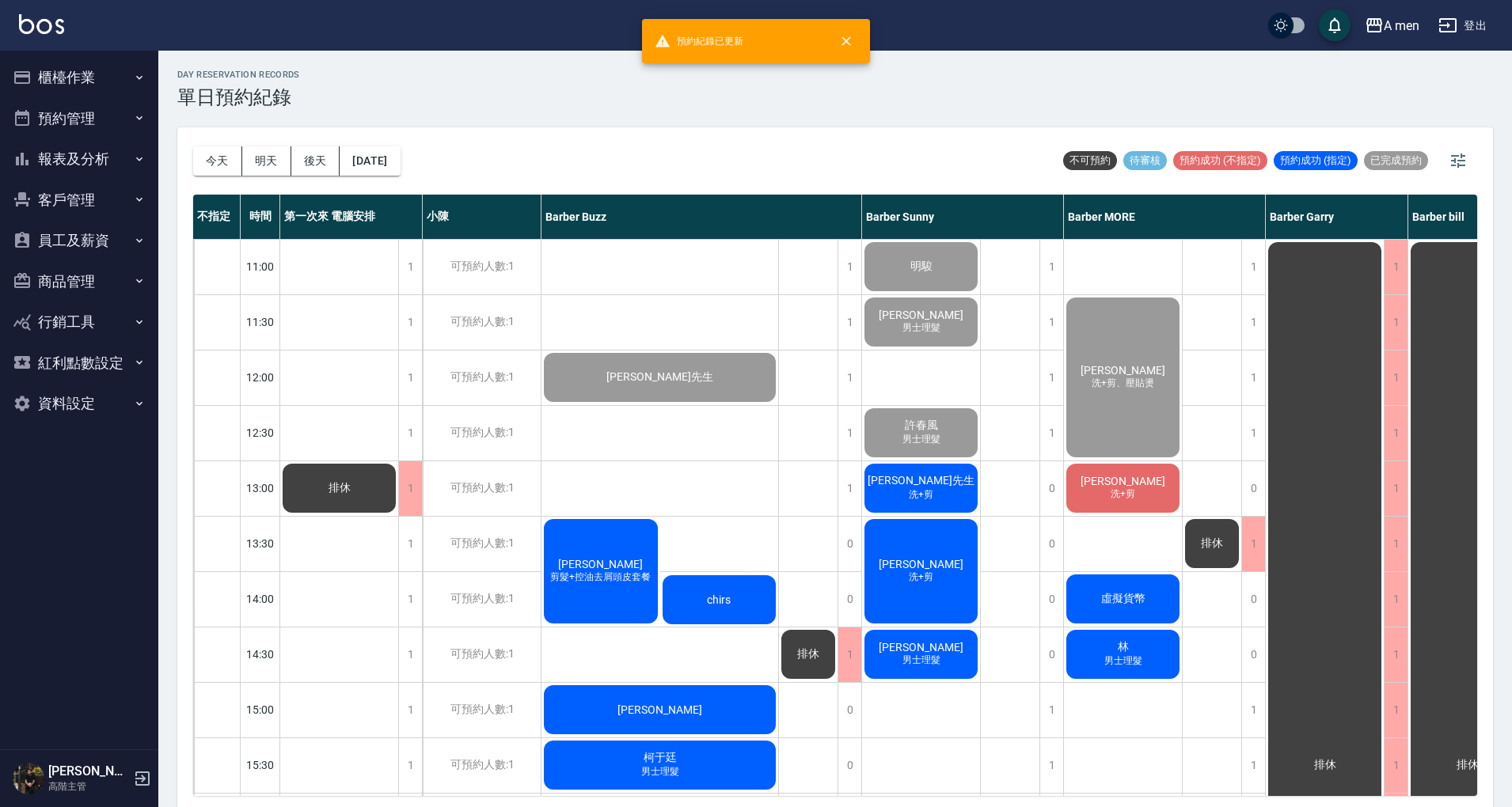
click at [597, 547] on div "曾思豪 剪髮+控油去屑頭皮套餐" at bounding box center [601, 571] width 119 height 109
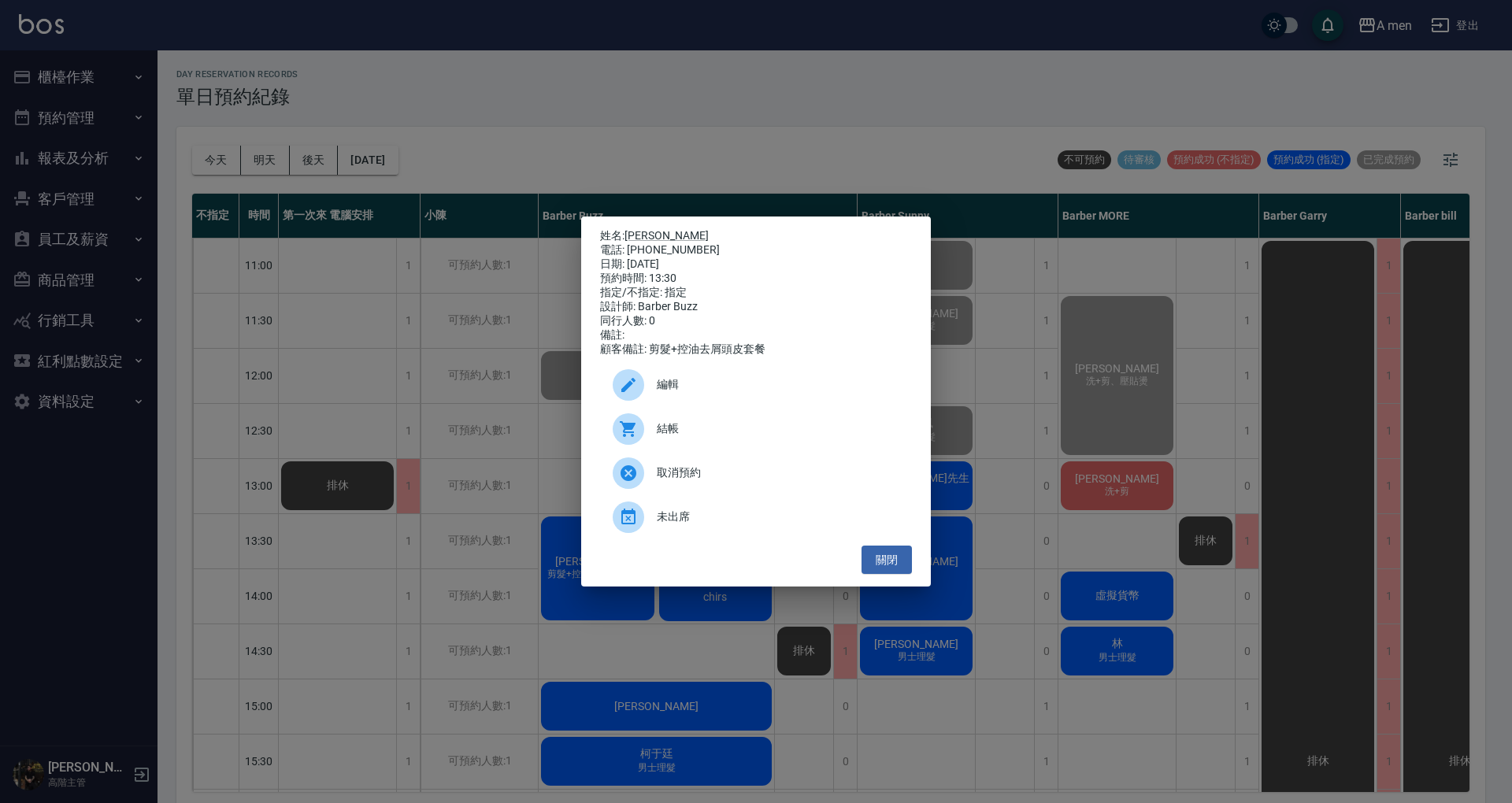
drag, startPoint x: 754, startPoint y: 90, endPoint x: 776, endPoint y: 4, distance: 88.8
click at [755, 83] on div "姓名: 曾思豪 電話: 0970876802 日期: 2025/10/09 預約時間: 13:30 指定/不指定: 指定 設計師: Barber Buzz 同…" at bounding box center [756, 402] width 1512 height 803
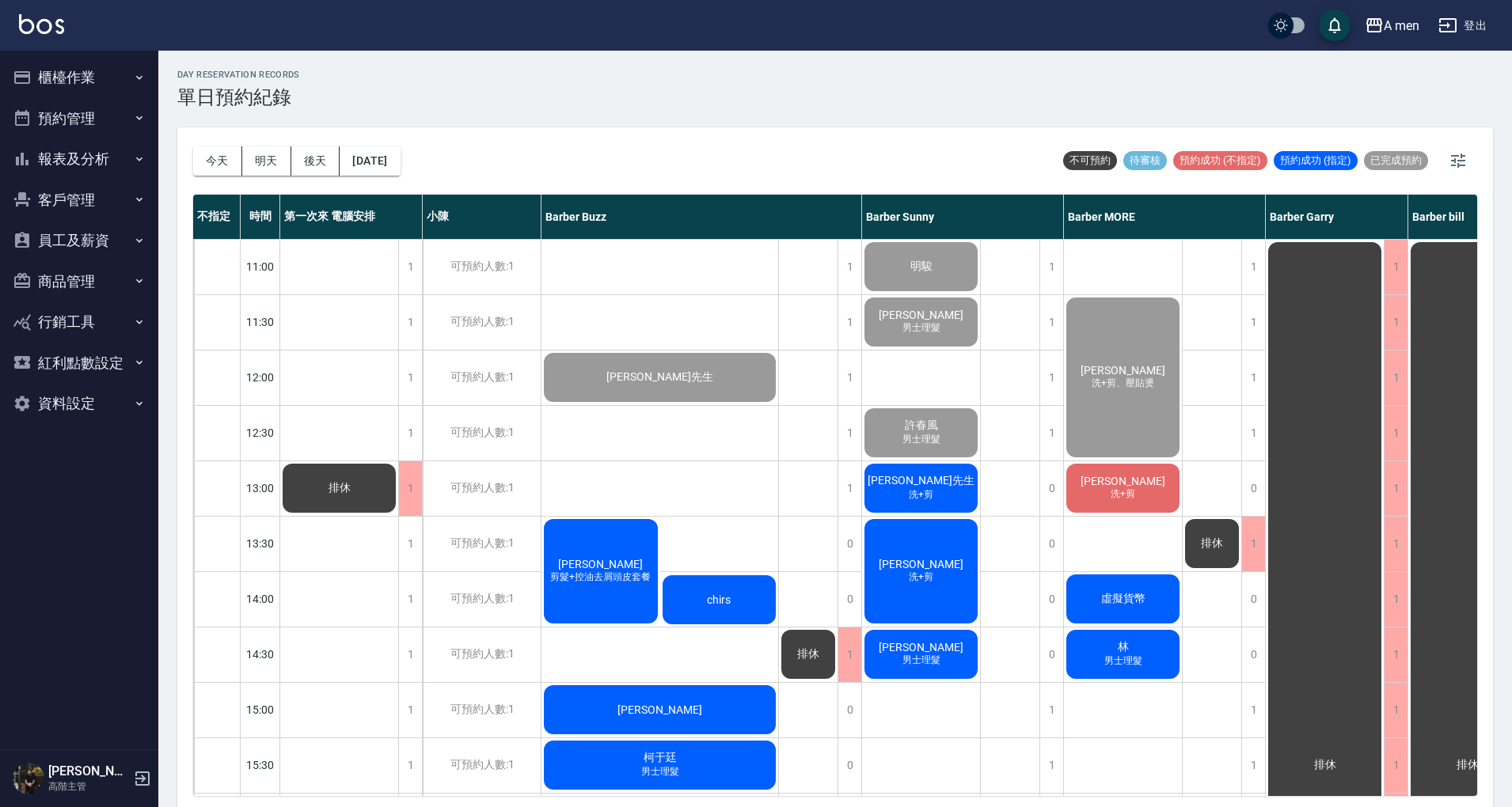
click at [646, 571] on div "曾思豪 剪髮+控油去屑頭皮套餐" at bounding box center [601, 571] width 119 height 109
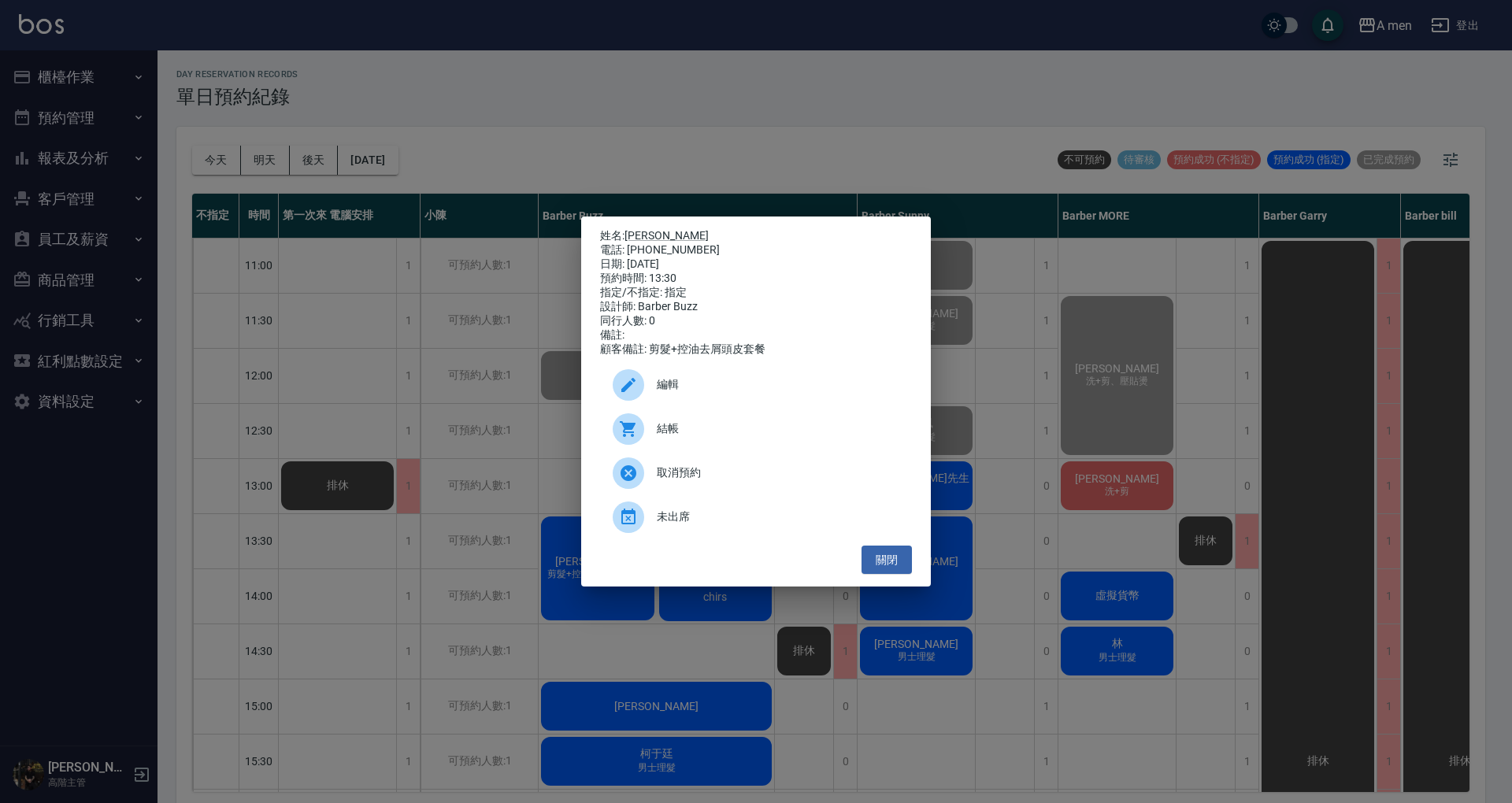
click at [761, 387] on span "編輯" at bounding box center [778, 384] width 242 height 17
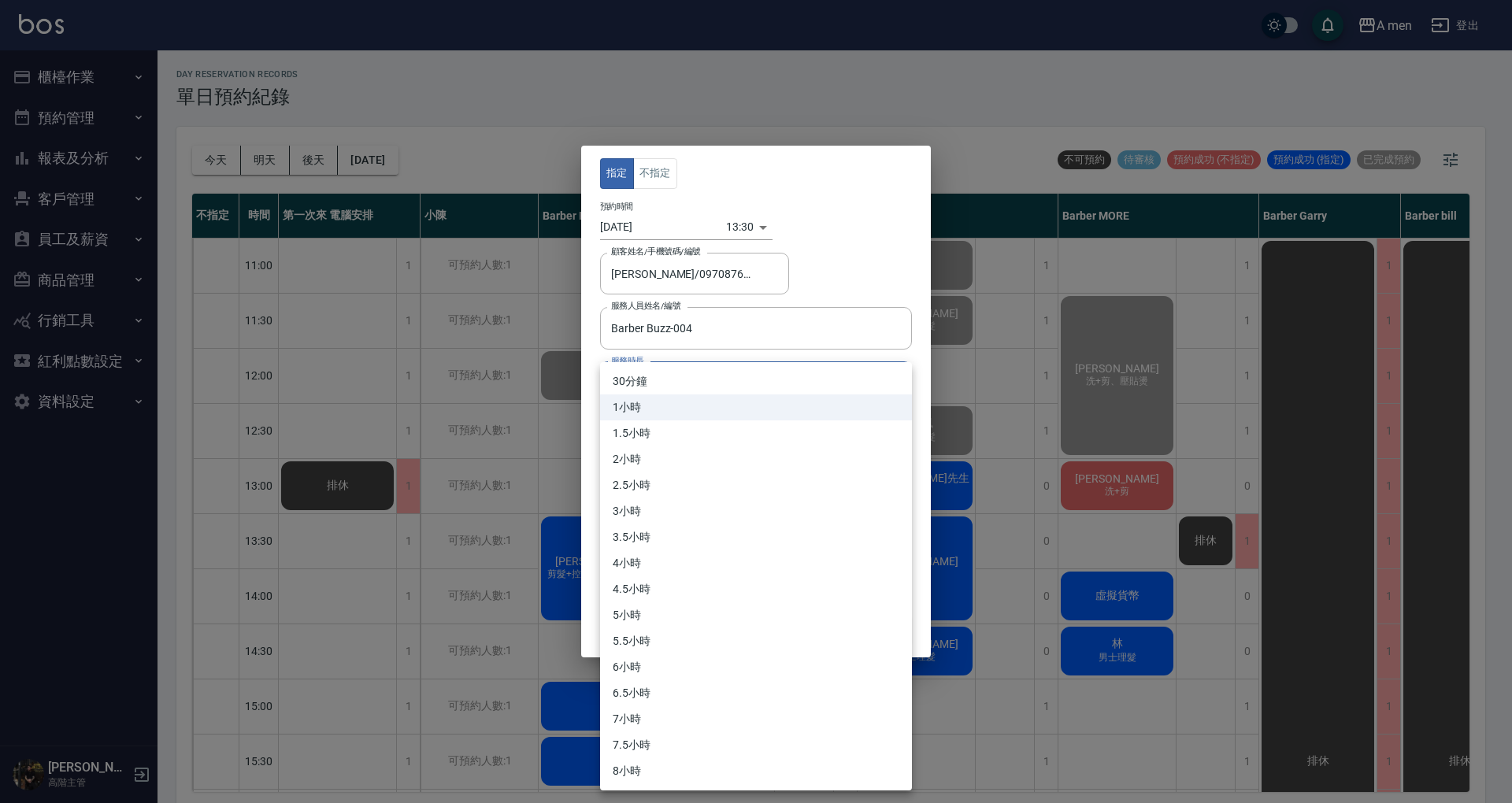
click at [738, 389] on body "A men 登出 櫃檯作業 打帳單 帳單列表 營業儀表板 現金收支登錄 高階收支登錄 材料自購登錄 每日結帳 排班表 現場電腦打卡 掃碼打卡 預約管理 預約管…" at bounding box center [756, 404] width 1512 height 808
click at [870, 275] on div at bounding box center [756, 402] width 1512 height 803
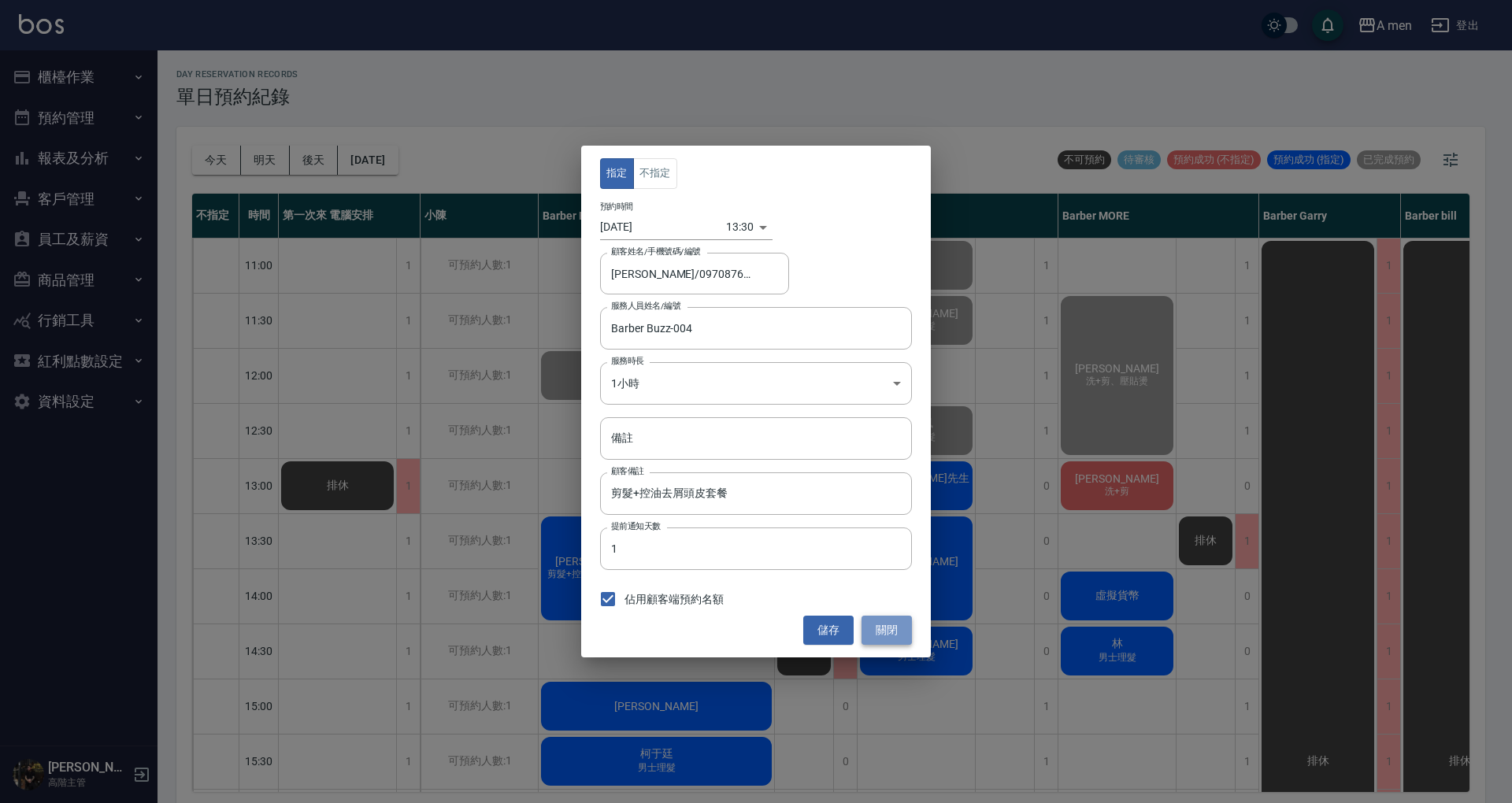
click at [894, 619] on button "關閉" at bounding box center [886, 630] width 50 height 29
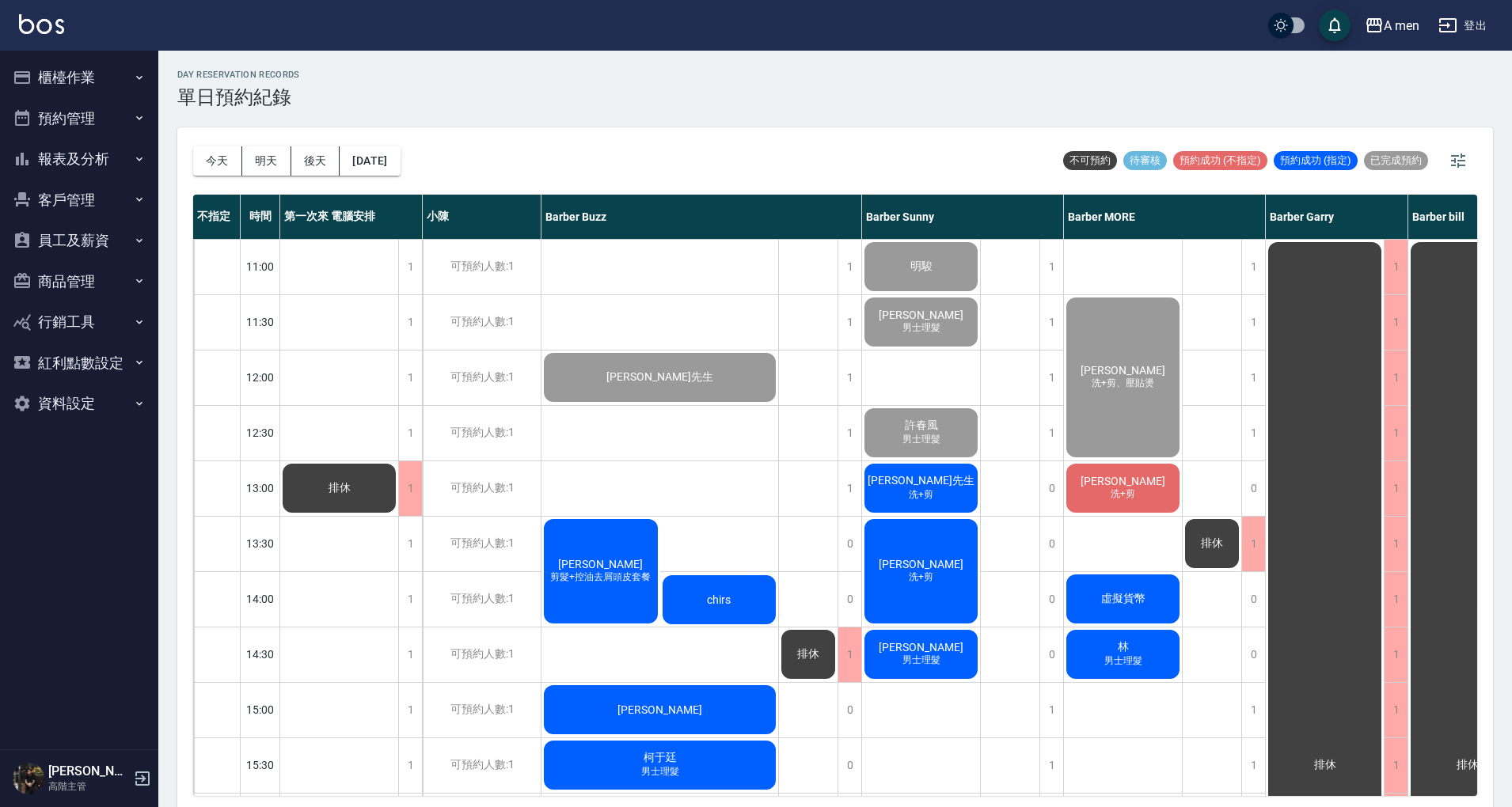
click at [1151, 500] on div "陳歆翰 洗+剪" at bounding box center [1123, 488] width 118 height 54
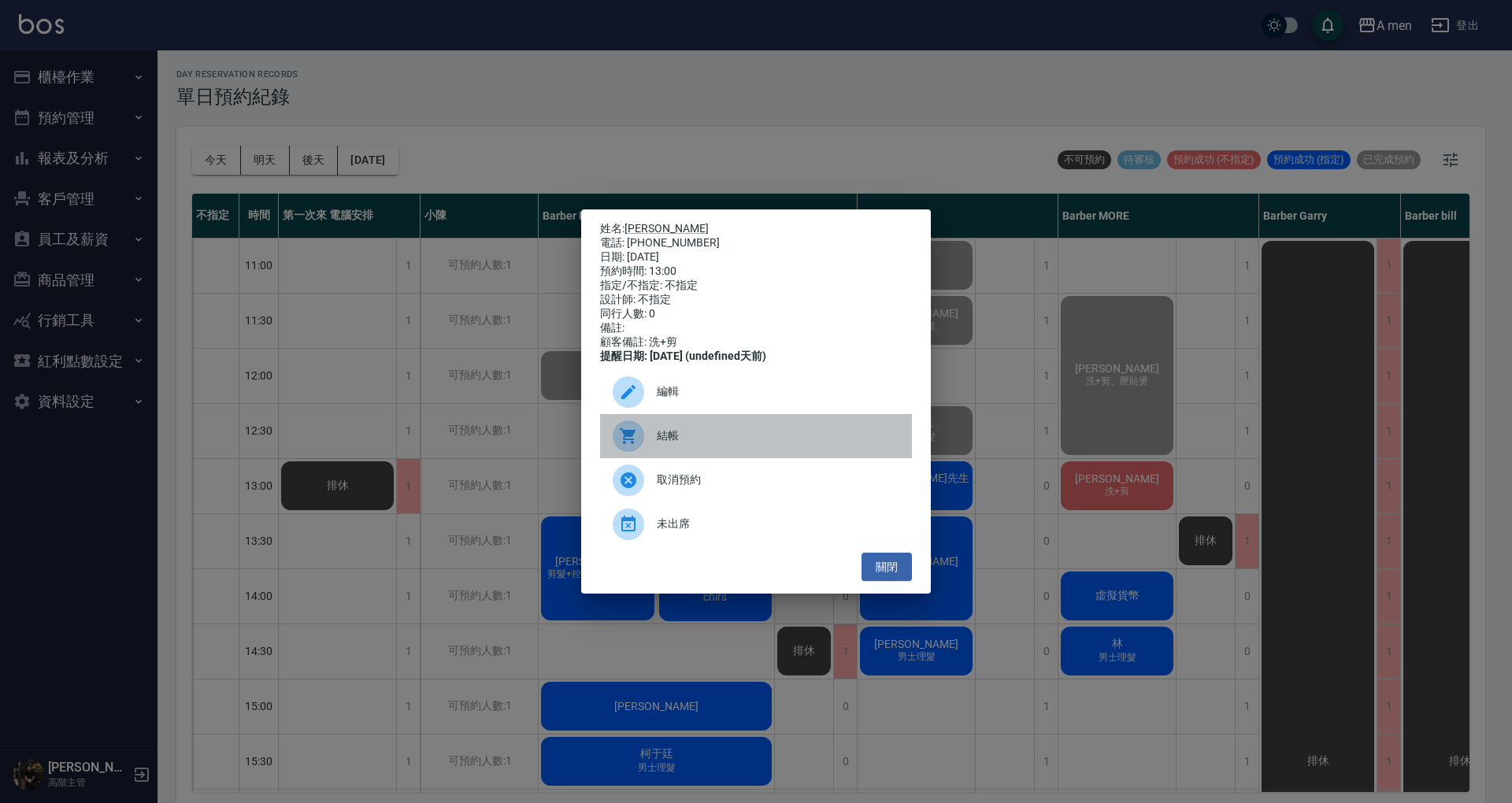
click at [797, 452] on div "結帳" at bounding box center [756, 436] width 312 height 44
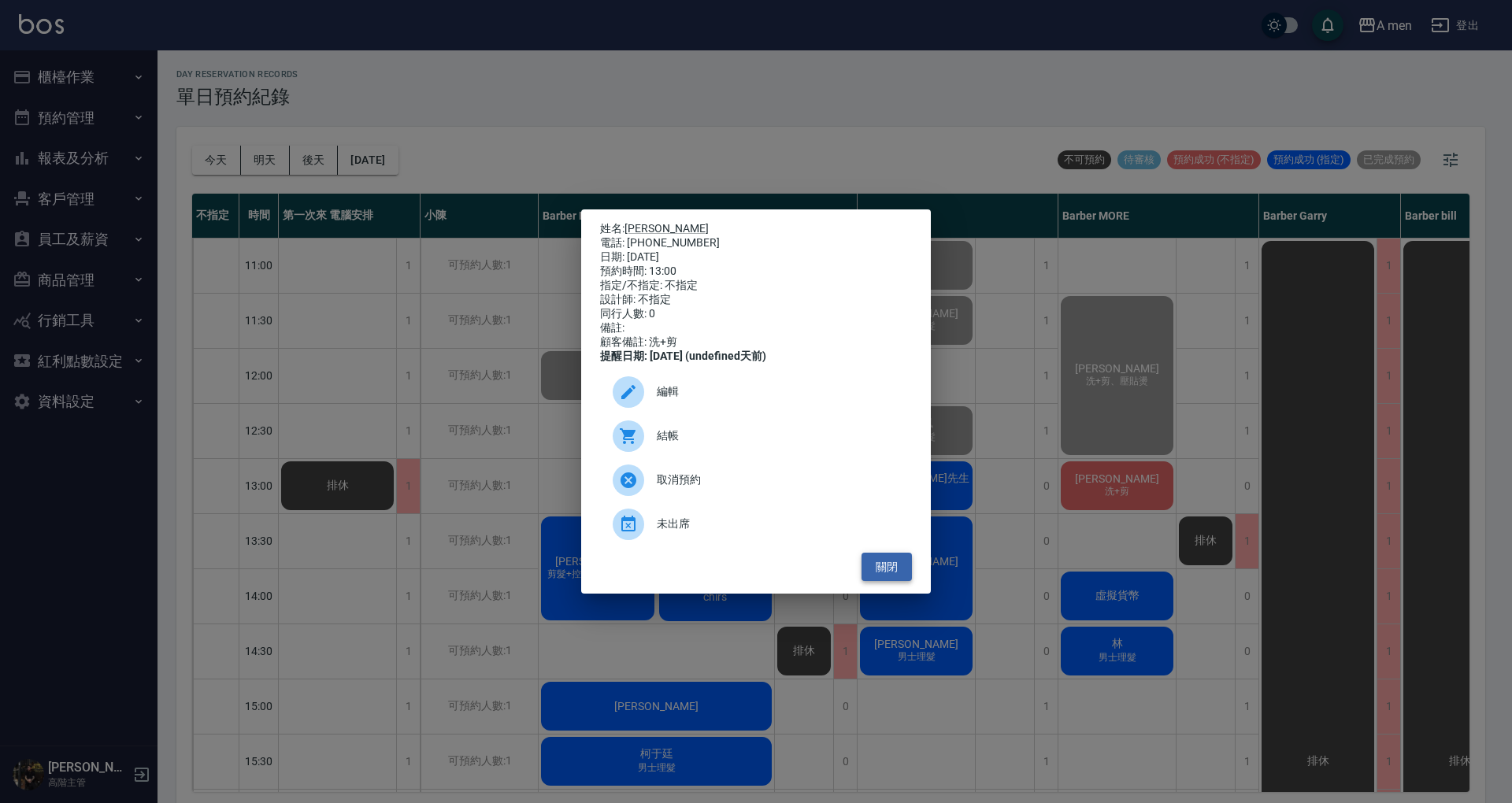
click at [904, 573] on button "關閉" at bounding box center [886, 567] width 50 height 29
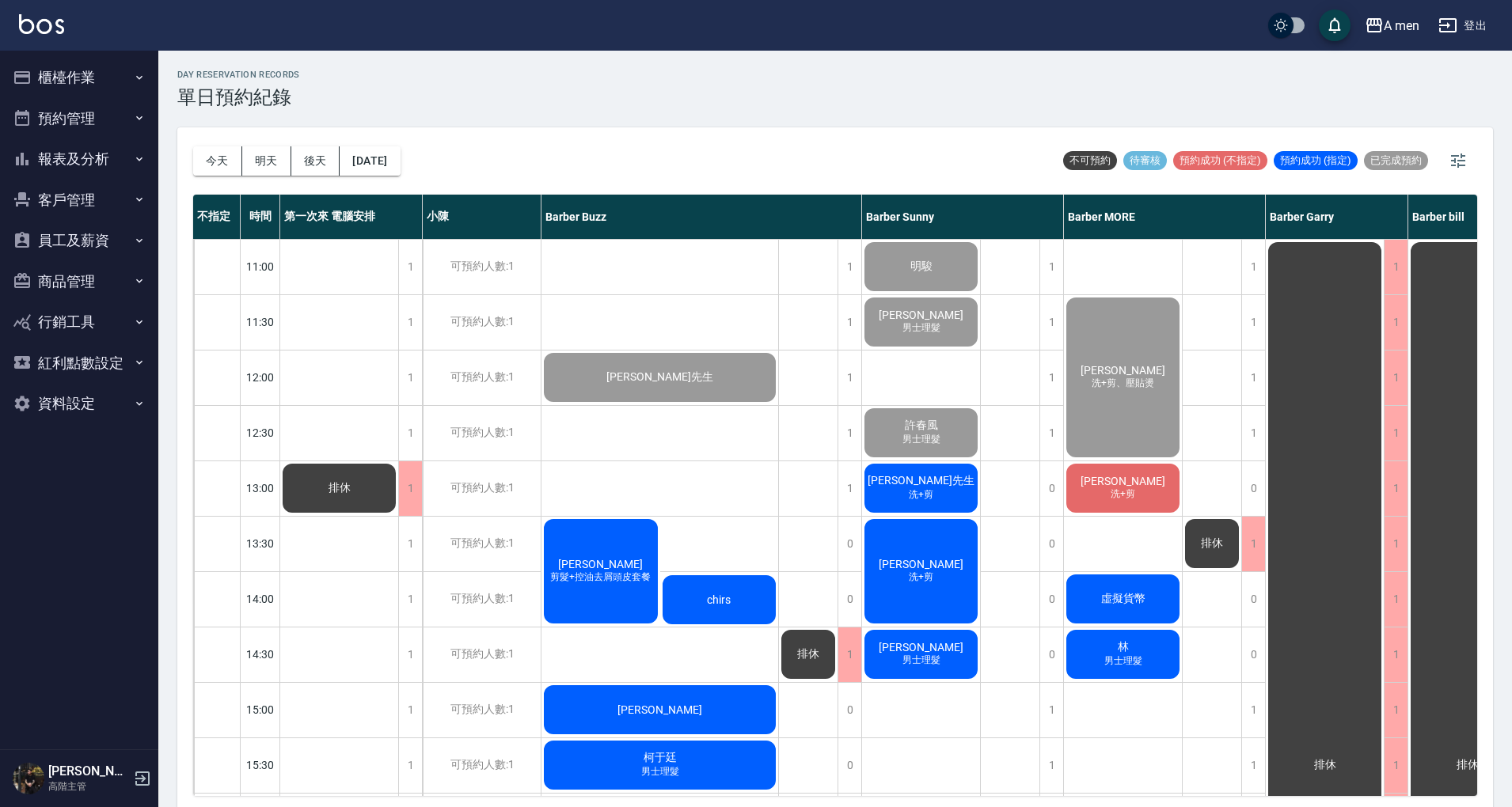
click at [947, 573] on div "David Huang 洗+剪" at bounding box center [921, 571] width 118 height 109
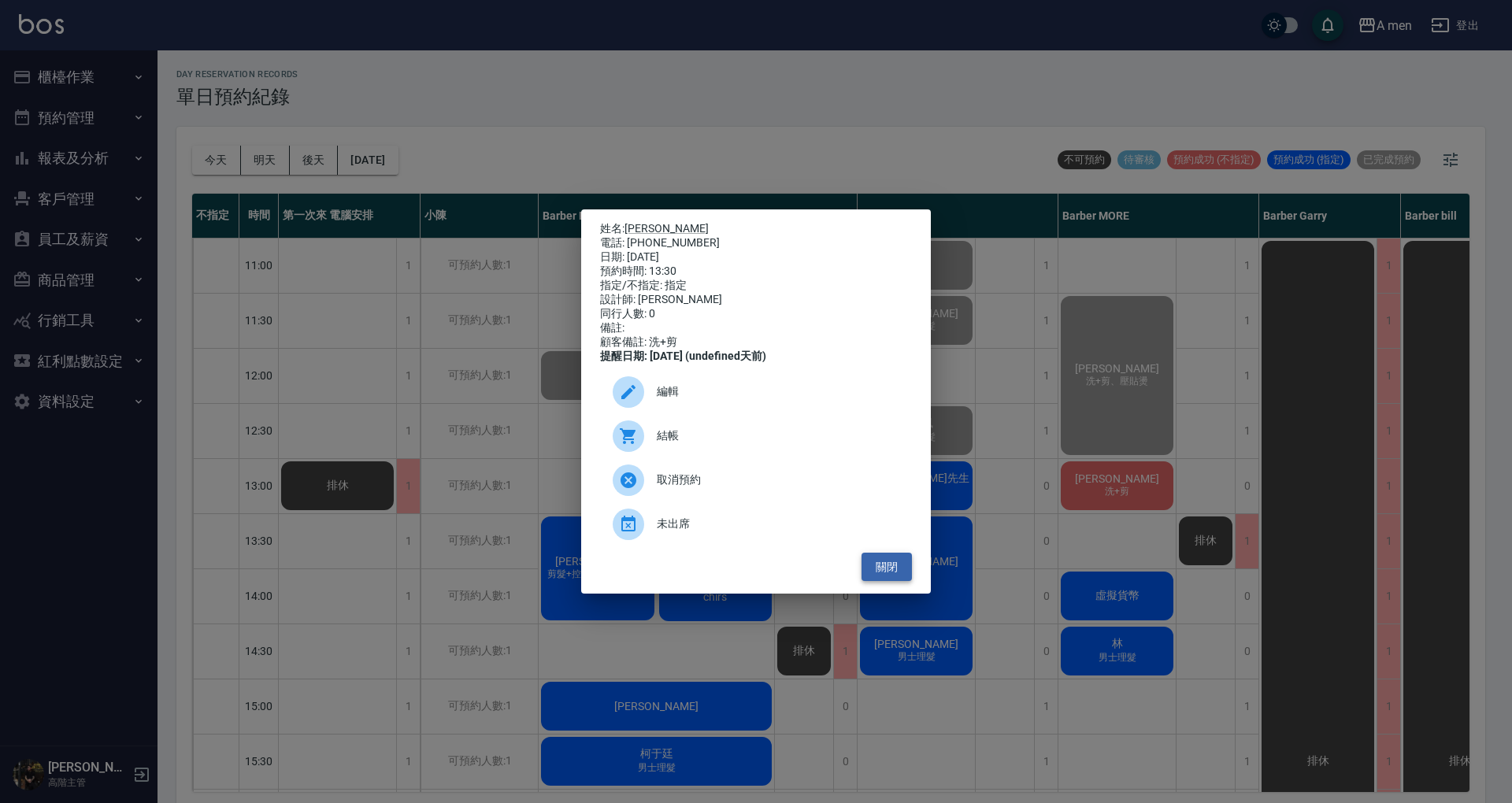
click at [907, 570] on button "關閉" at bounding box center [886, 567] width 50 height 29
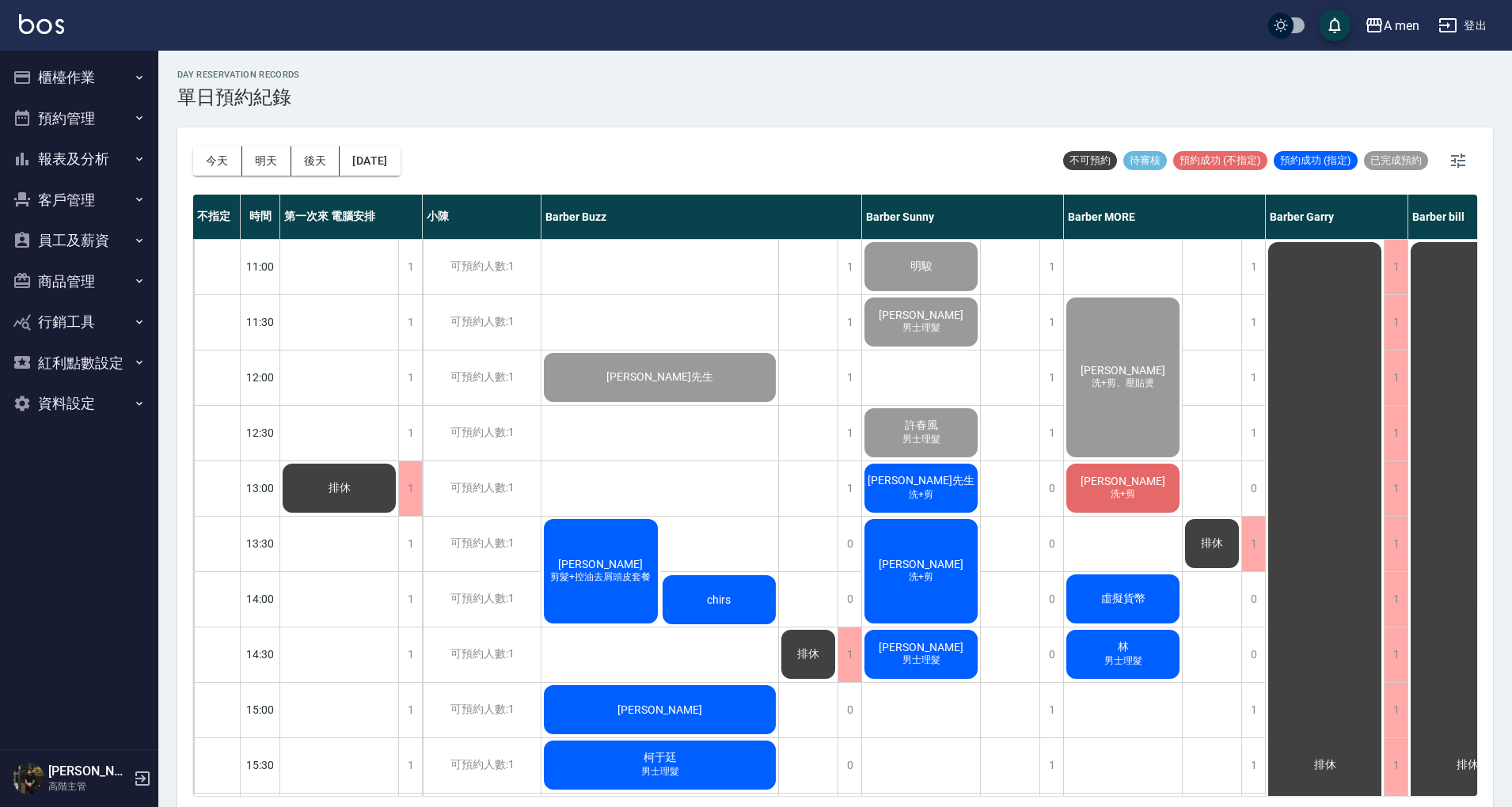
click at [1040, 100] on div "day Reservation records 單日預約紀錄" at bounding box center [835, 89] width 1316 height 39
click at [572, 555] on div "曾思豪 剪髮+控油去屑頭皮套餐" at bounding box center [601, 571] width 119 height 109
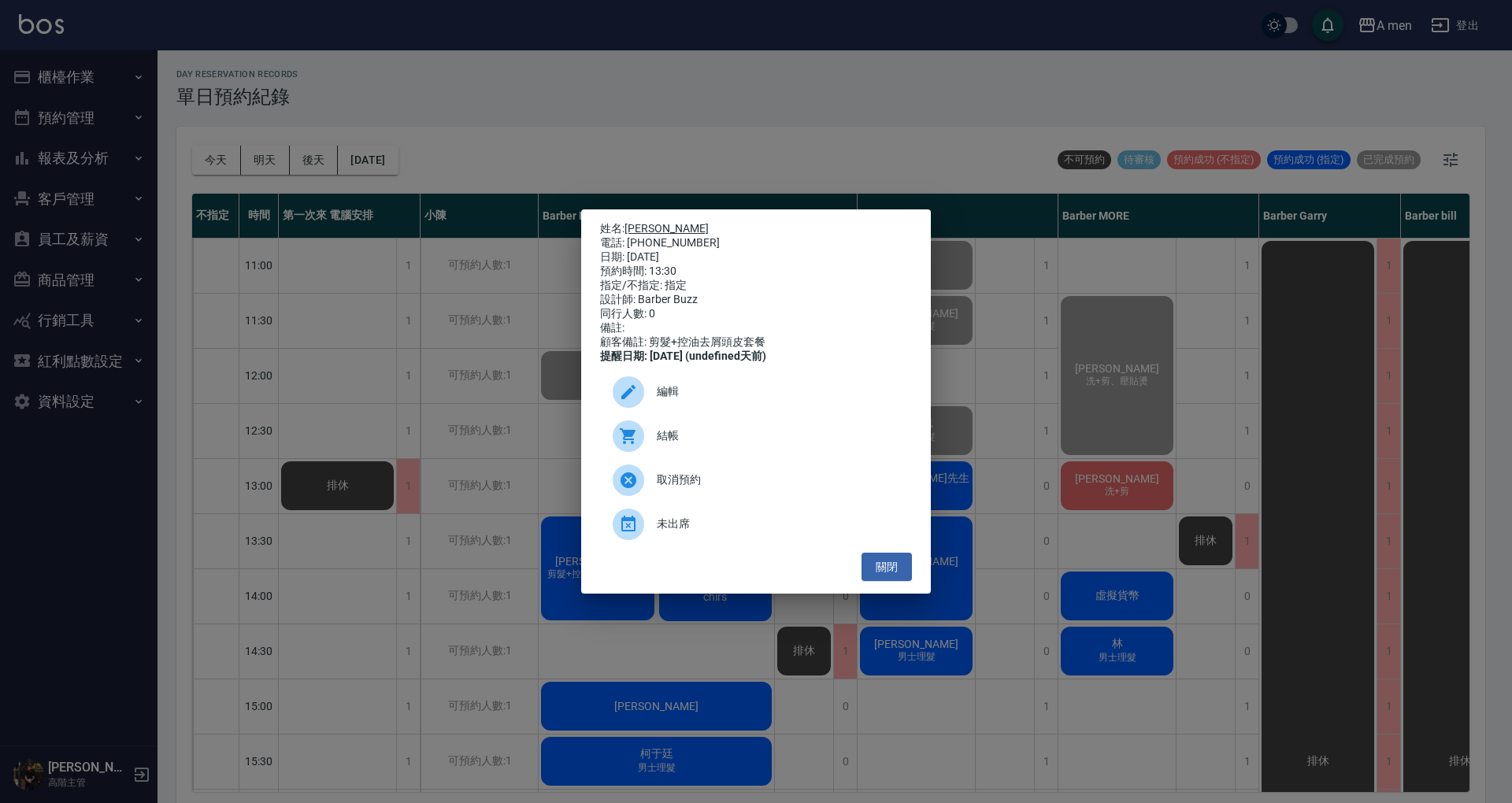
click at [641, 226] on link "[PERSON_NAME]" at bounding box center [666, 229] width 84 height 13
drag, startPoint x: 883, startPoint y: 571, endPoint x: 868, endPoint y: 566, distance: 15.8
click at [882, 570] on button "關閉" at bounding box center [886, 567] width 50 height 29
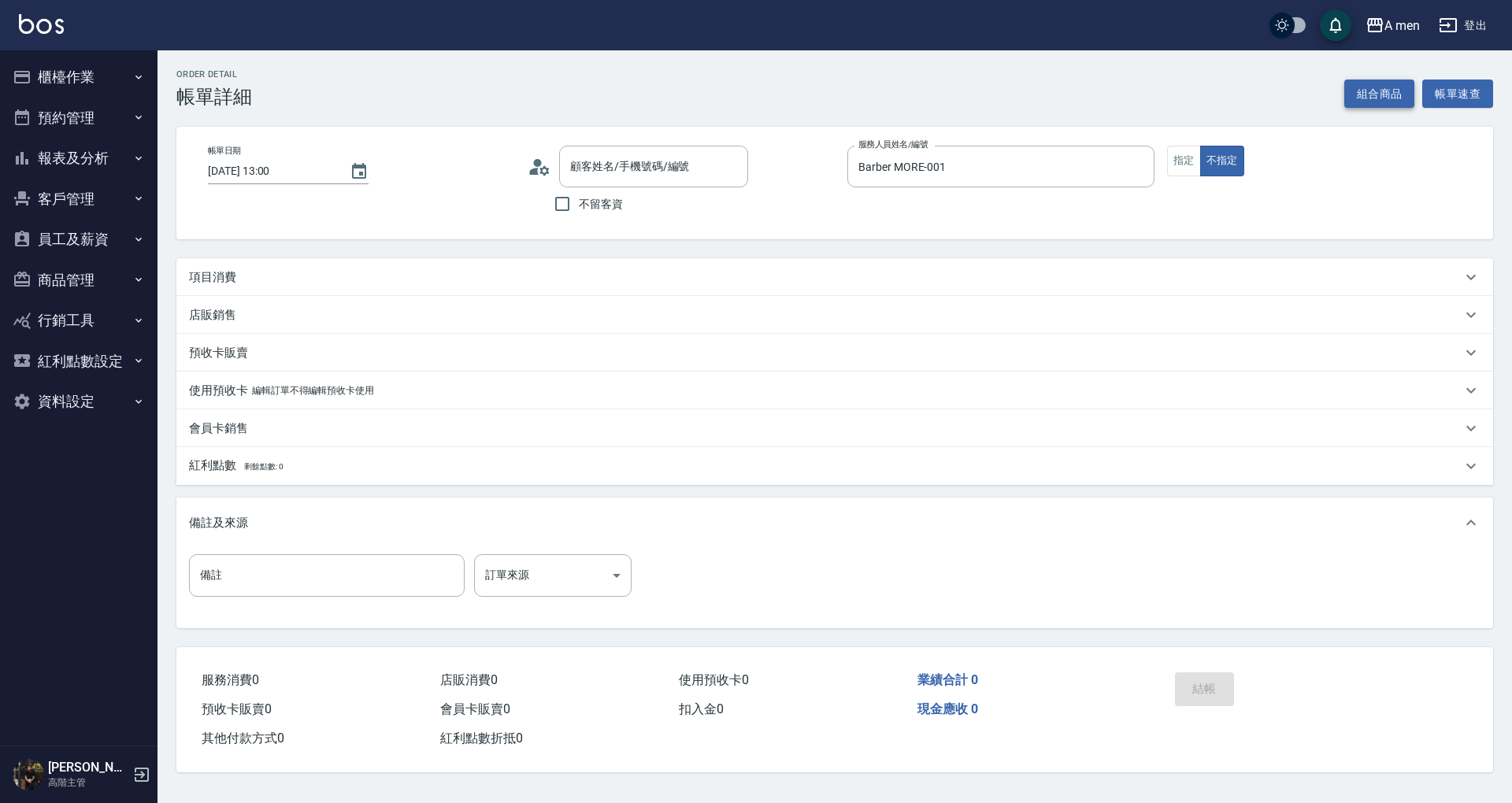
click at [1382, 100] on button "組合商品" at bounding box center [1379, 94] width 71 height 29
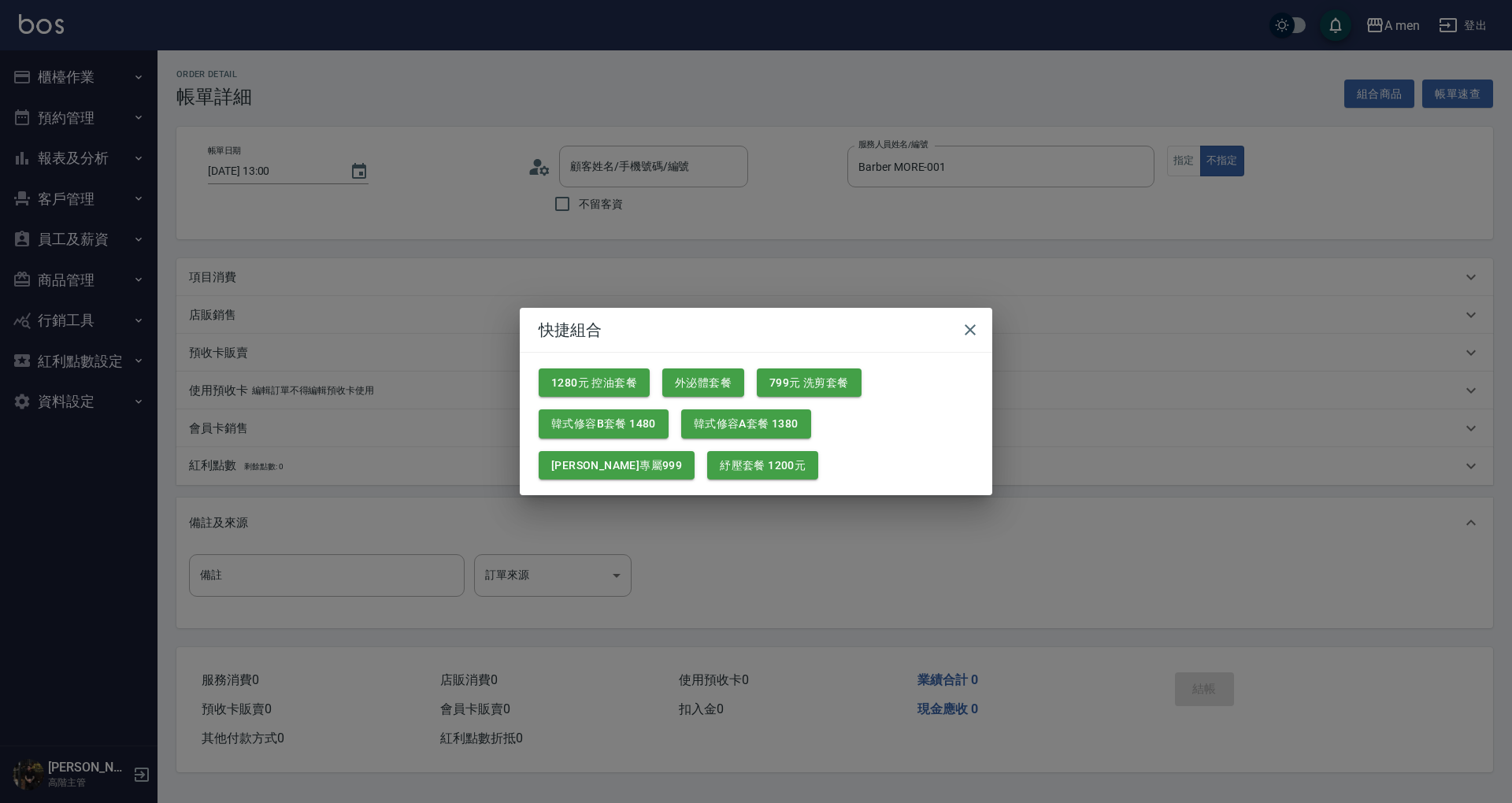
type input "[PERSON_NAME]/0929870512/null"
click at [821, 393] on button "799元 洗剪套餐" at bounding box center [809, 383] width 105 height 29
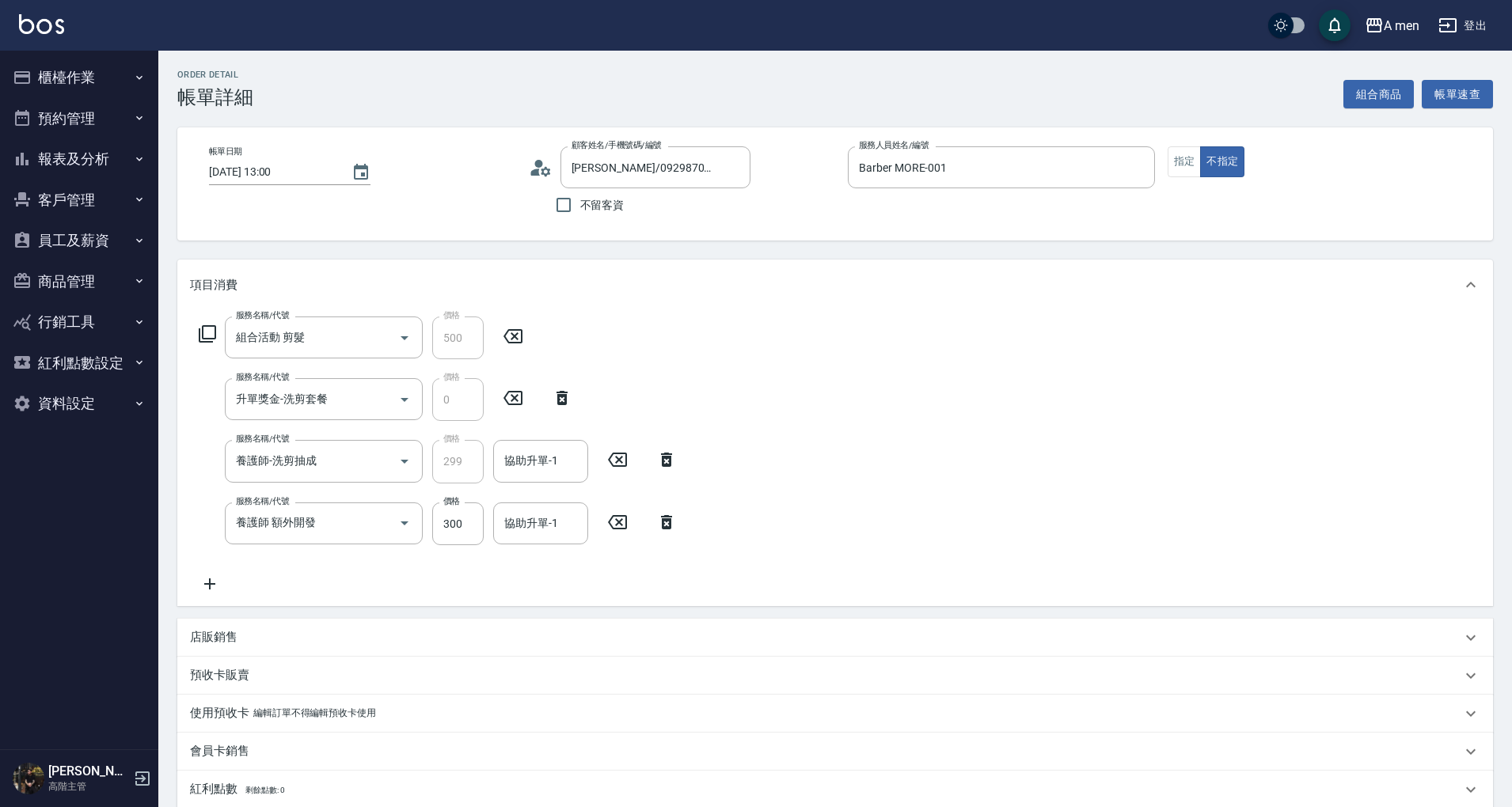
drag, startPoint x: 673, startPoint y: 522, endPoint x: 640, endPoint y: 521, distance: 33.0
click at [670, 522] on icon at bounding box center [666, 522] width 39 height 19
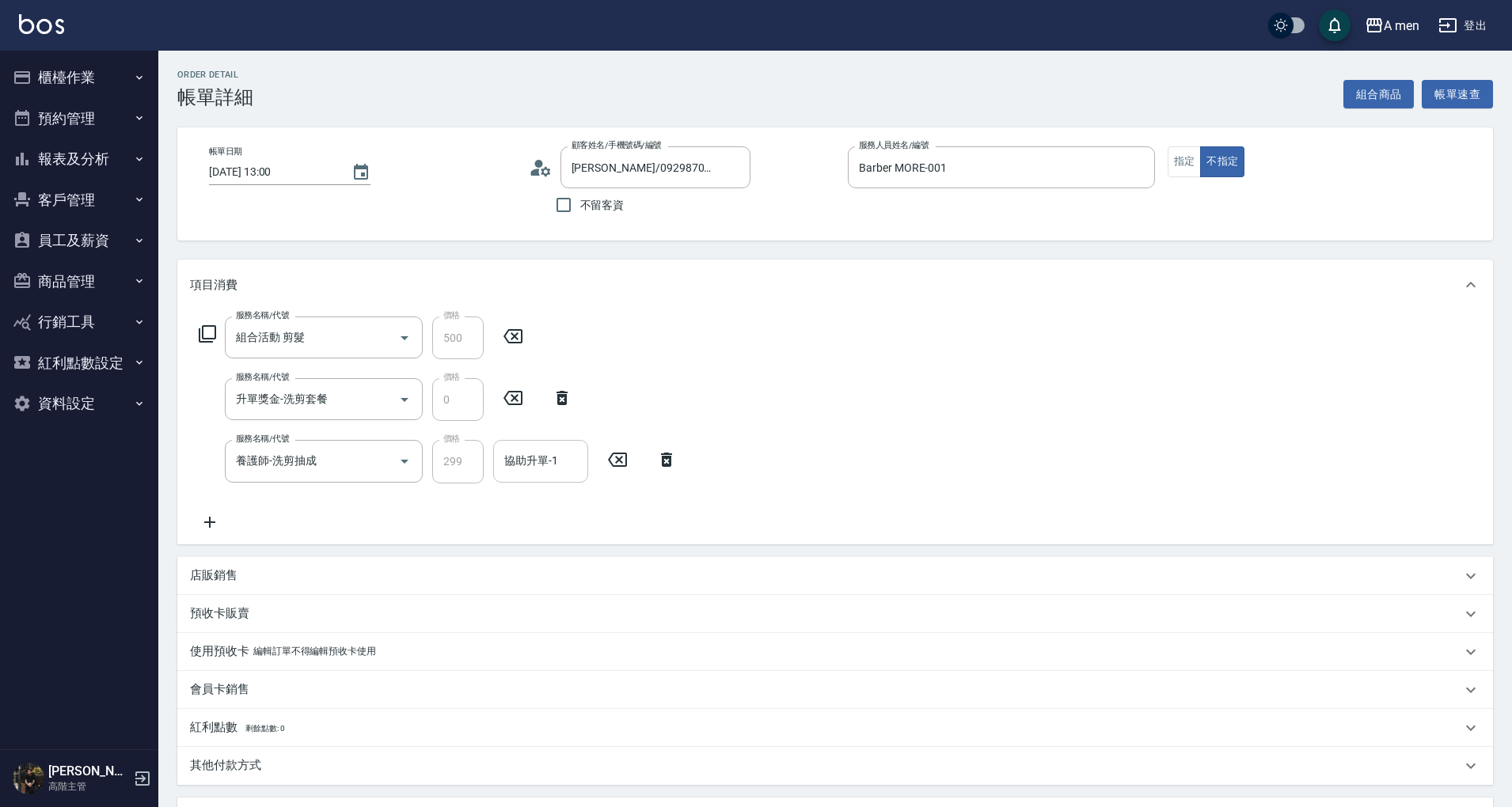
click at [523, 466] on div "協助升單-1 協助升單-1" at bounding box center [540, 461] width 95 height 42
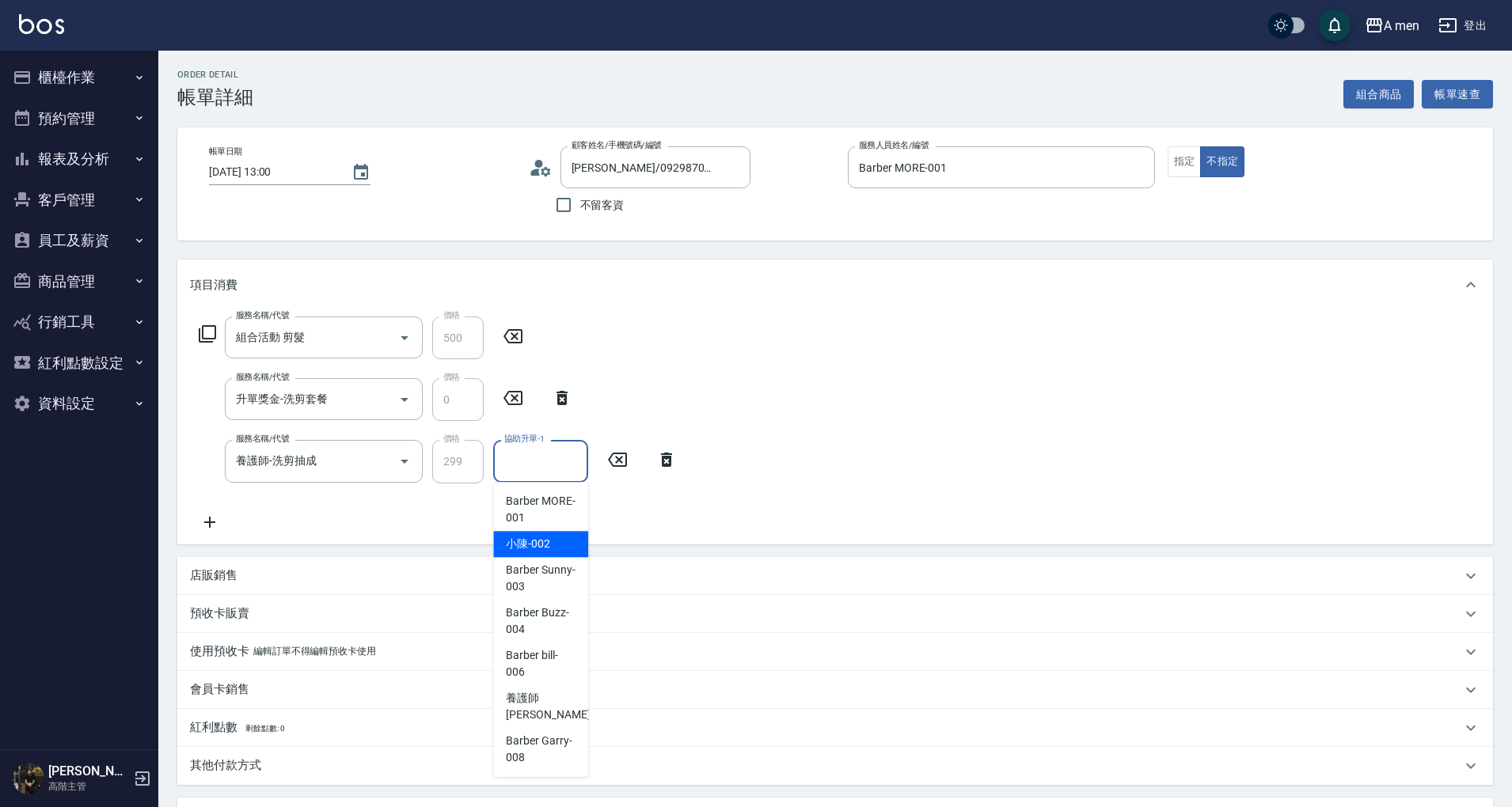
click at [569, 534] on div "小陳 -002" at bounding box center [540, 543] width 95 height 26
type input "小陳-002"
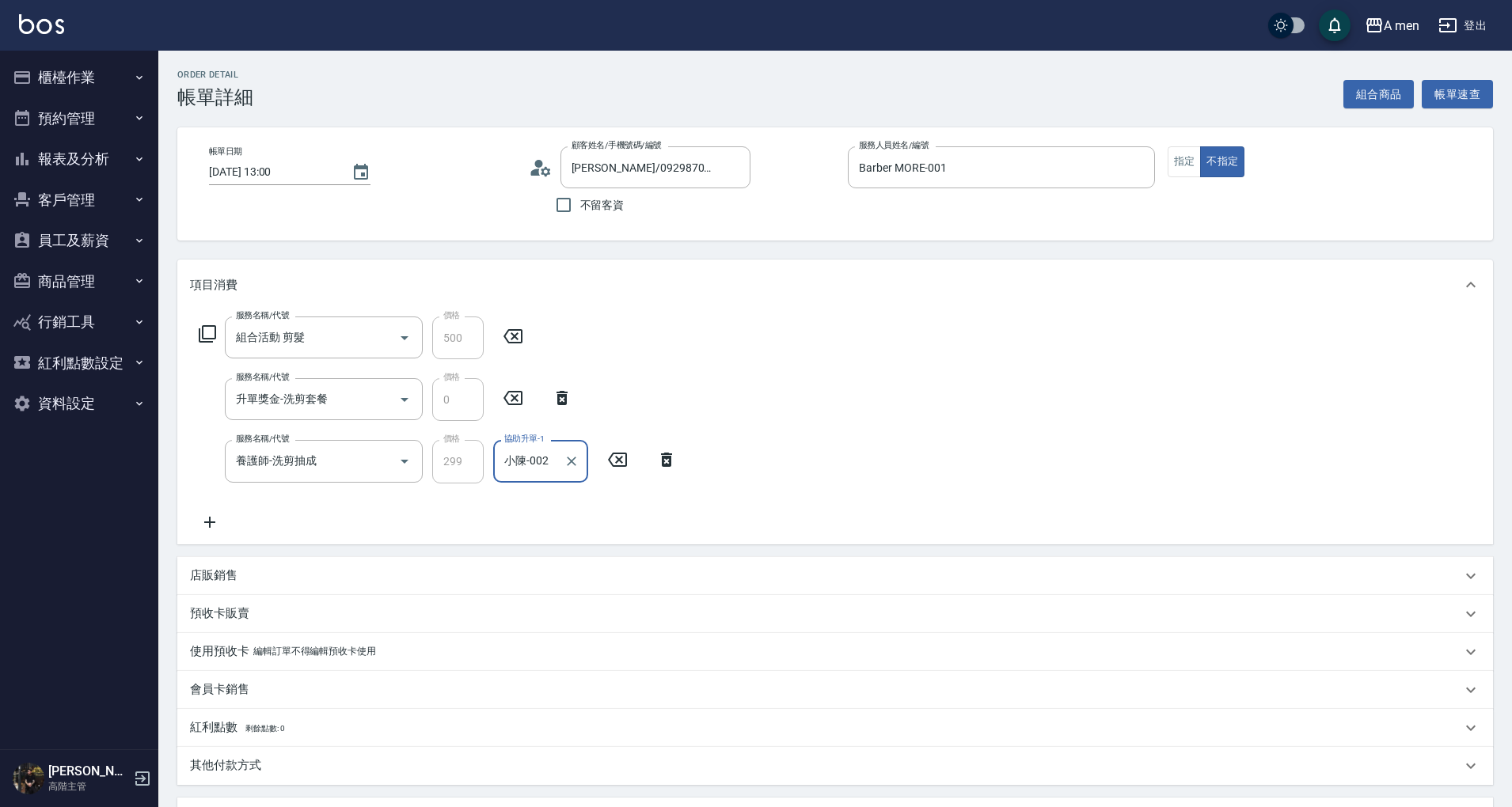
click at [817, 517] on div "服務名稱/代號 組合活動 剪髮 服務名稱/代號 價格 500 價格 服務名稱/代號 升單獎金-洗剪套餐 服務名稱/代號 價格 0 價格 服務名稱/代號 養護師…" at bounding box center [835, 427] width 1316 height 233
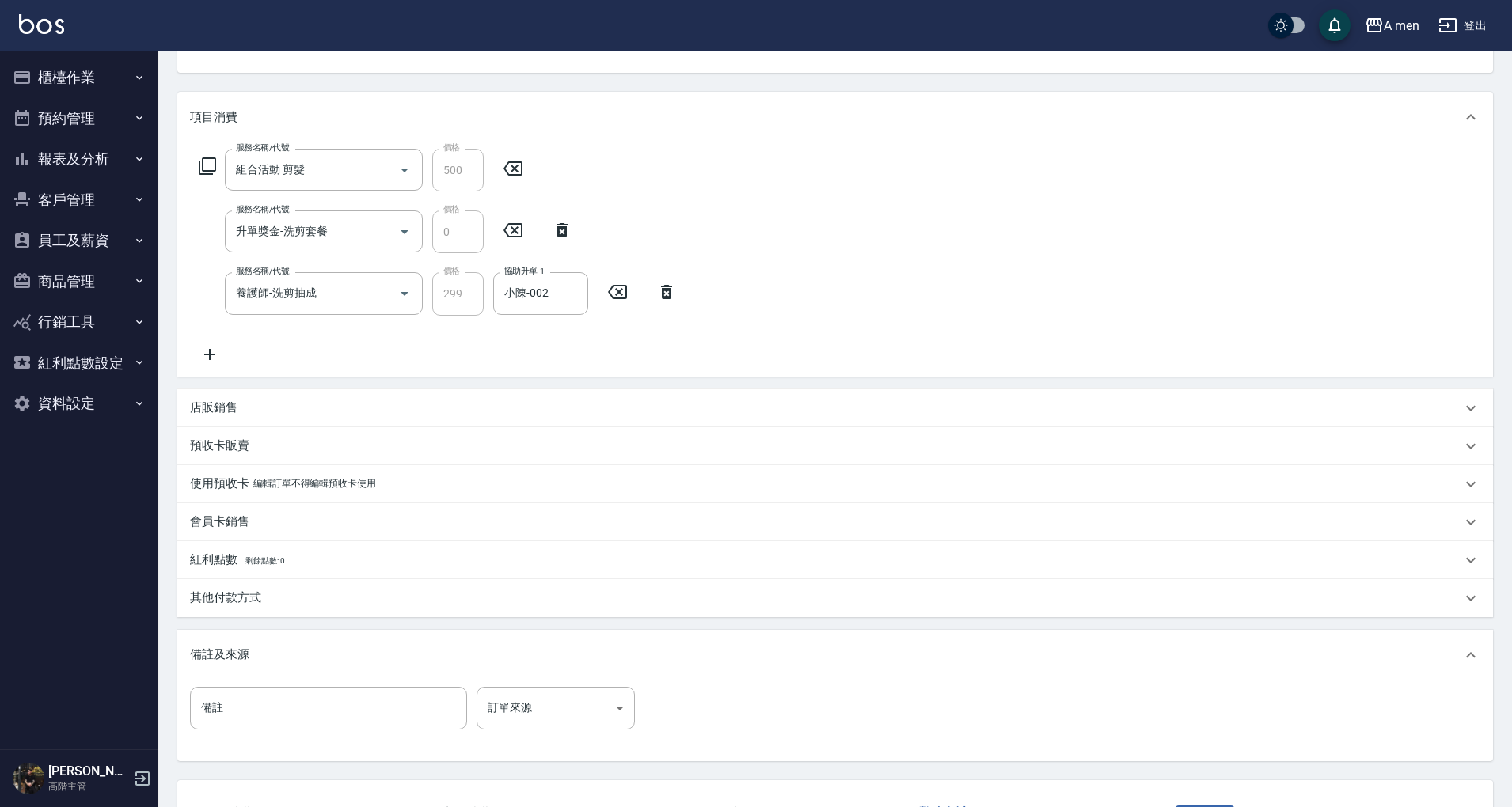
scroll to position [290, 0]
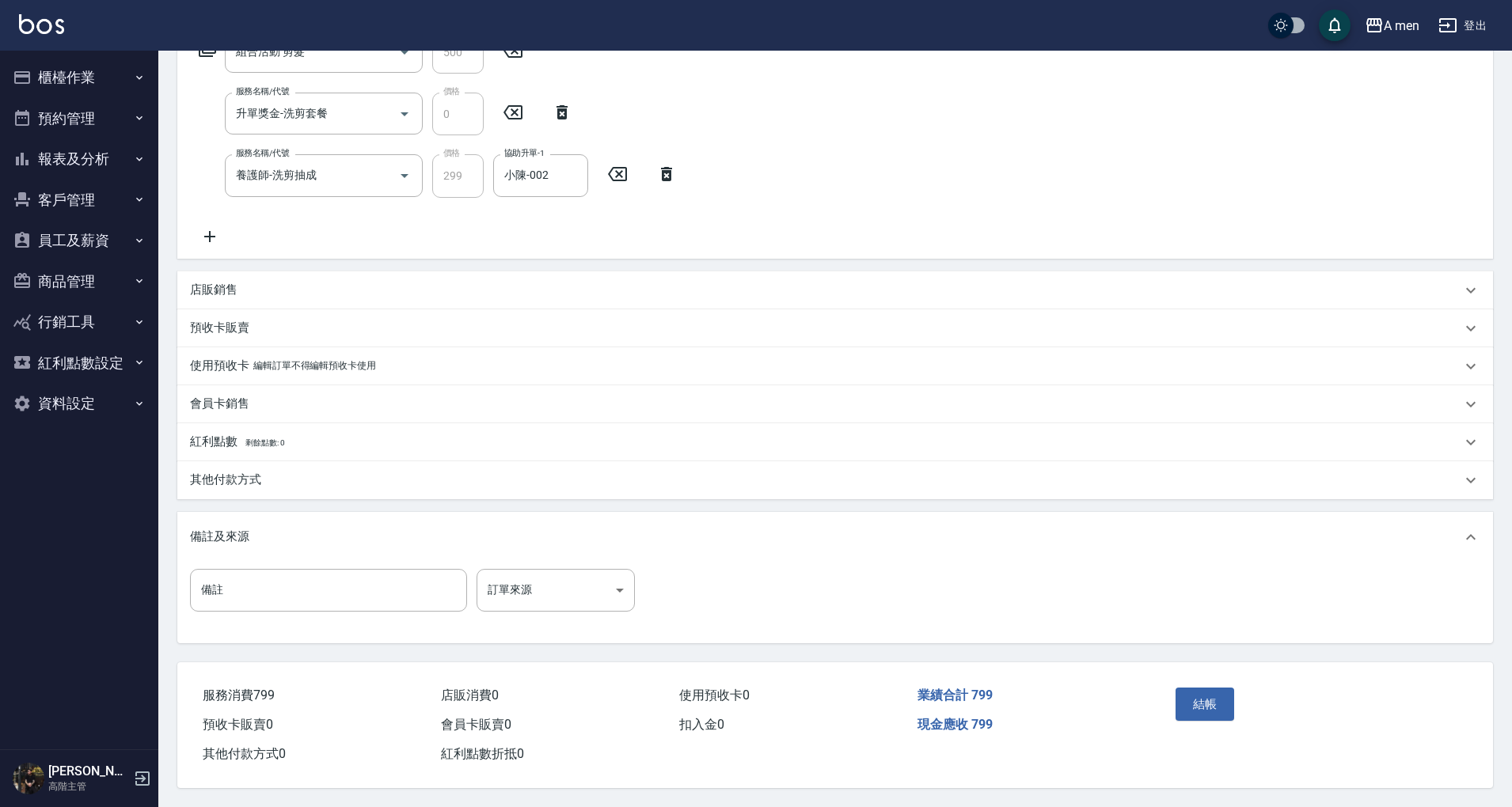
click at [980, 722] on span "現金應收 799" at bounding box center [955, 724] width 75 height 15
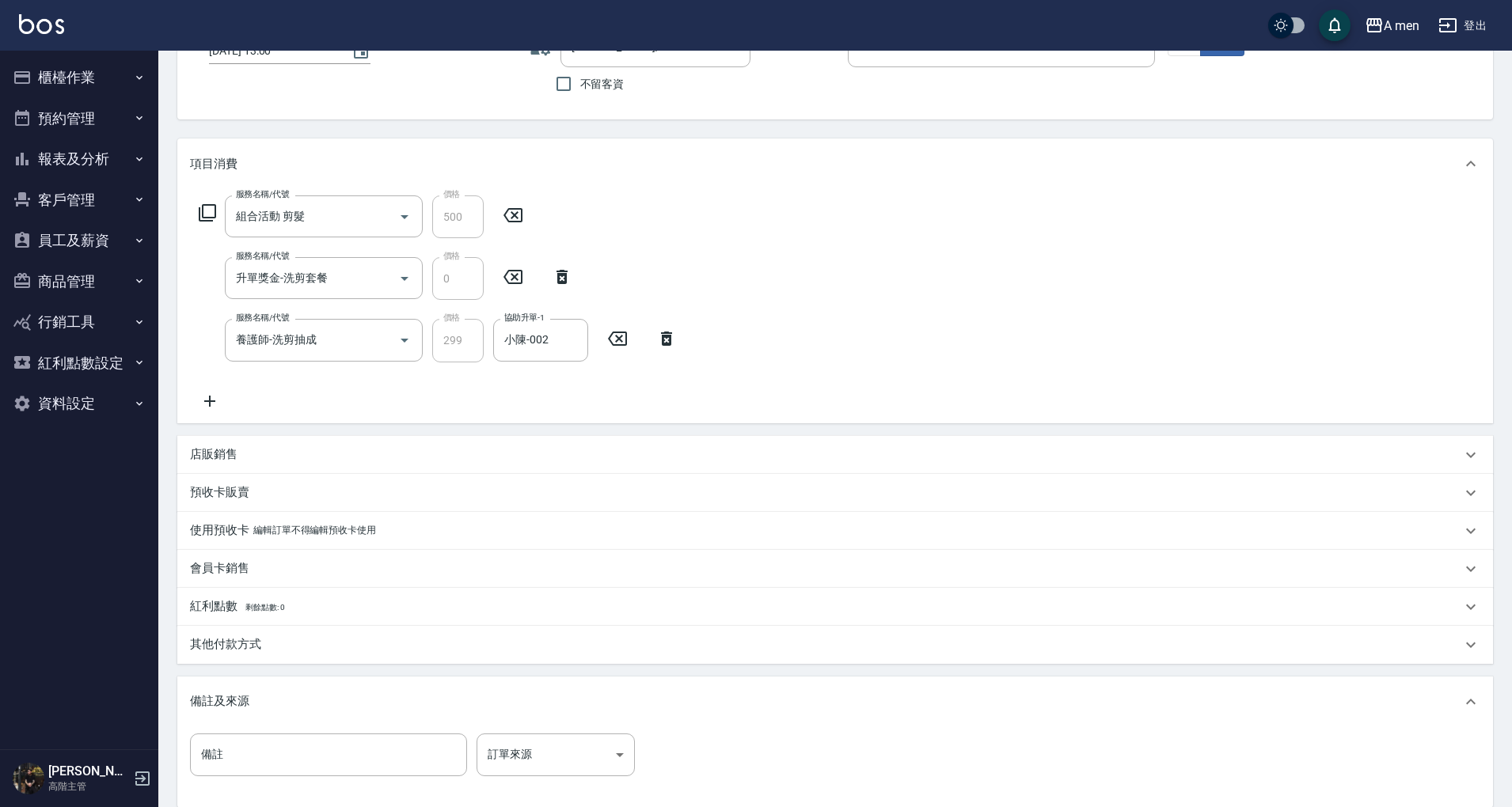
scroll to position [0, 0]
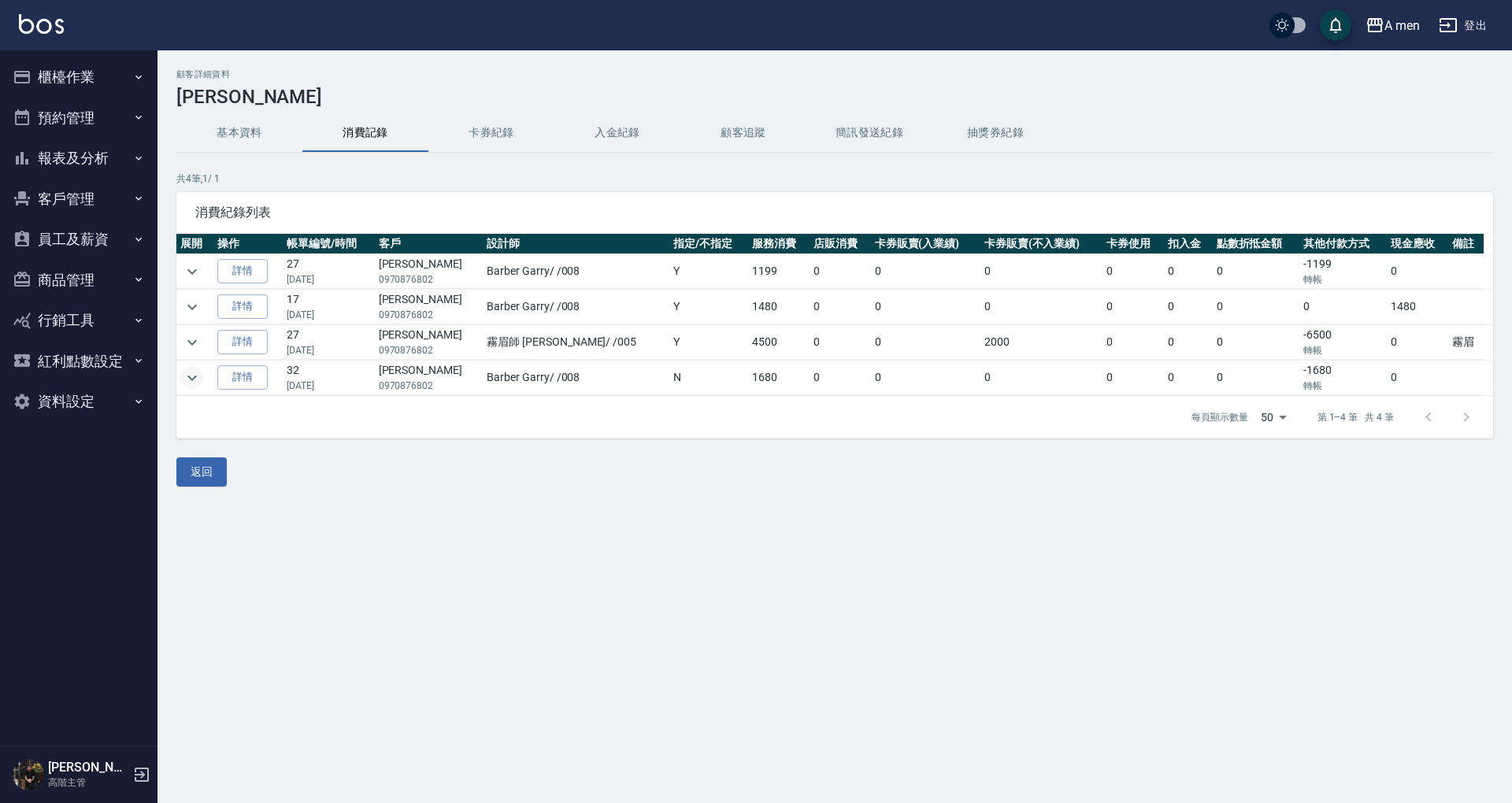
click at [196, 369] on icon "expand row" at bounding box center [192, 378] width 19 height 19
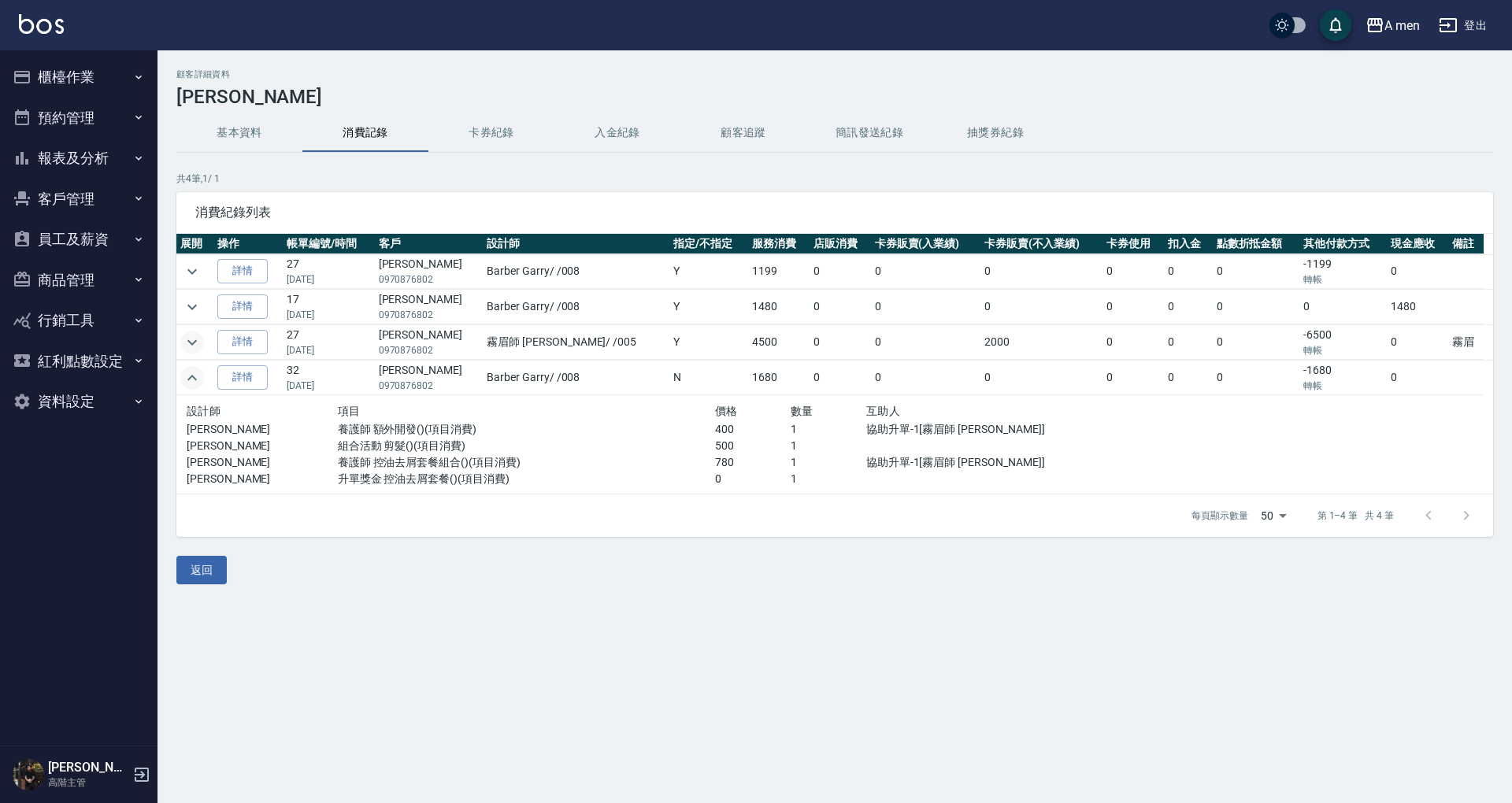
drag, startPoint x: 184, startPoint y: 338, endPoint x: 195, endPoint y: 312, distance: 28.2
click at [184, 337] on icon "expand row" at bounding box center [192, 342] width 19 height 19
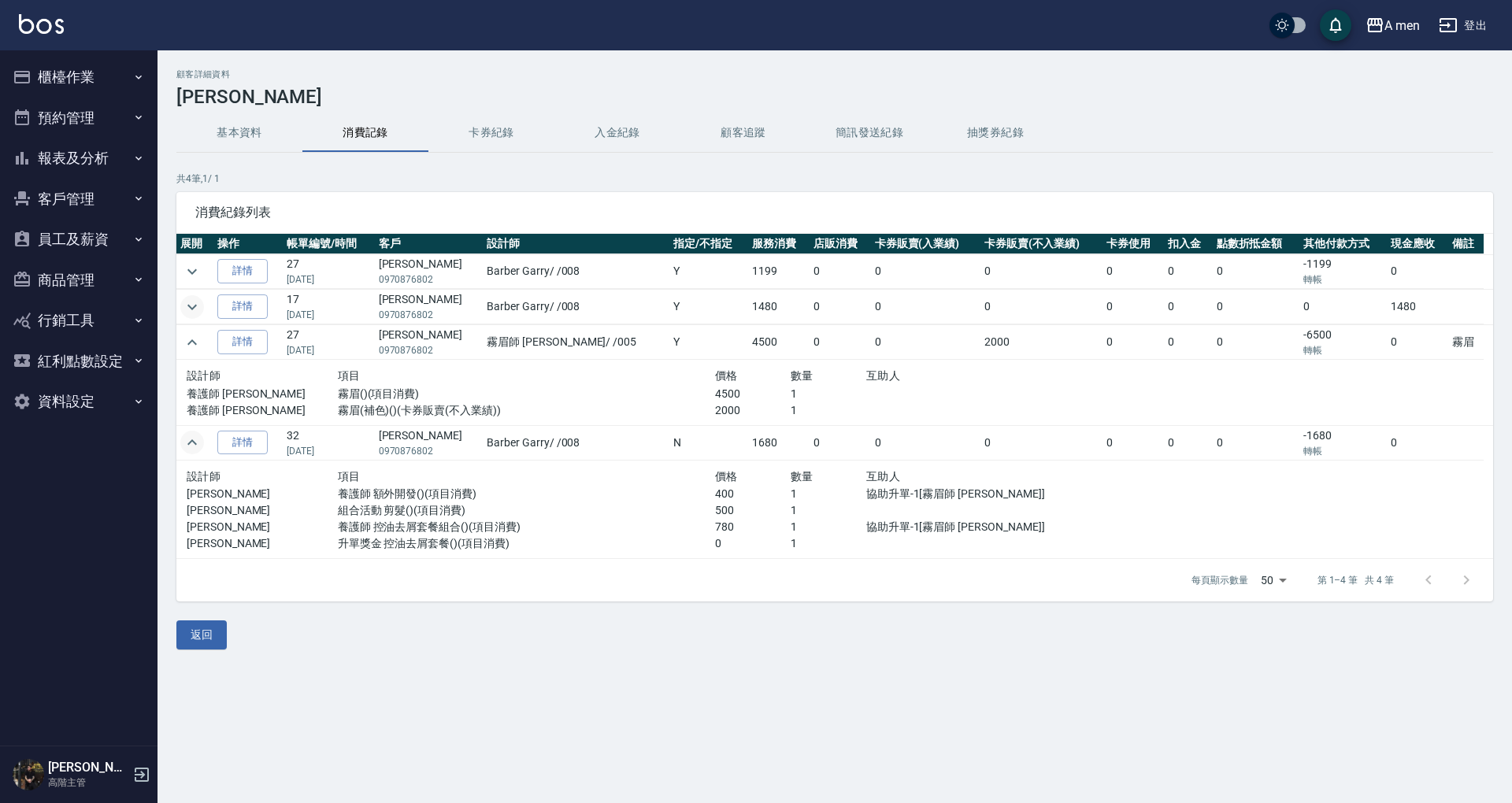
click at [182, 307] on button "expand row" at bounding box center [192, 307] width 24 height 24
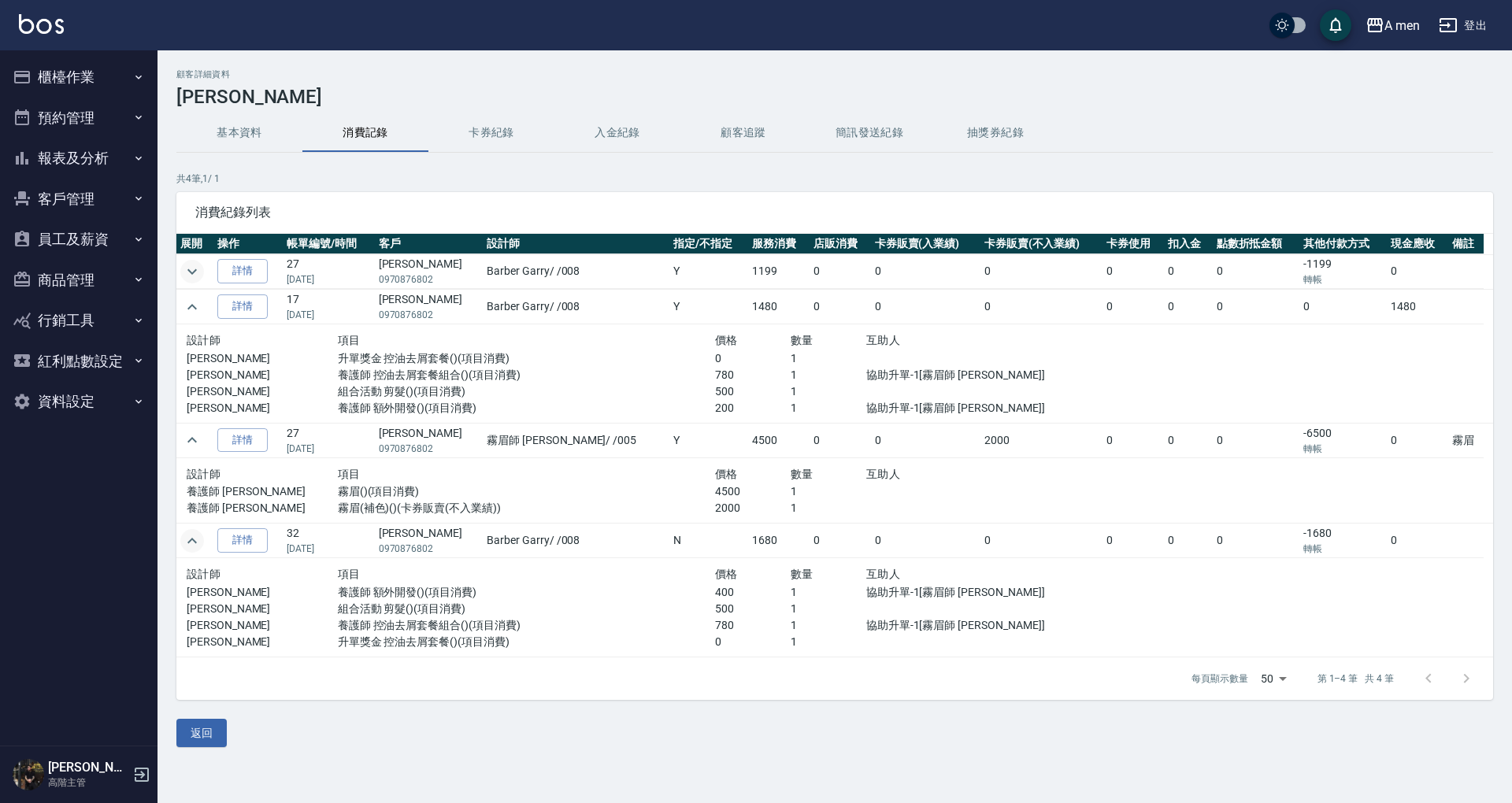
click at [187, 272] on icon "expand row" at bounding box center [192, 272] width 19 height 19
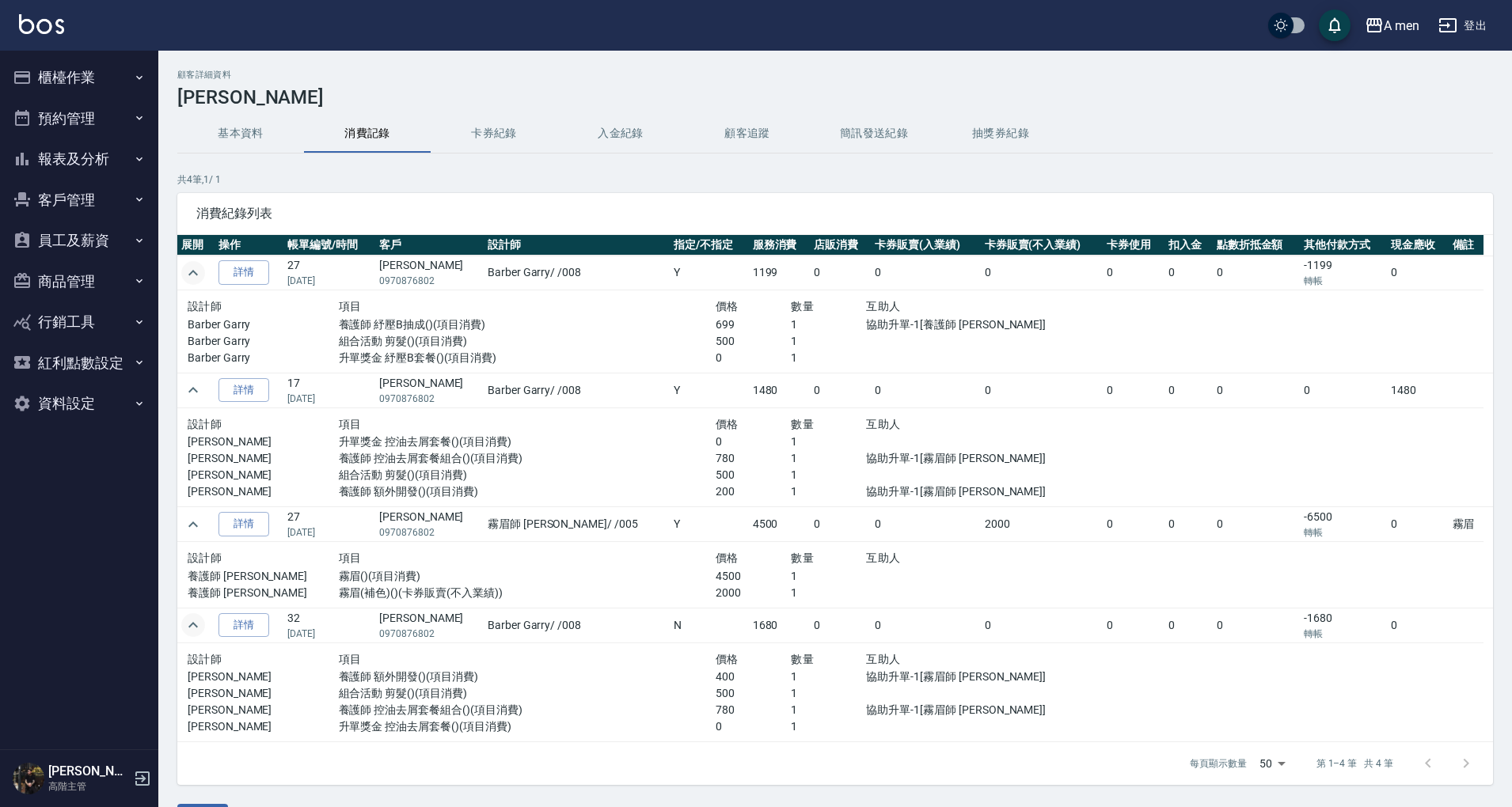
click at [199, 142] on button "基本資料" at bounding box center [240, 133] width 126 height 38
